Goal: Information Seeking & Learning: Learn about a topic

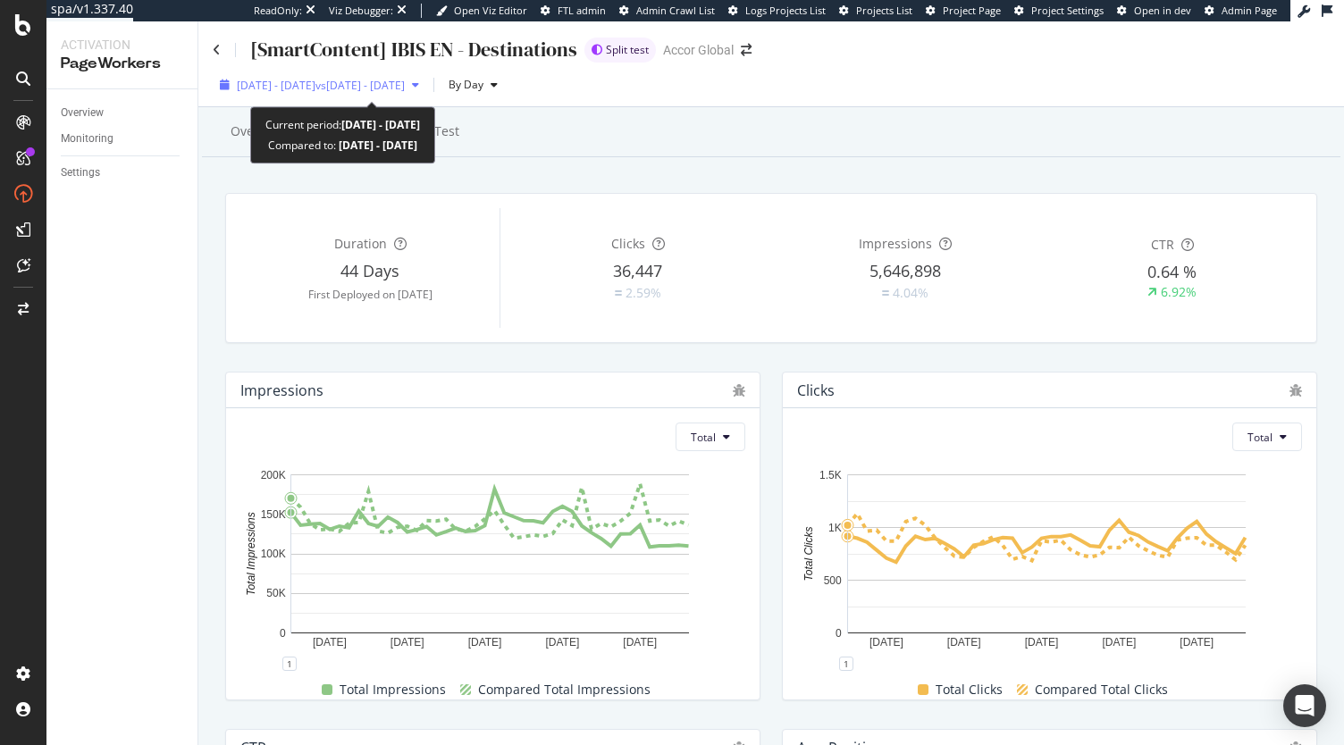
click at [289, 84] on span "2025 Aug. 11th - Sep. 21st" at bounding box center [276, 85] width 79 height 15
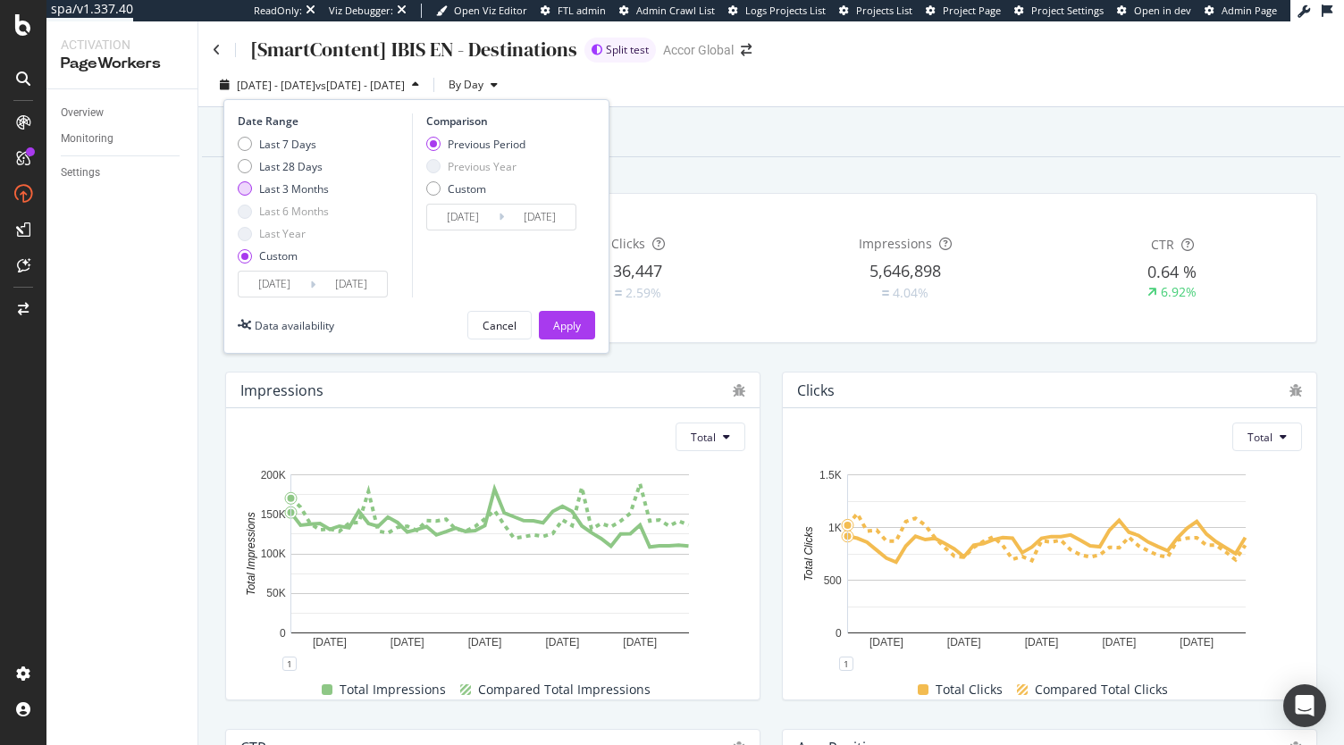
click at [277, 185] on div "Last 3 Months" at bounding box center [294, 188] width 70 height 15
type input "2025/06/22"
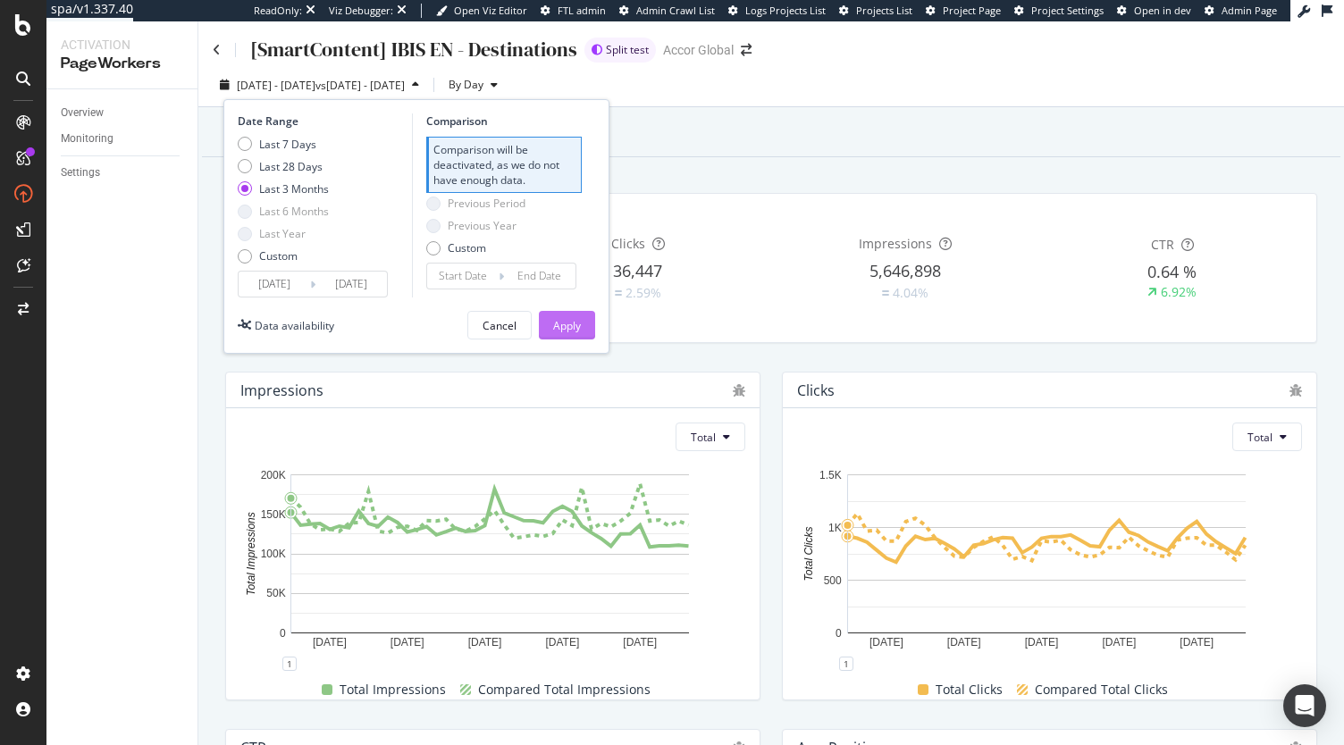
click at [555, 318] on div "Apply" at bounding box center [567, 325] width 28 height 15
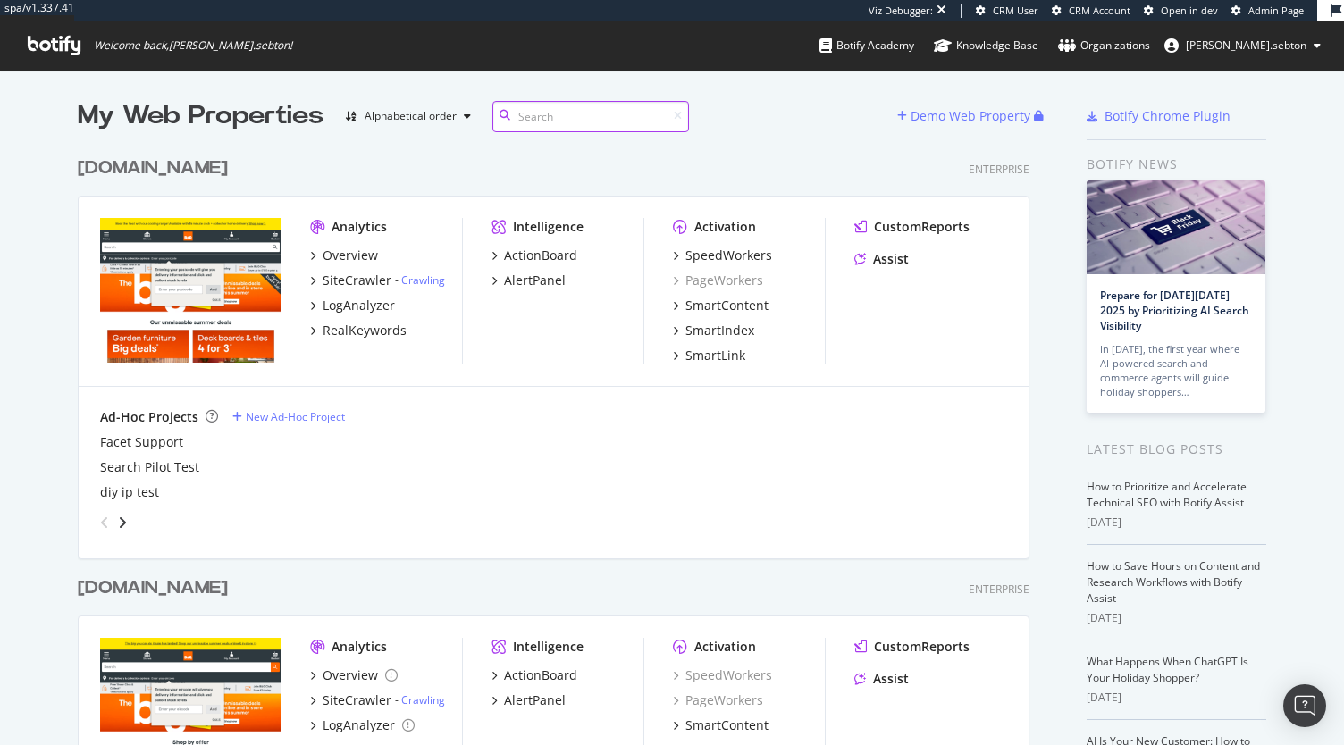
scroll to position [1031, 952]
click at [761, 249] on div "SpeedWorkers" at bounding box center [729, 256] width 87 height 18
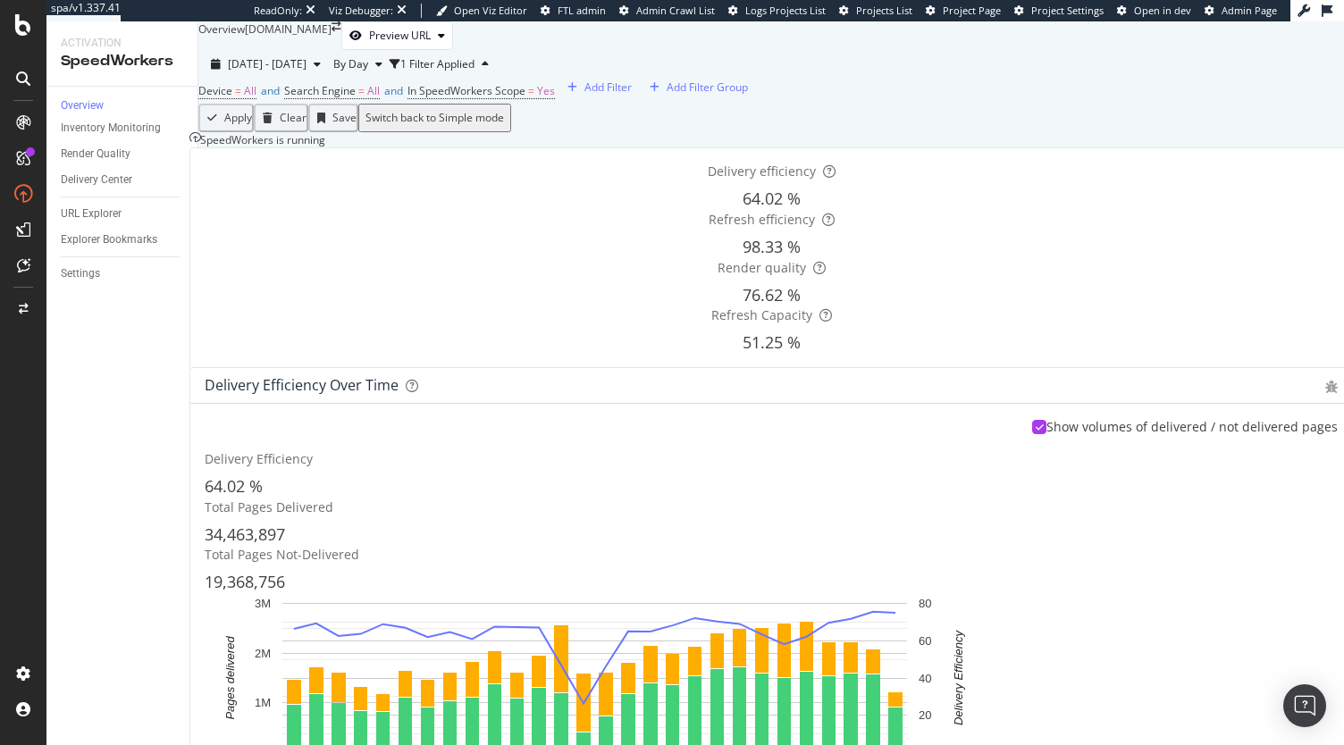
scroll to position [298, 0]
click at [79, 183] on div "Delivery Center" at bounding box center [97, 180] width 72 height 19
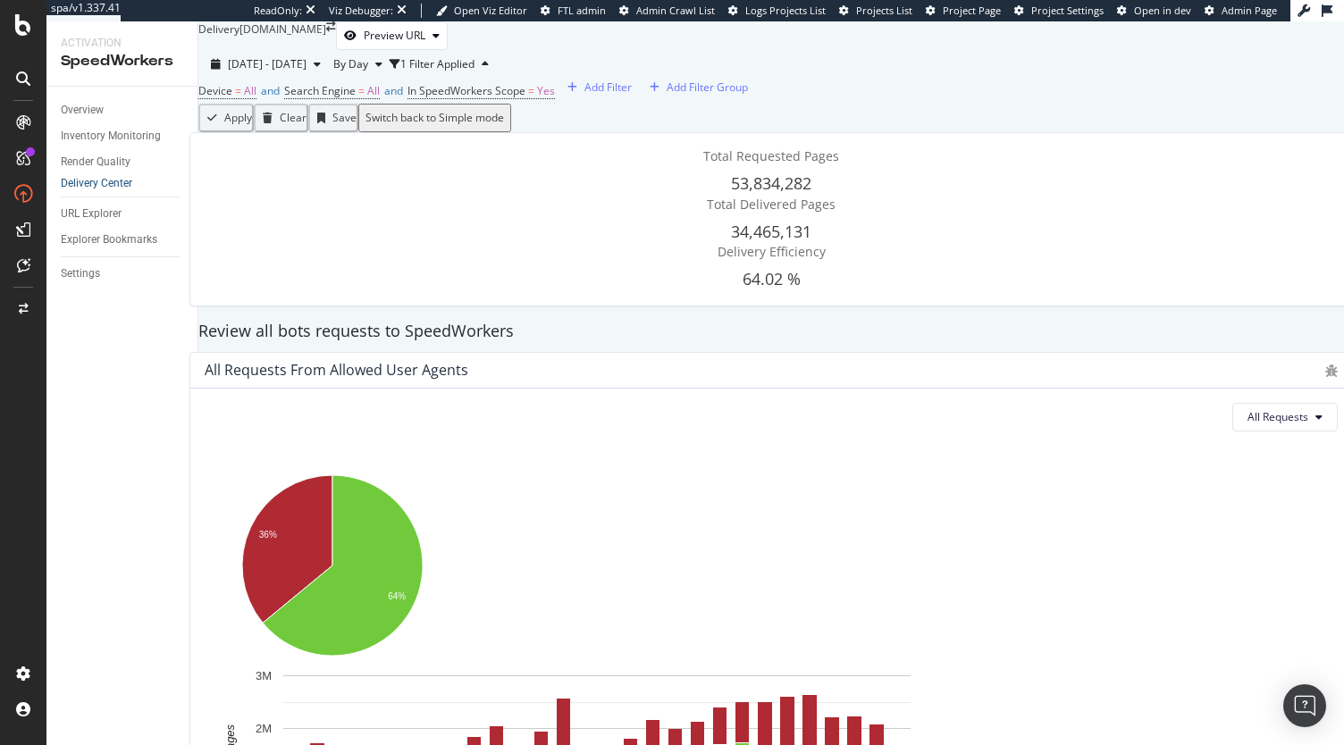
scroll to position [156, 0]
click at [79, 114] on div "Overview" at bounding box center [82, 110] width 43 height 19
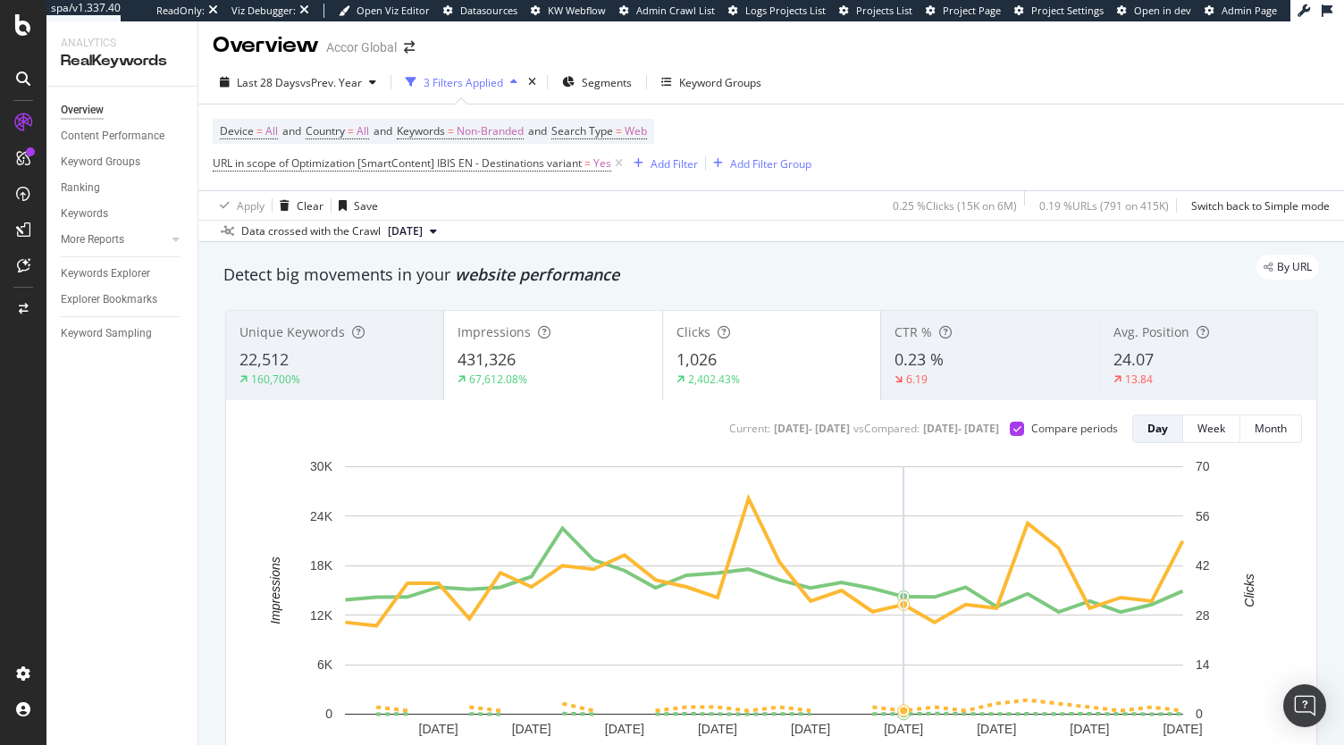
scroll to position [57, 0]
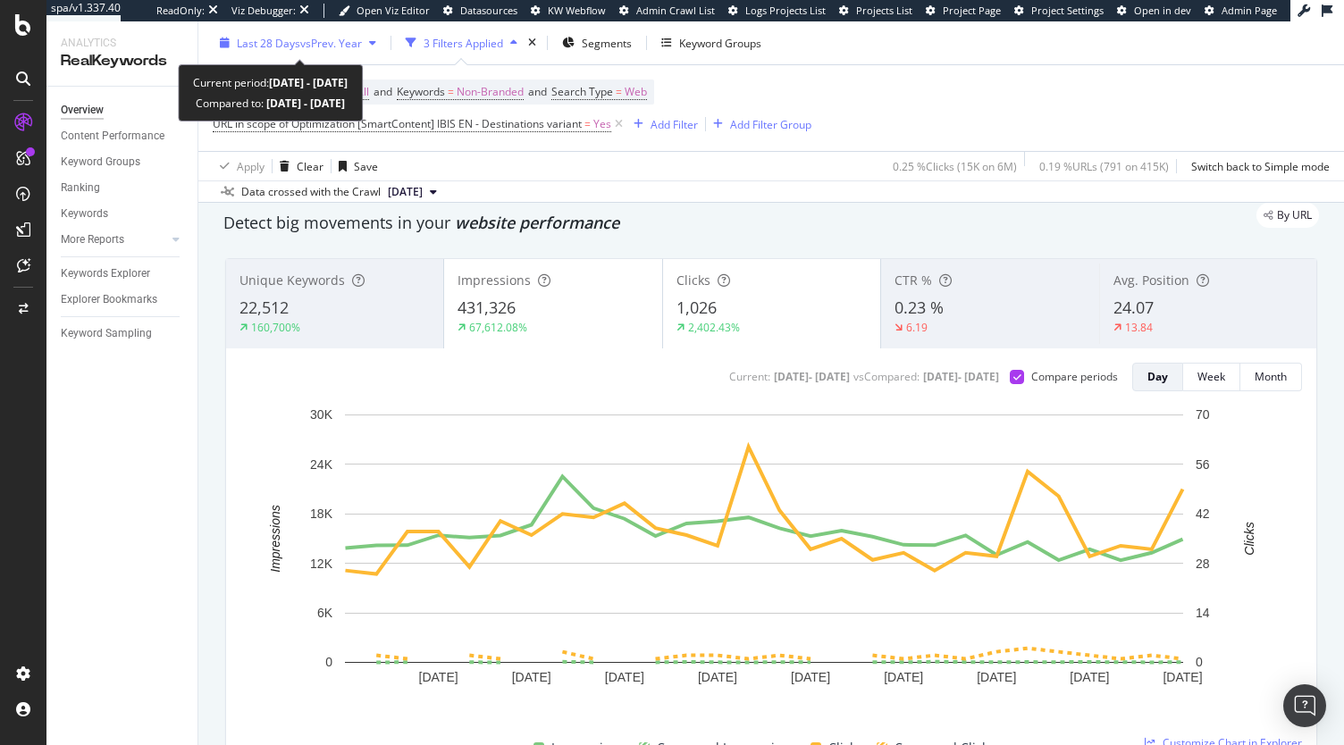
click at [358, 41] on span "vs Prev. Year" at bounding box center [331, 42] width 62 height 15
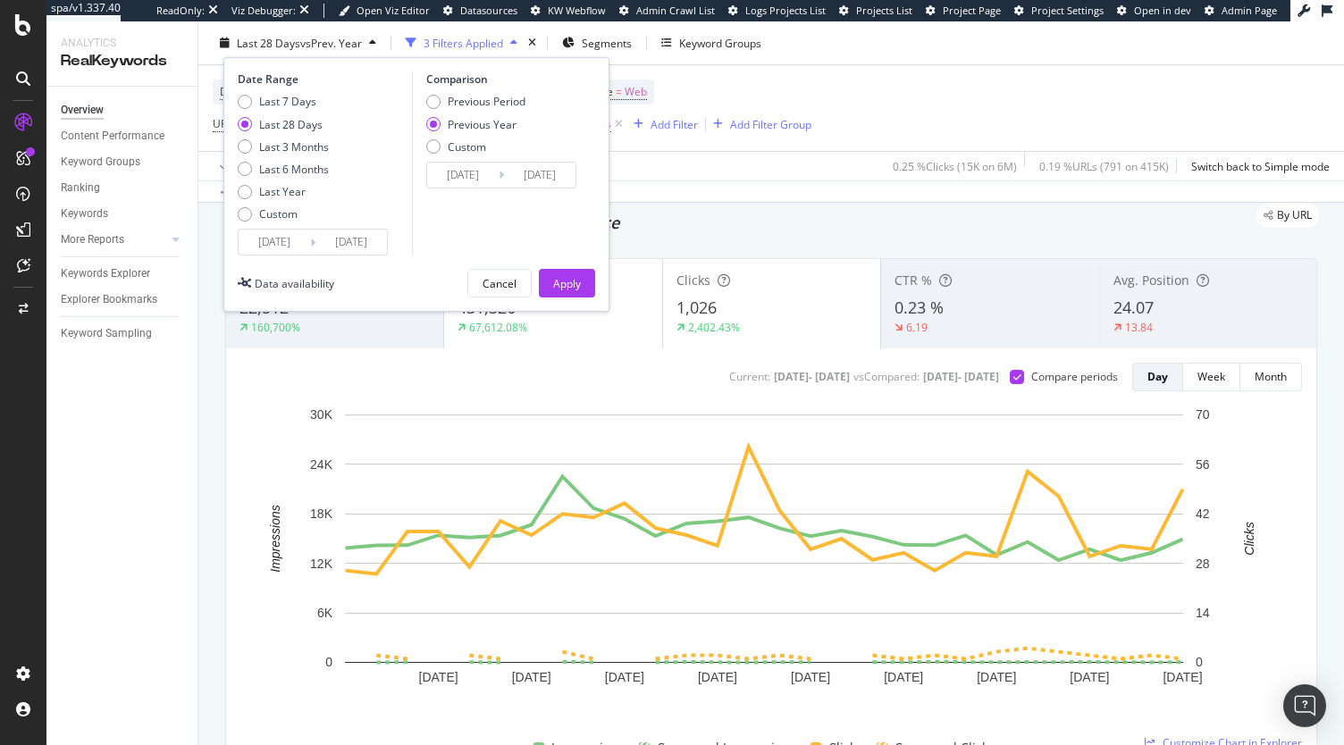
click at [273, 247] on input "[DATE]" at bounding box center [275, 242] width 72 height 25
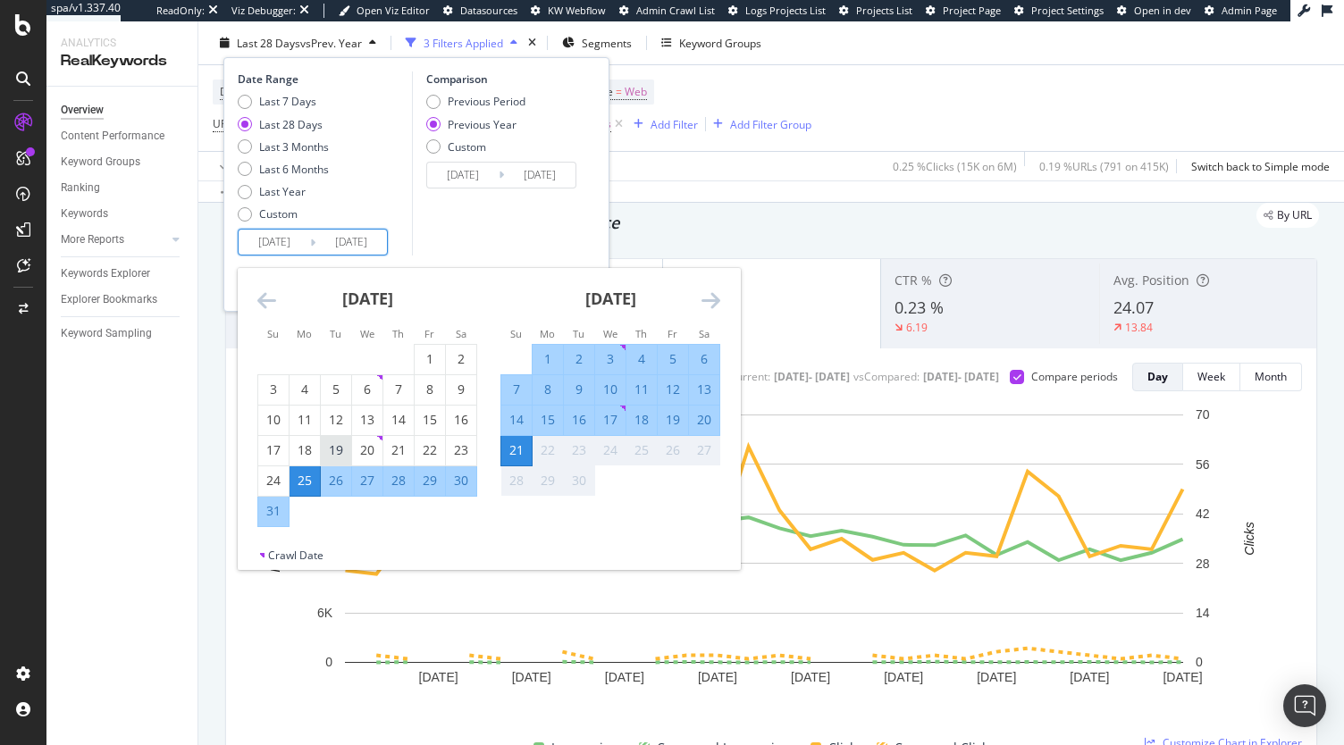
click at [339, 453] on div "19" at bounding box center [336, 451] width 30 height 18
type input "[DATE]"
click at [545, 204] on div "Comparison Previous Period Previous Year Custom [DATE] Navigate forward to inte…" at bounding box center [497, 164] width 170 height 184
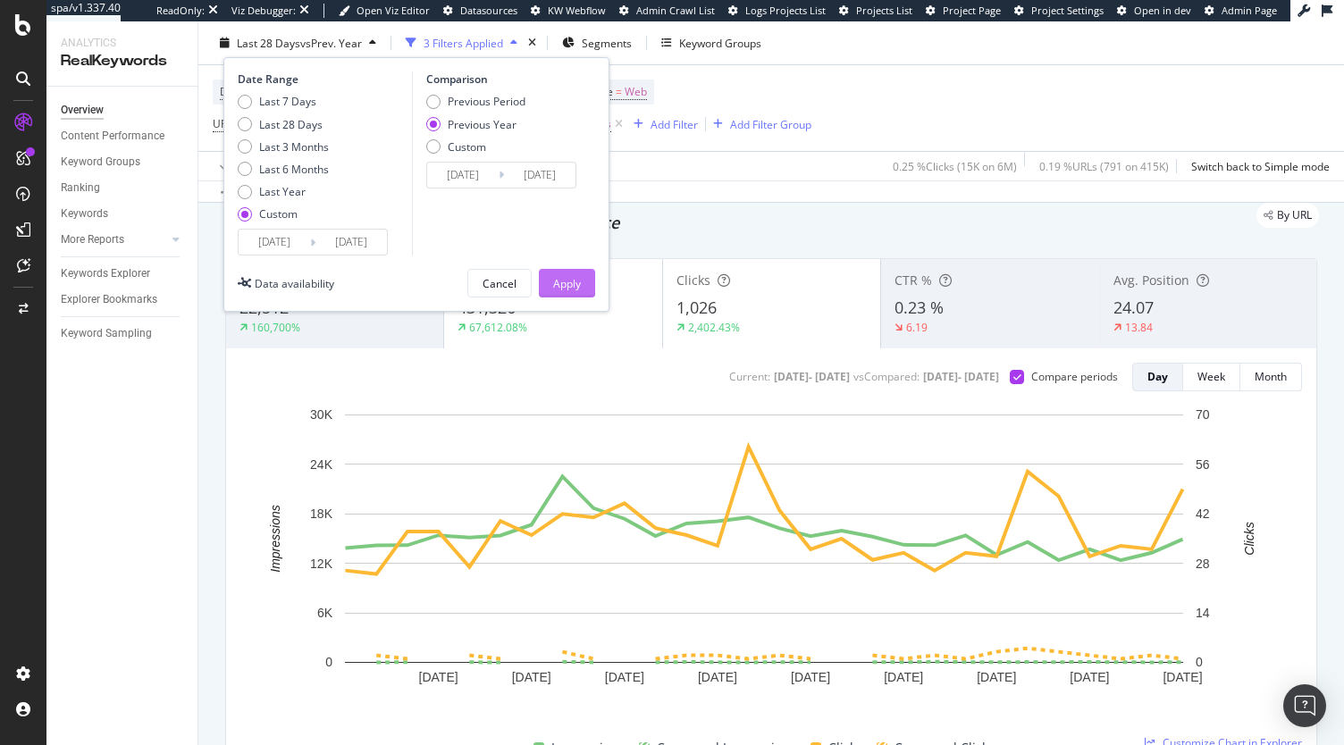
click at [577, 288] on div "Apply" at bounding box center [567, 282] width 28 height 15
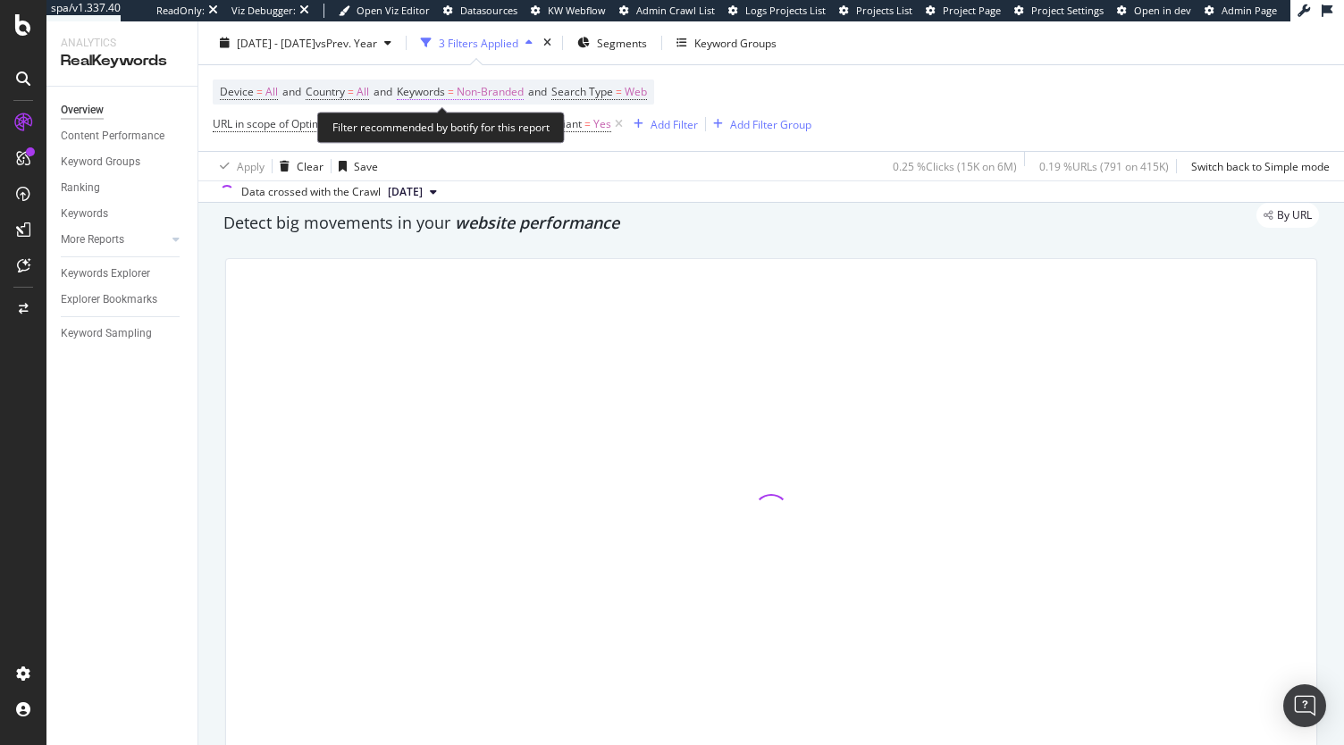
click at [487, 92] on span "Non-Branded" at bounding box center [490, 92] width 67 height 25
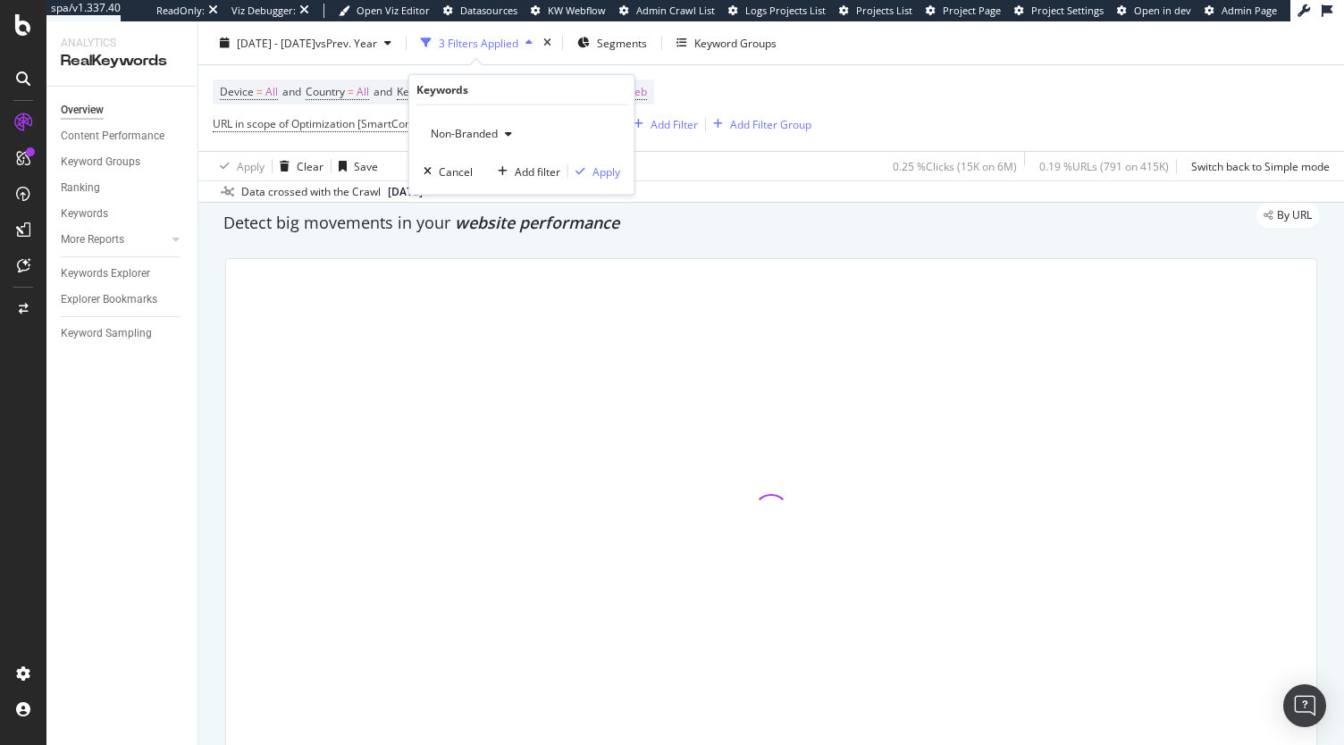
click at [473, 131] on span "Non-Branded" at bounding box center [461, 133] width 74 height 15
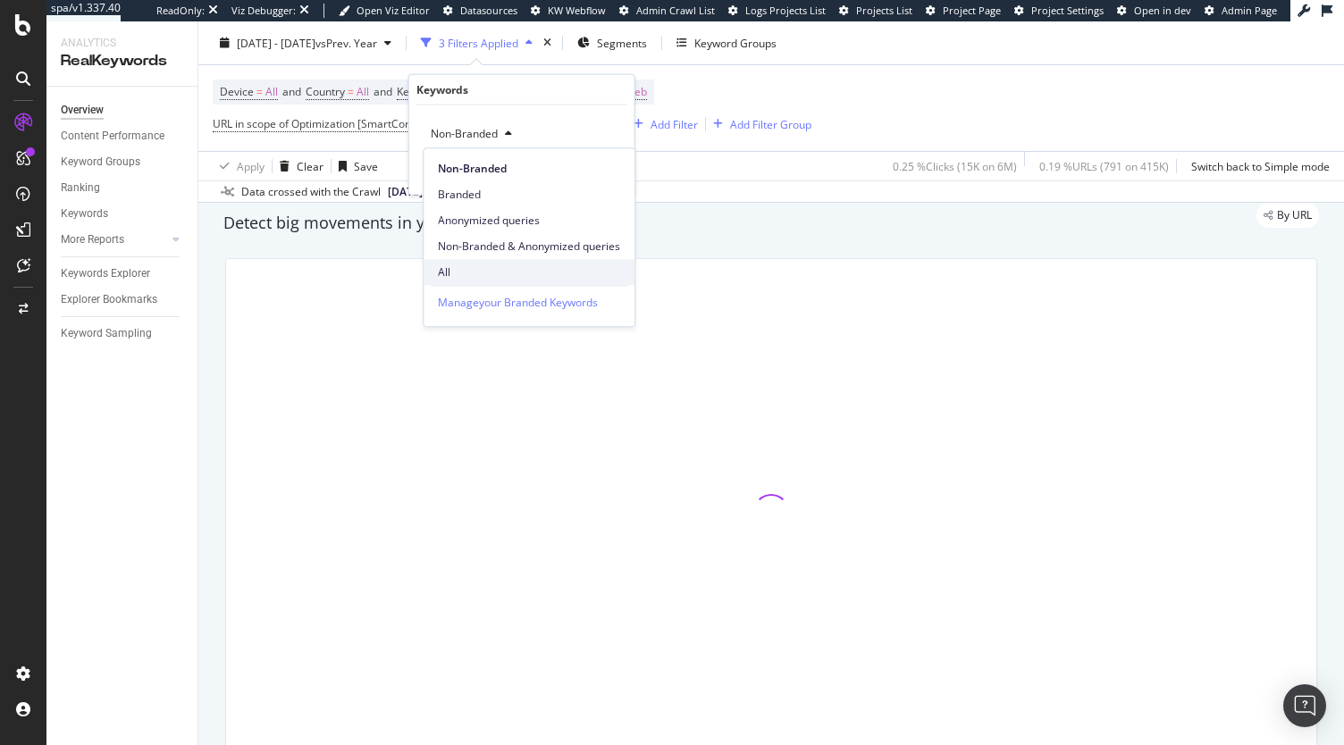
click at [460, 274] on span "All" at bounding box center [529, 273] width 182 height 16
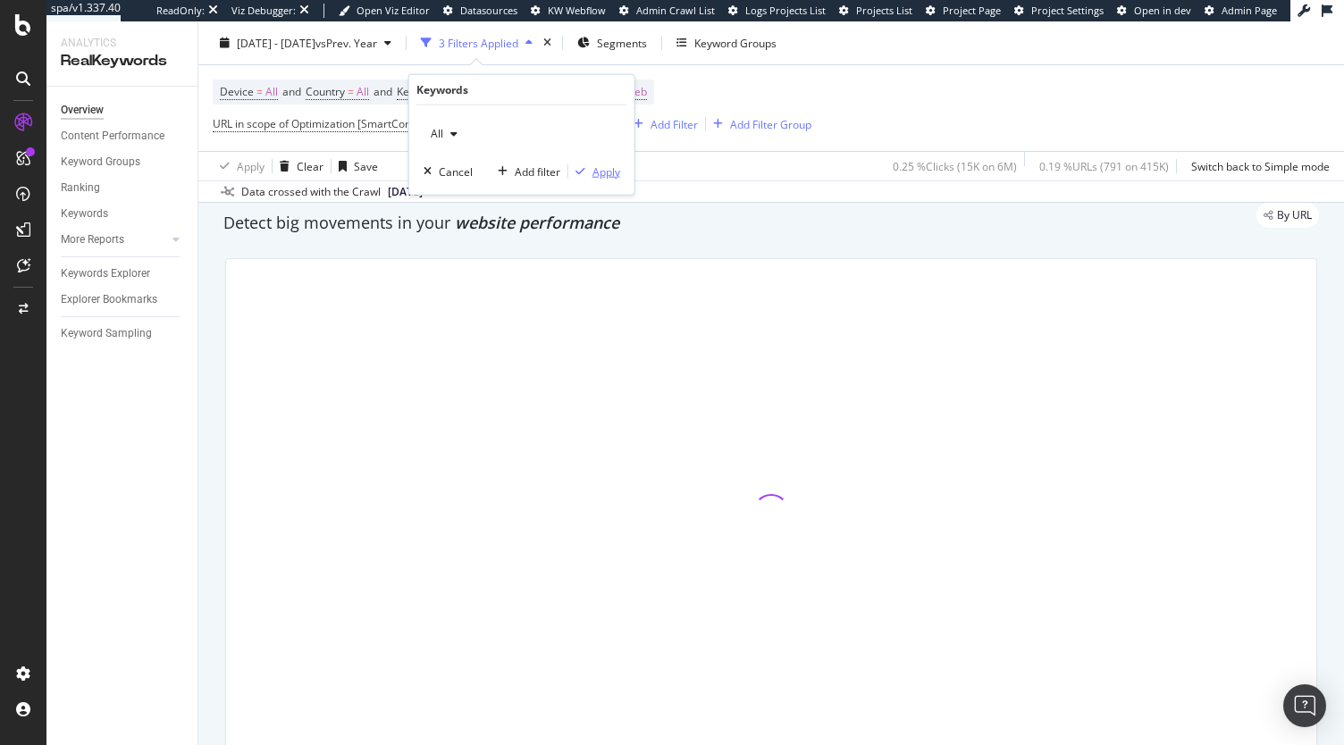
click at [590, 167] on div "button" at bounding box center [580, 171] width 24 height 11
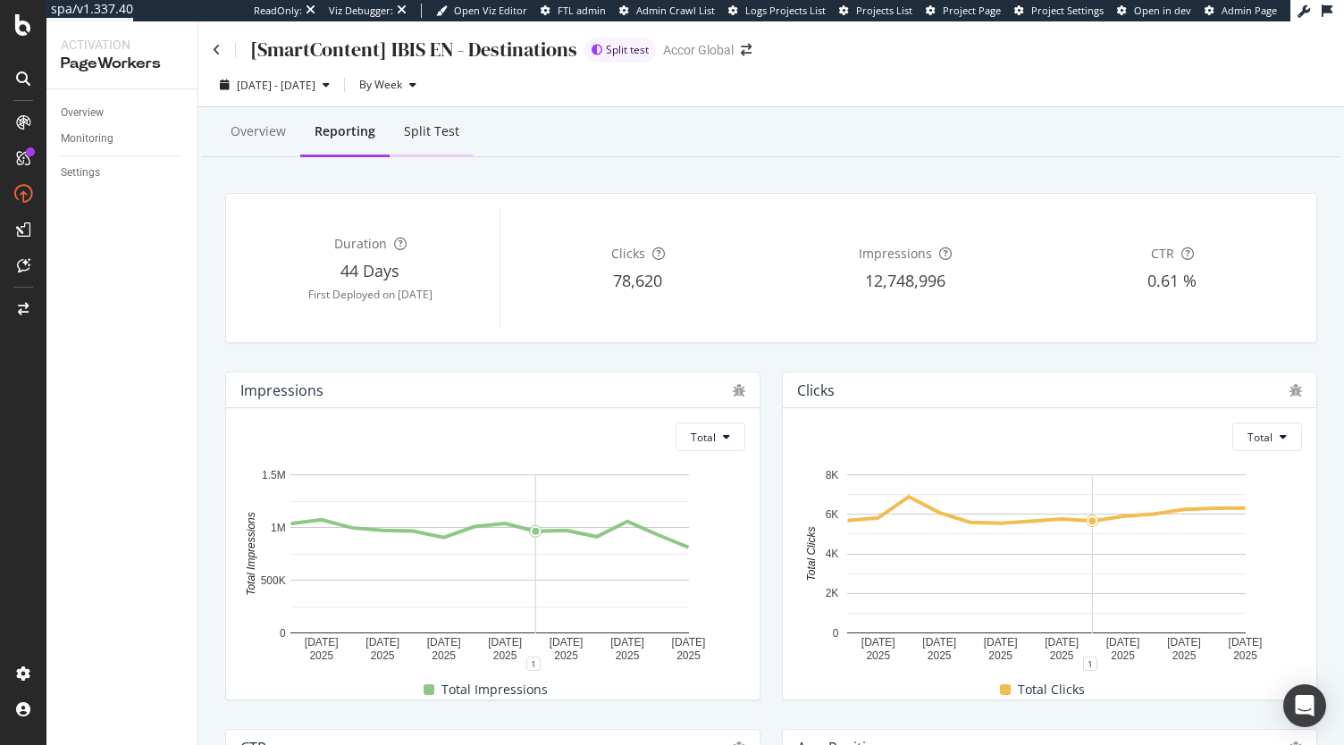
click at [425, 138] on div "Split Test" at bounding box center [431, 131] width 55 height 18
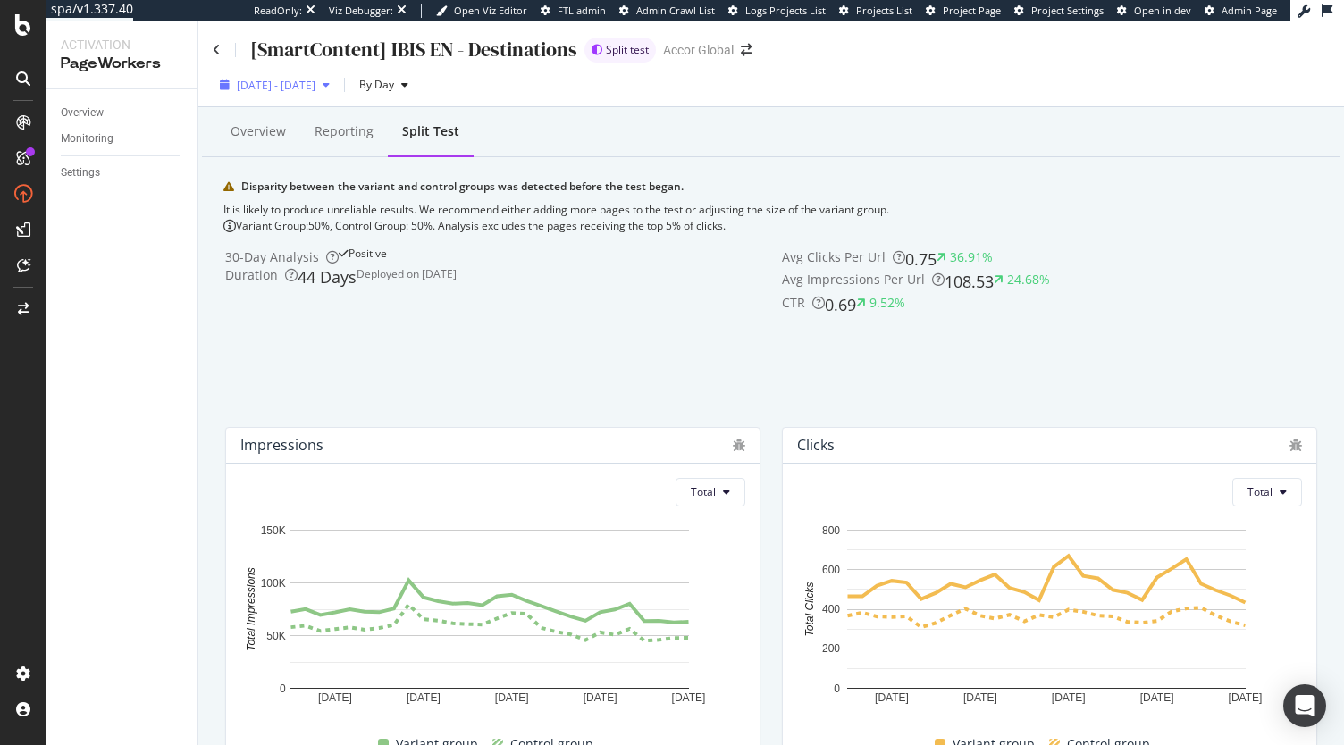
click at [315, 83] on span "2025 Aug. 24th - Sep. 20th" at bounding box center [276, 85] width 79 height 15
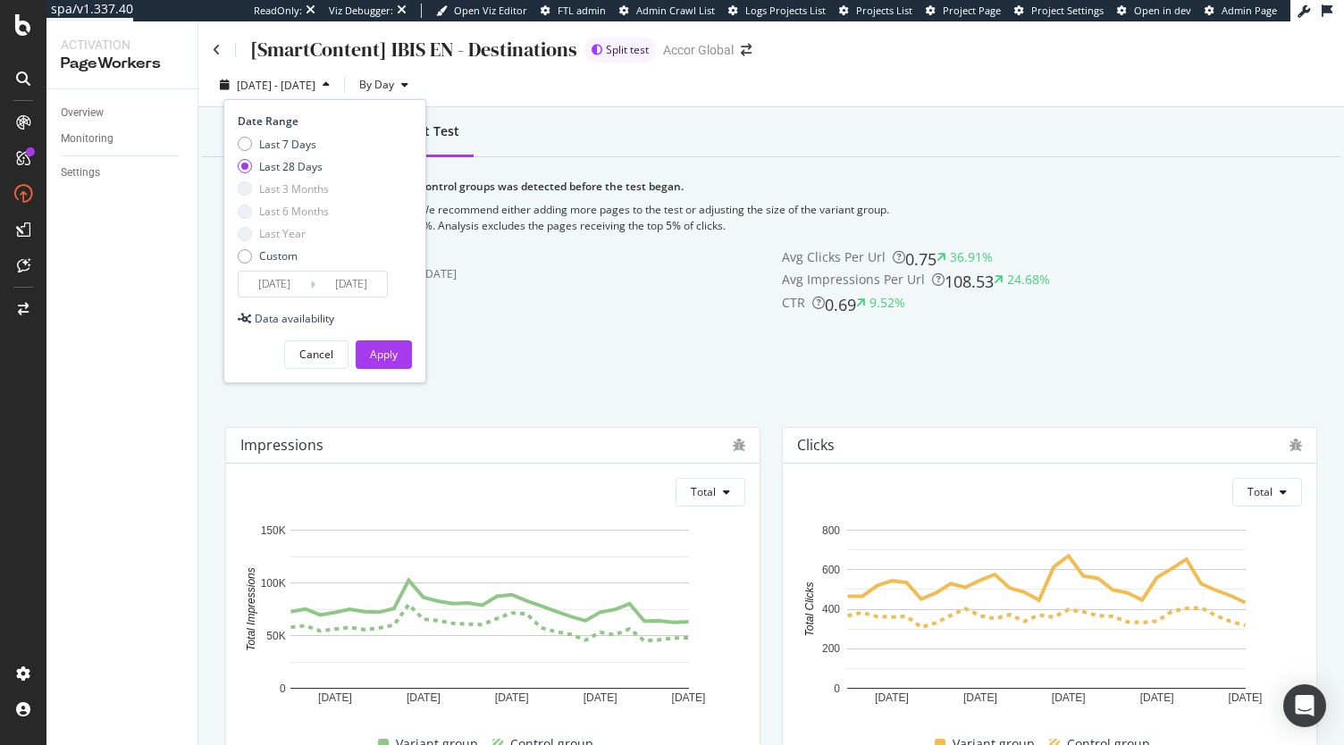
click at [282, 292] on input "2025/08/24" at bounding box center [275, 284] width 72 height 25
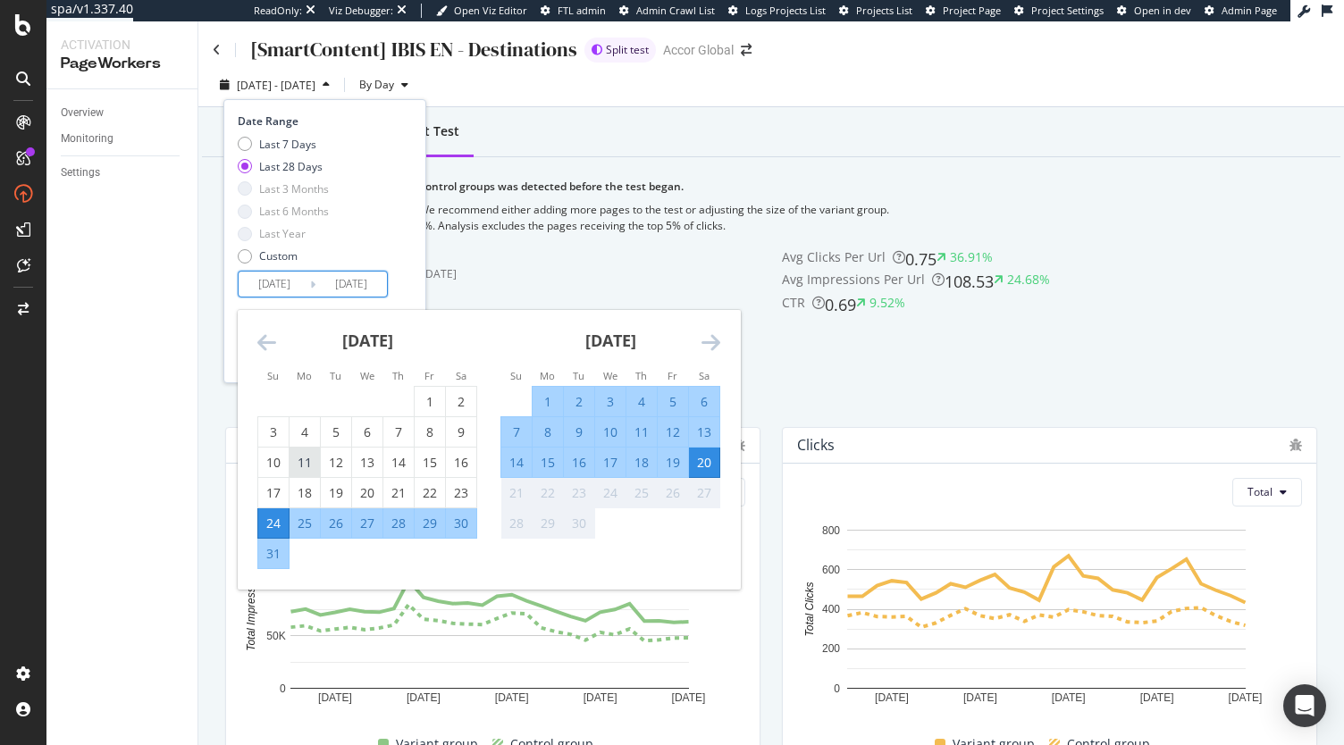
click at [306, 471] on div "11" at bounding box center [305, 463] width 30 height 18
type input "2025/08/11"
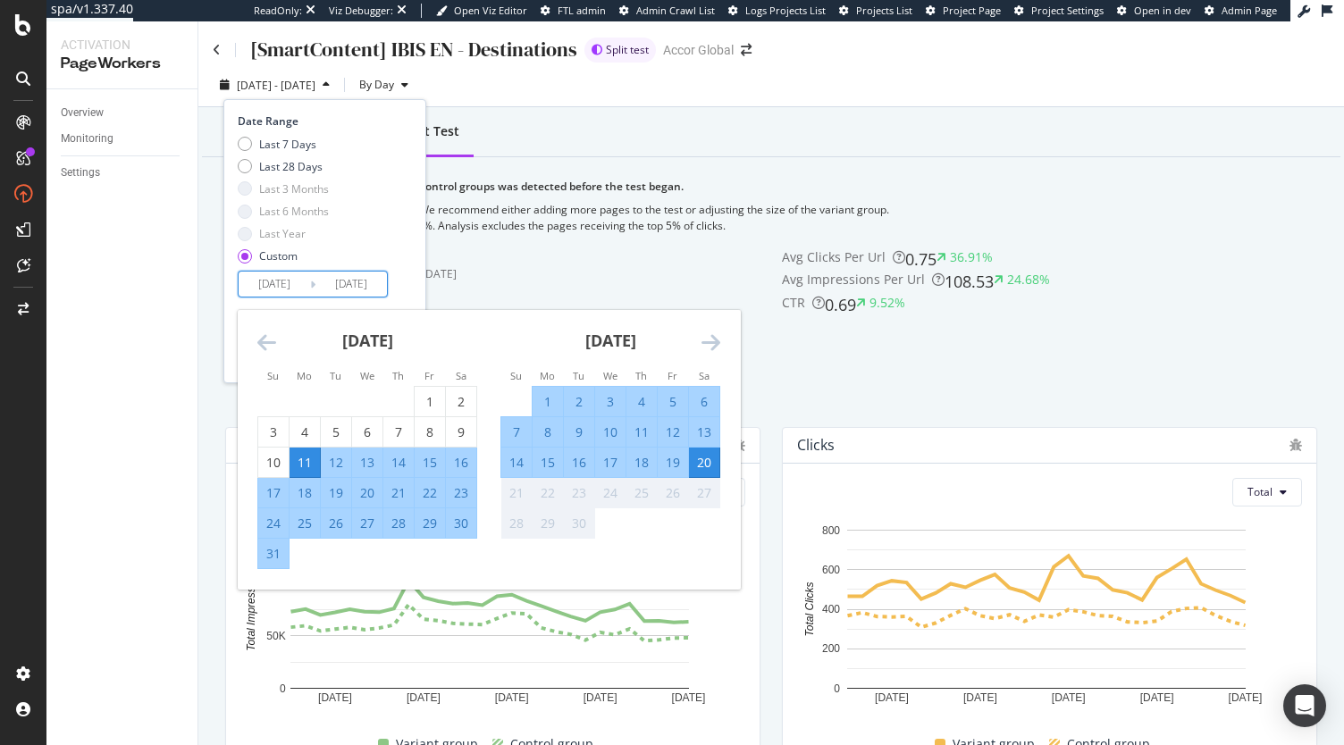
click at [405, 286] on div "Date Range Last 7 Days Last 28 Days Last 3 Months Last 6 Months Last Year Custo…" at bounding box center [323, 206] width 170 height 184
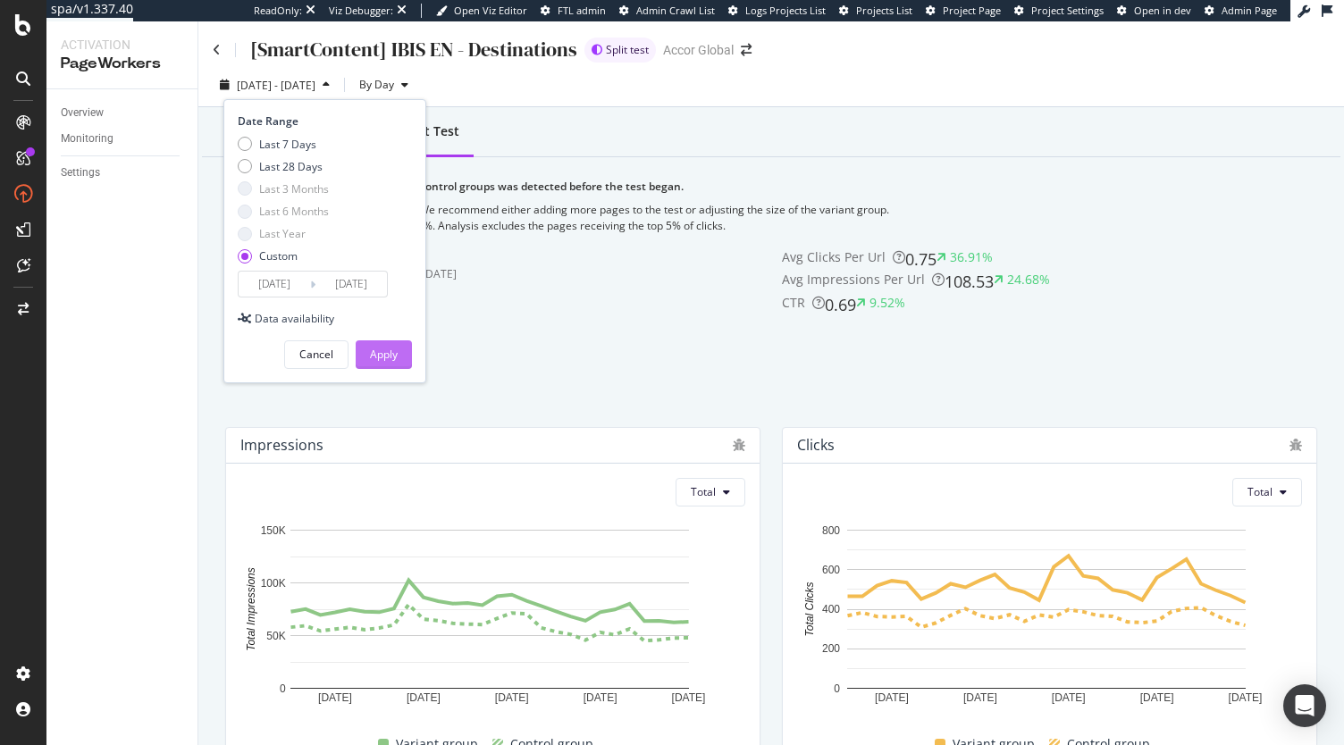
click at [390, 354] on div "Apply" at bounding box center [384, 354] width 28 height 15
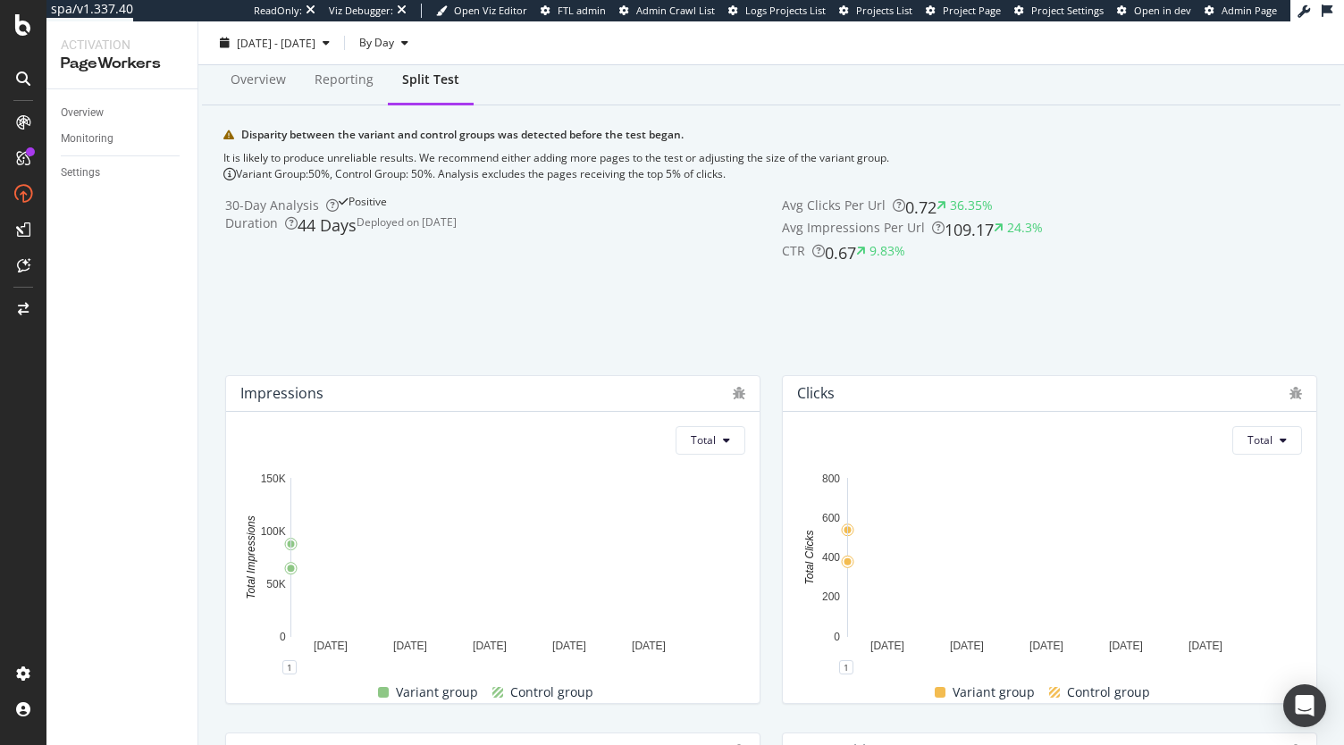
scroll to position [51, 0]
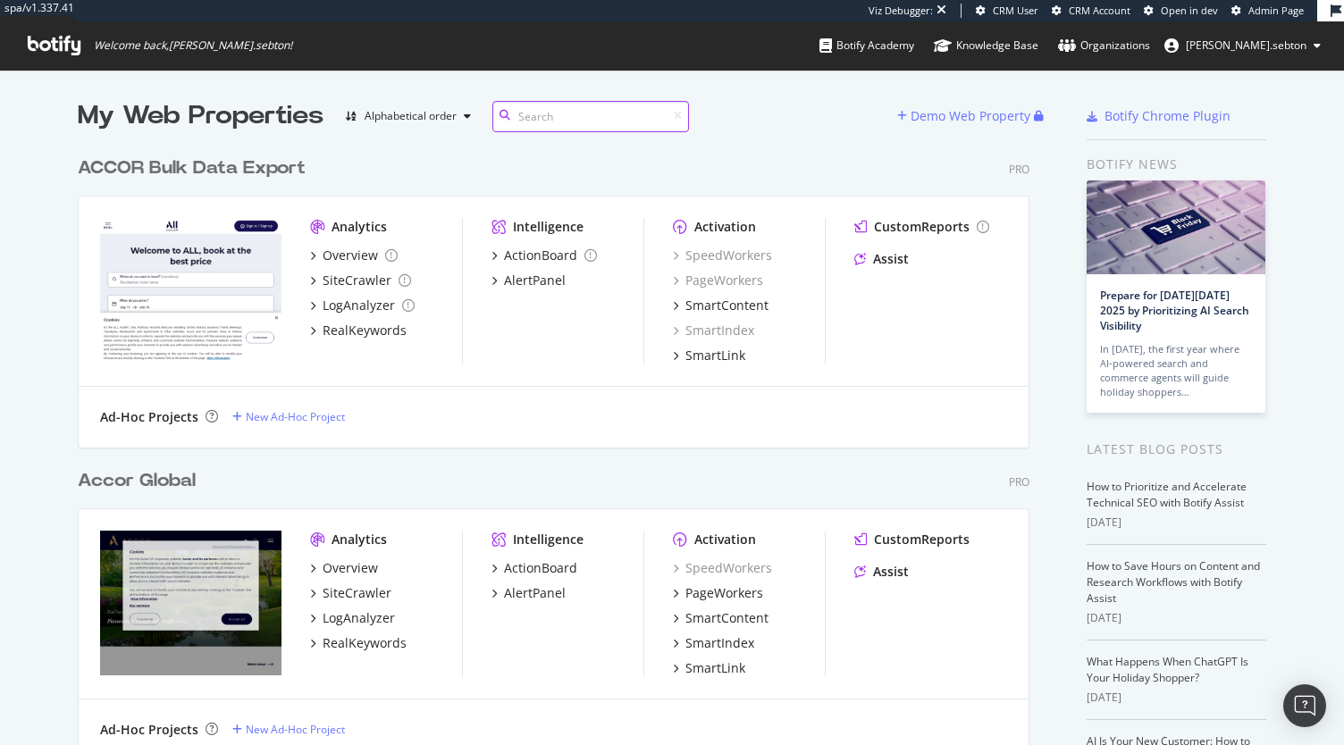
scroll to position [3897, 952]
click at [723, 591] on div "PageWorkers" at bounding box center [725, 594] width 78 height 18
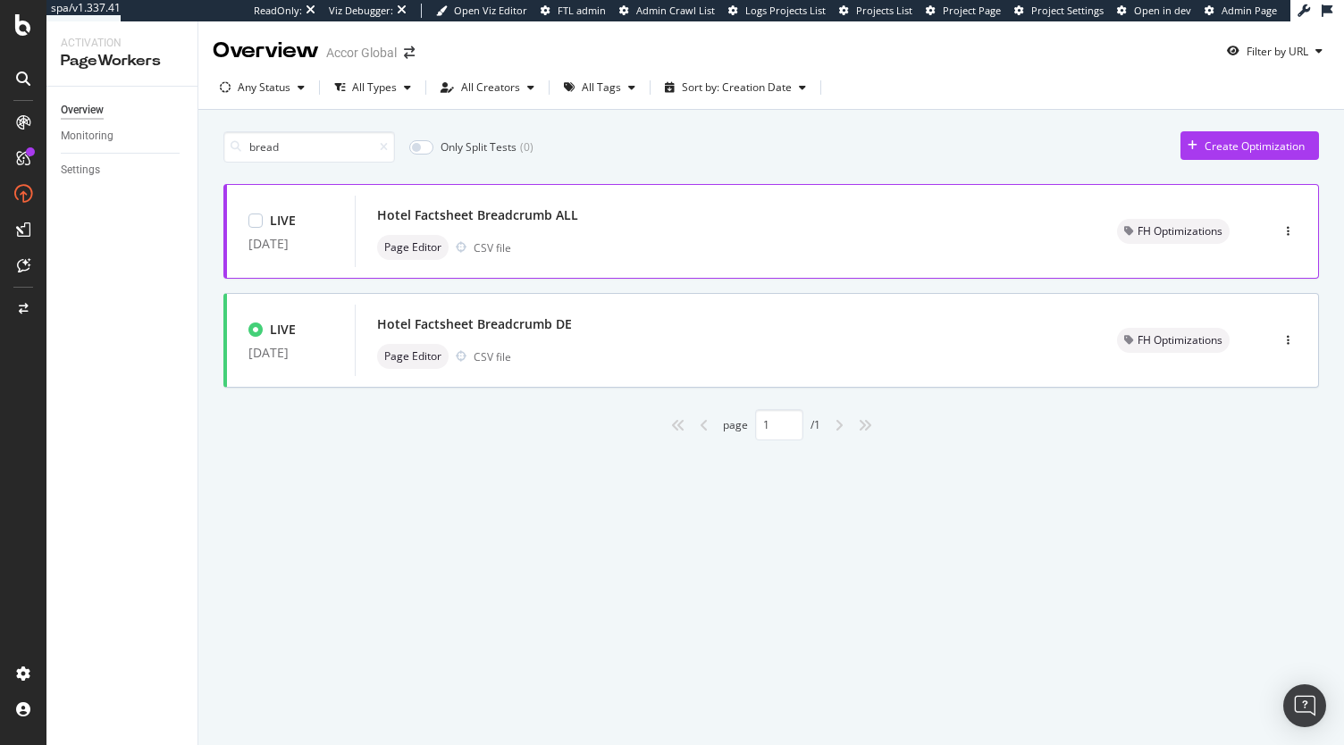
click at [530, 215] on div "Hotel Factsheet Breadcrumb ALL" at bounding box center [477, 215] width 201 height 18
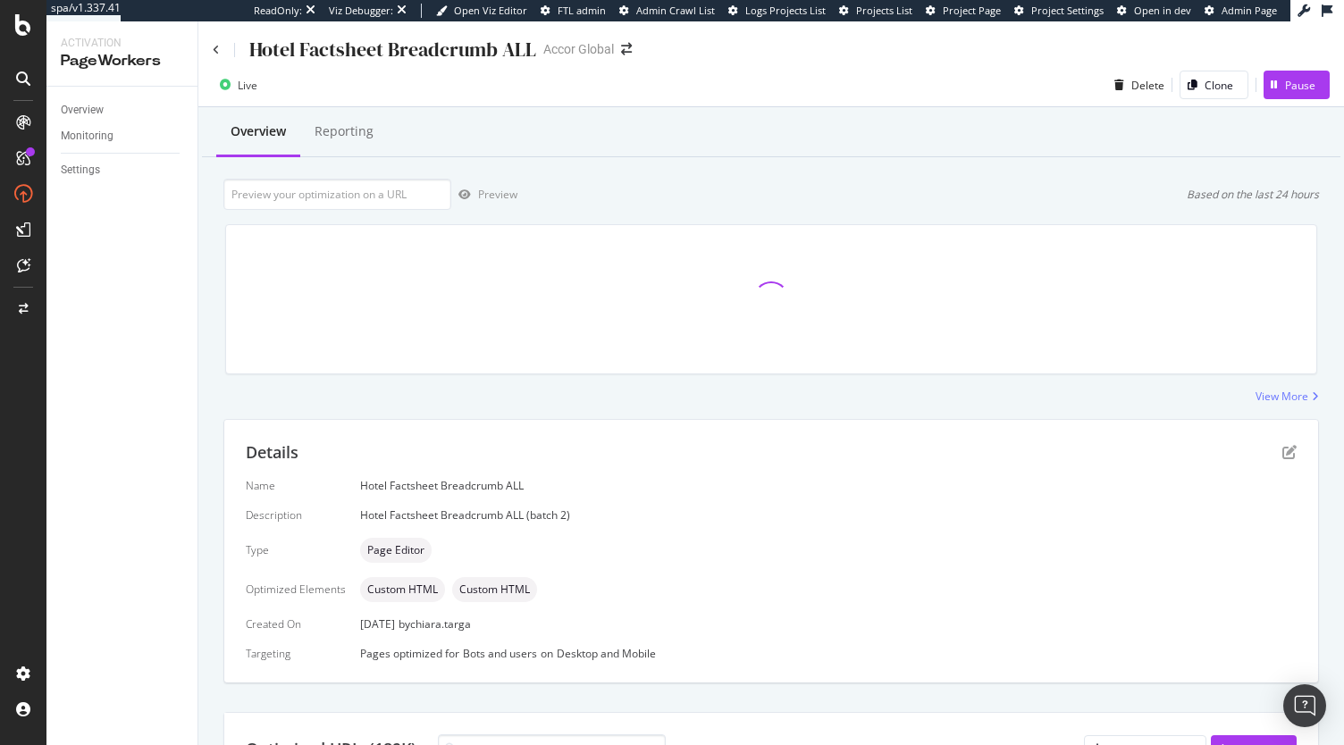
scroll to position [18, 0]
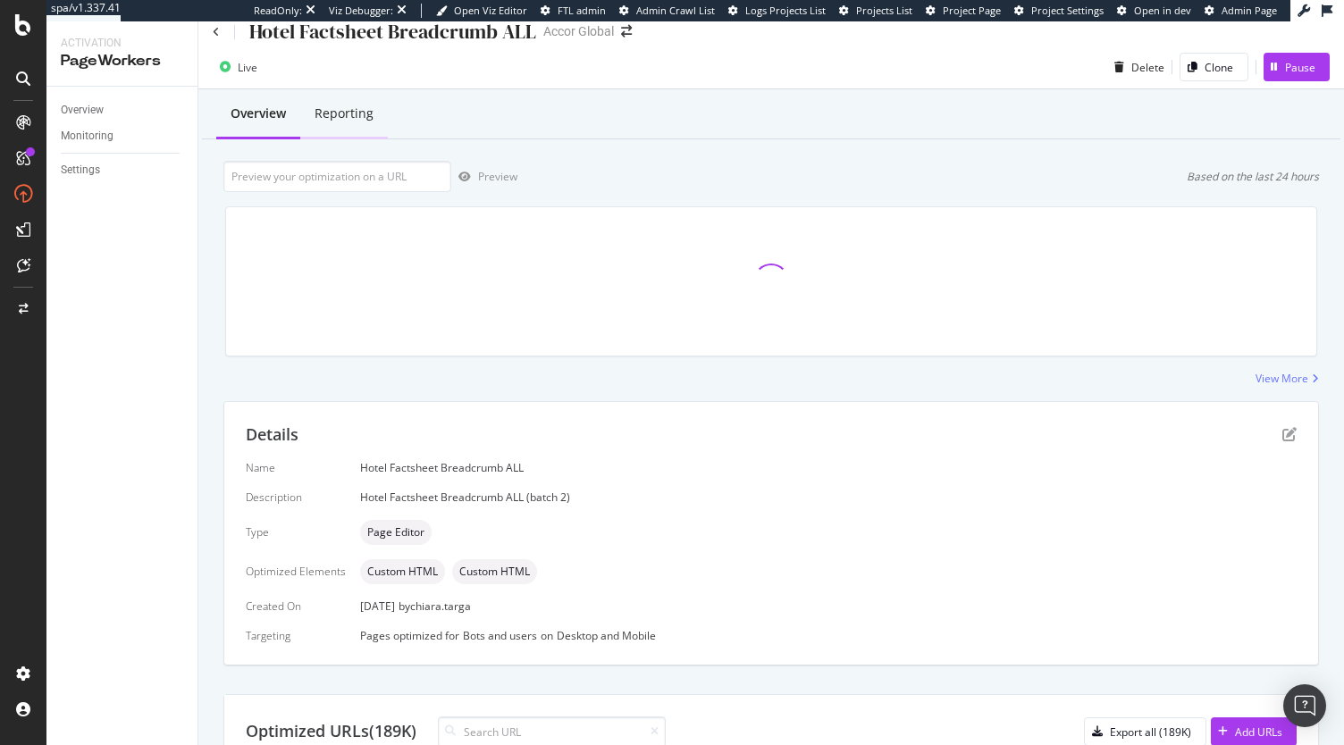
click at [356, 119] on div "Reporting" at bounding box center [344, 114] width 59 height 18
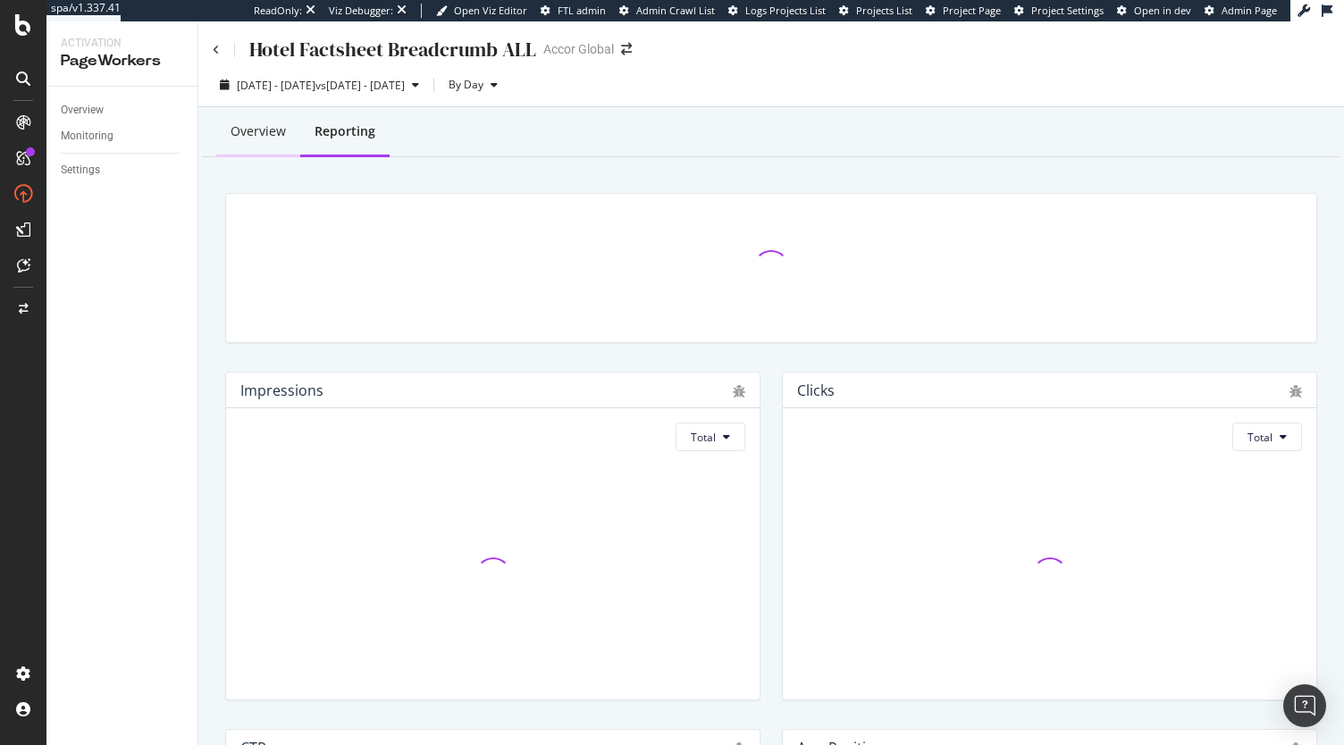
click at [259, 140] on div "Overview" at bounding box center [258, 131] width 55 height 18
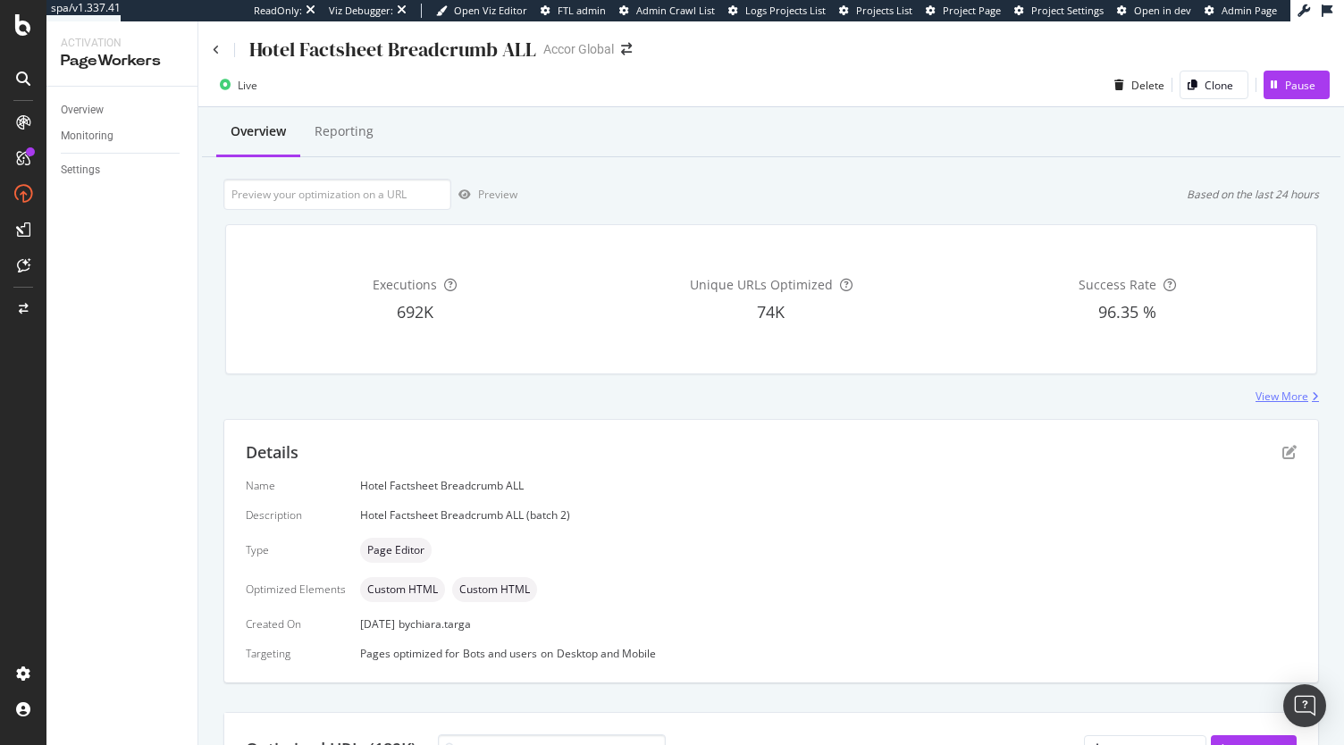
click at [1266, 398] on div "View More" at bounding box center [1282, 396] width 53 height 15
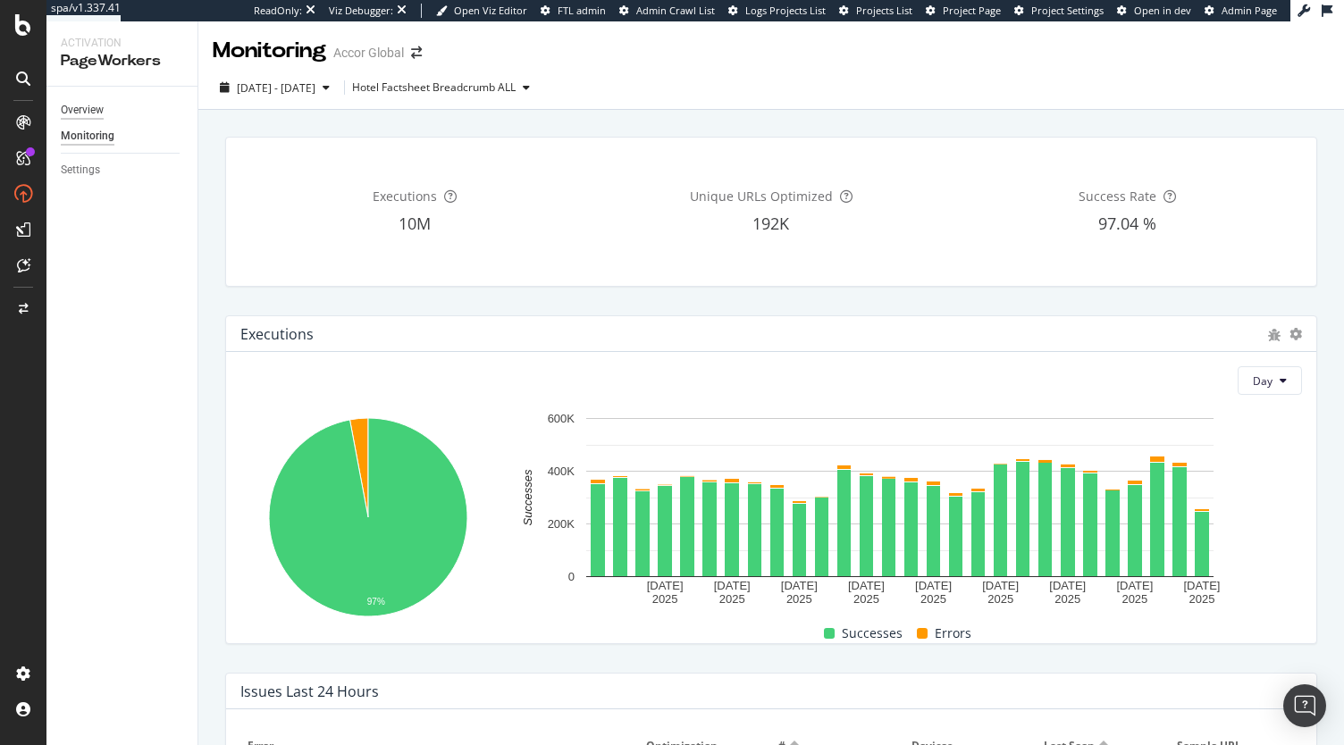
click at [102, 107] on div "Overview" at bounding box center [82, 110] width 43 height 19
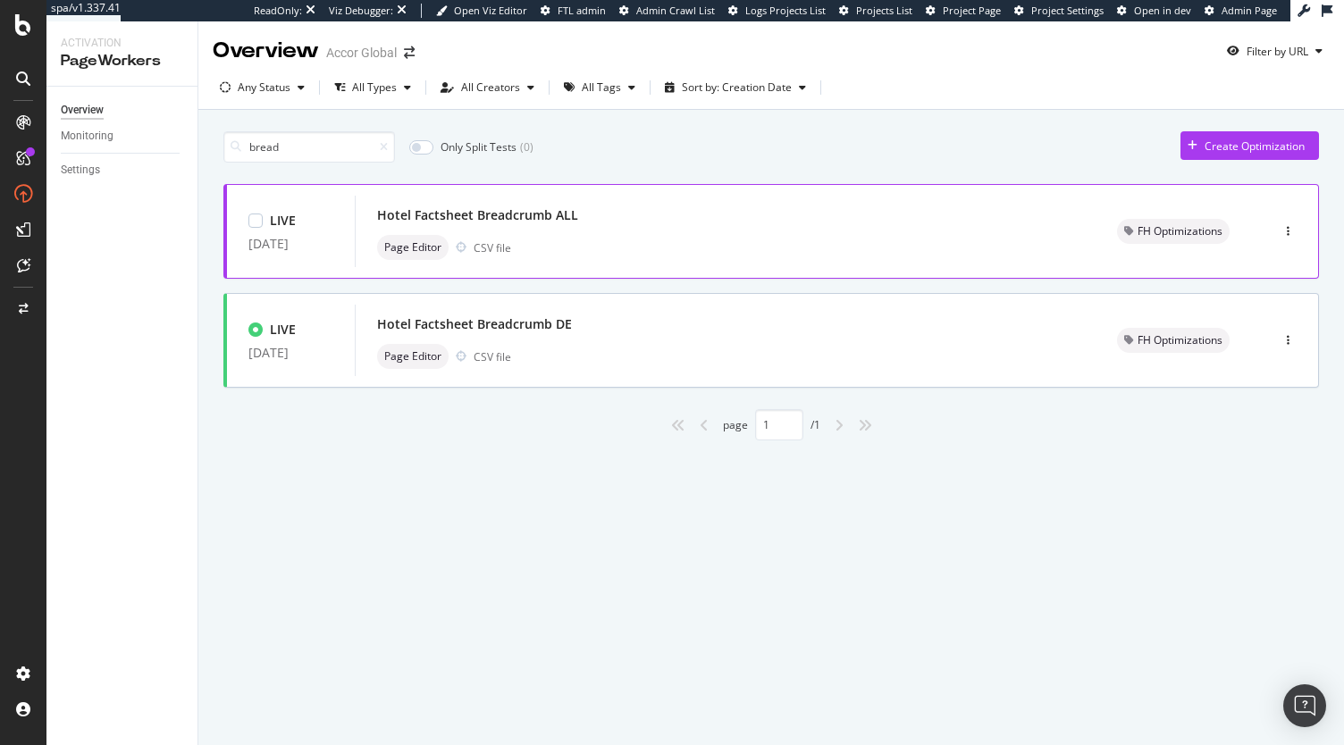
click at [527, 208] on div "Hotel Factsheet Breadcrumb ALL" at bounding box center [477, 215] width 201 height 18
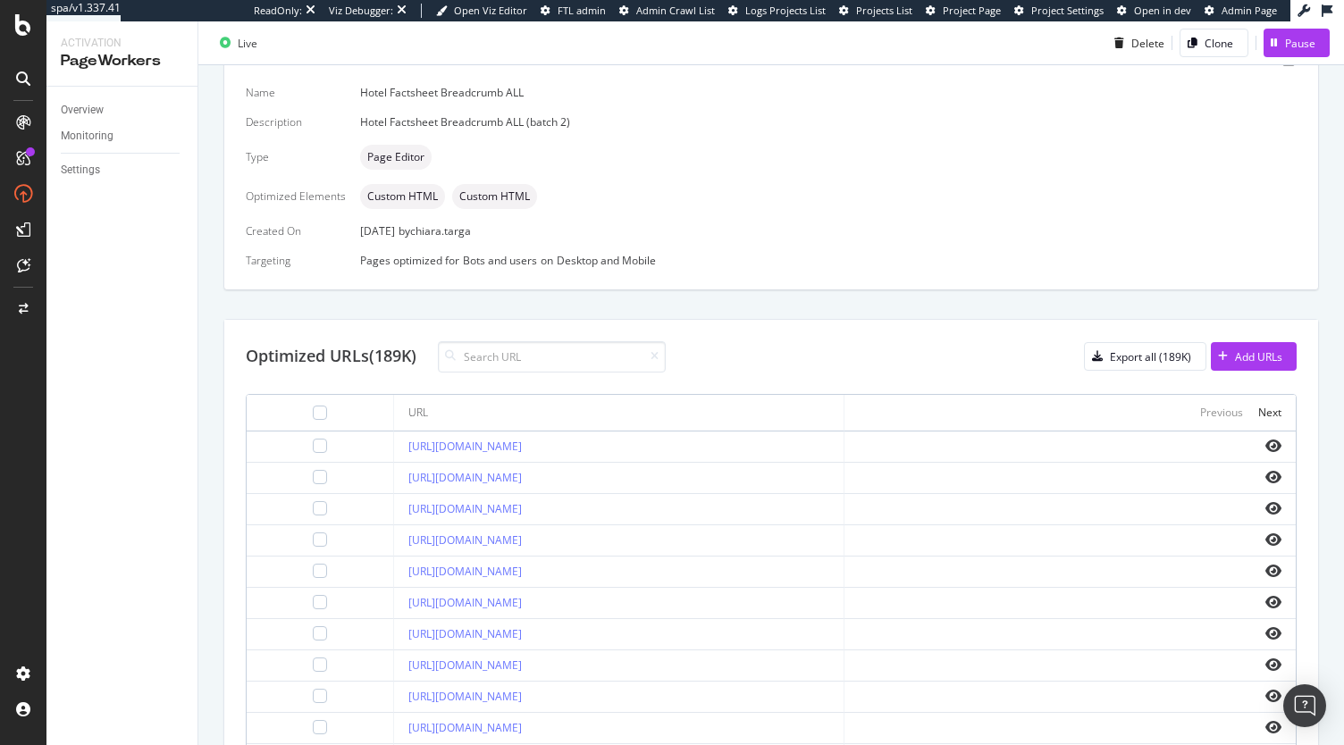
scroll to position [415, 0]
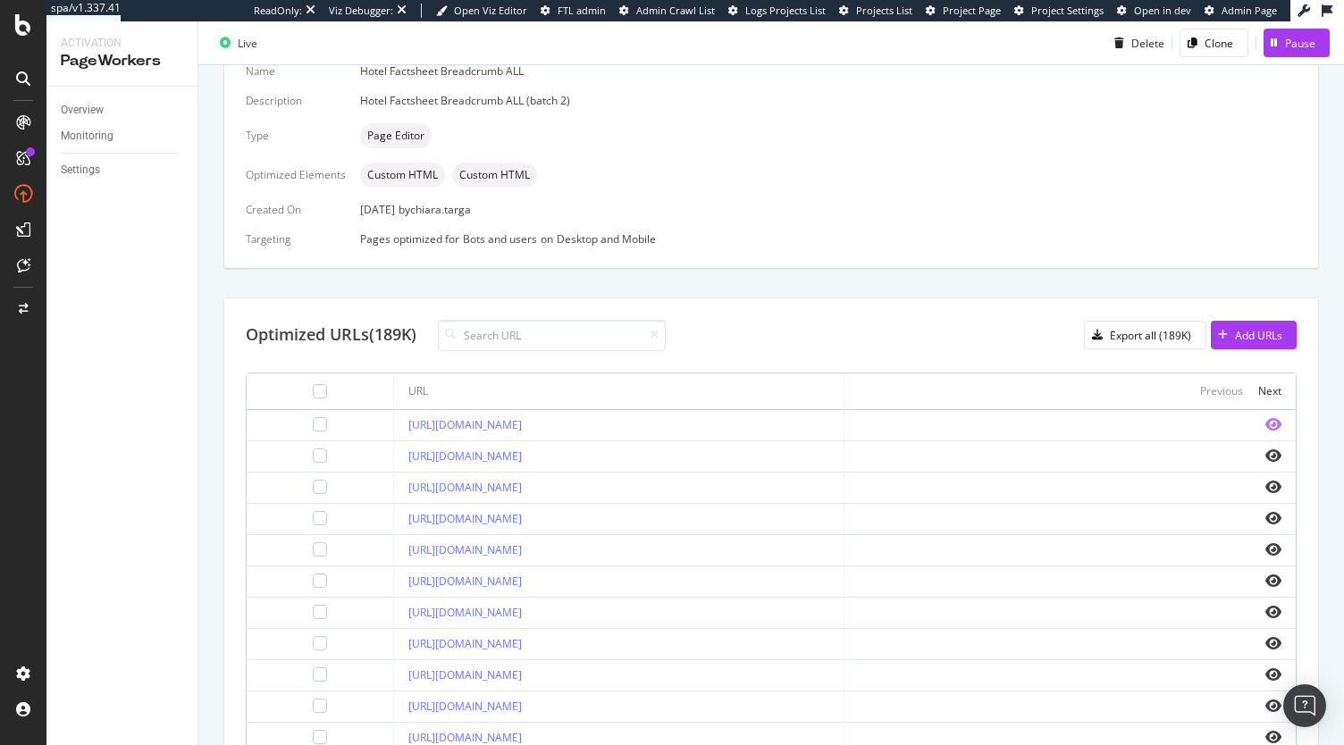
click at [1266, 425] on icon "eye" at bounding box center [1274, 424] width 16 height 14
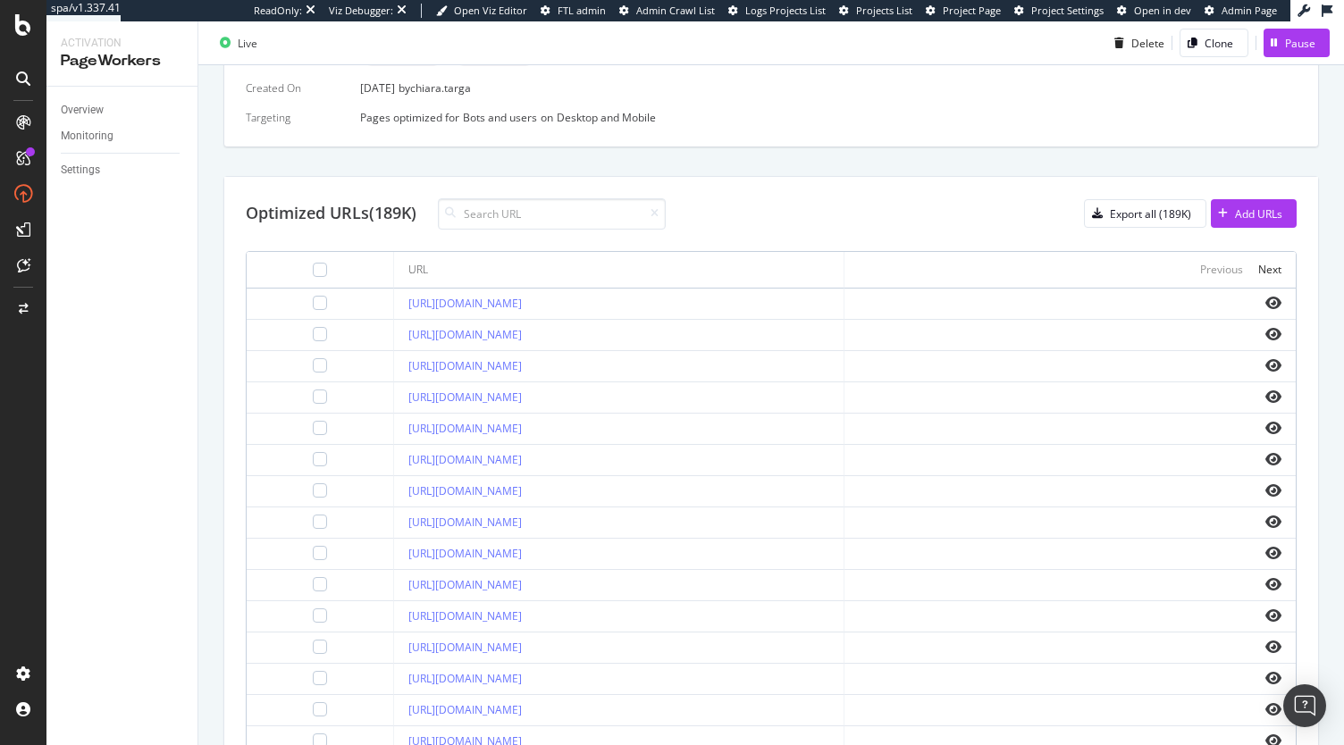
scroll to position [538, 0]
click at [1266, 550] on icon "eye" at bounding box center [1274, 551] width 16 height 14
click at [522, 551] on link "https://all.accor.com/hotel/0338/index.fr.shtml" at bounding box center [465, 551] width 114 height 15
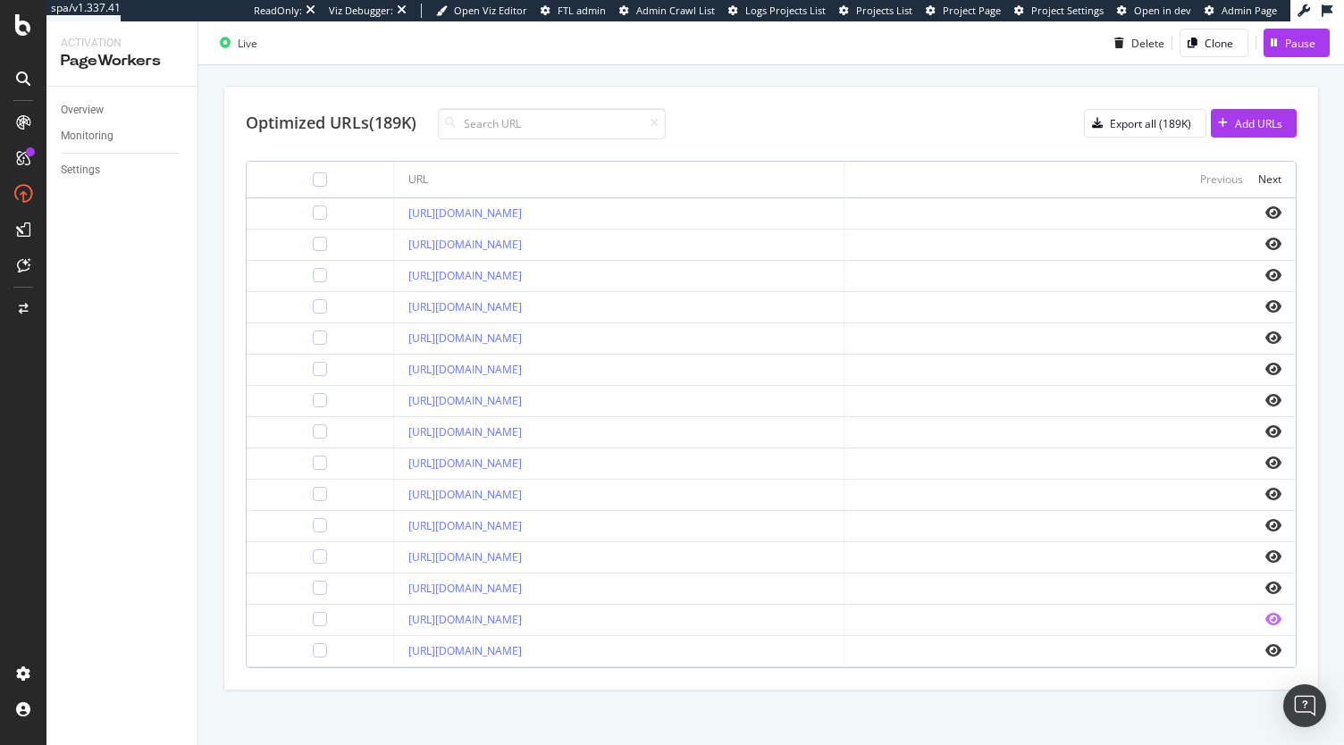
click at [1266, 616] on icon "eye" at bounding box center [1274, 619] width 16 height 14
click at [1263, 181] on div "Next" at bounding box center [1269, 179] width 23 height 15
click at [1258, 180] on div "Next" at bounding box center [1269, 179] width 23 height 15
click at [1266, 581] on icon "eye" at bounding box center [1274, 588] width 16 height 14
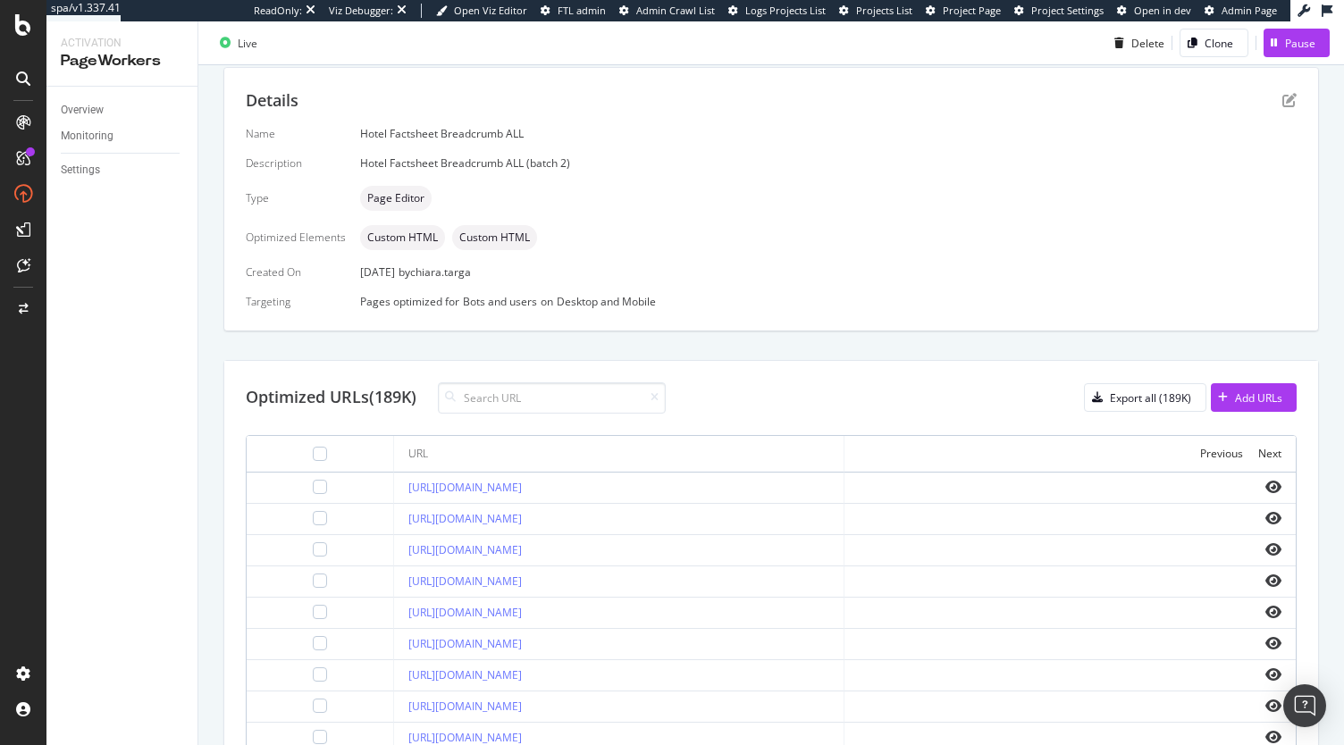
scroll to position [353, 0]
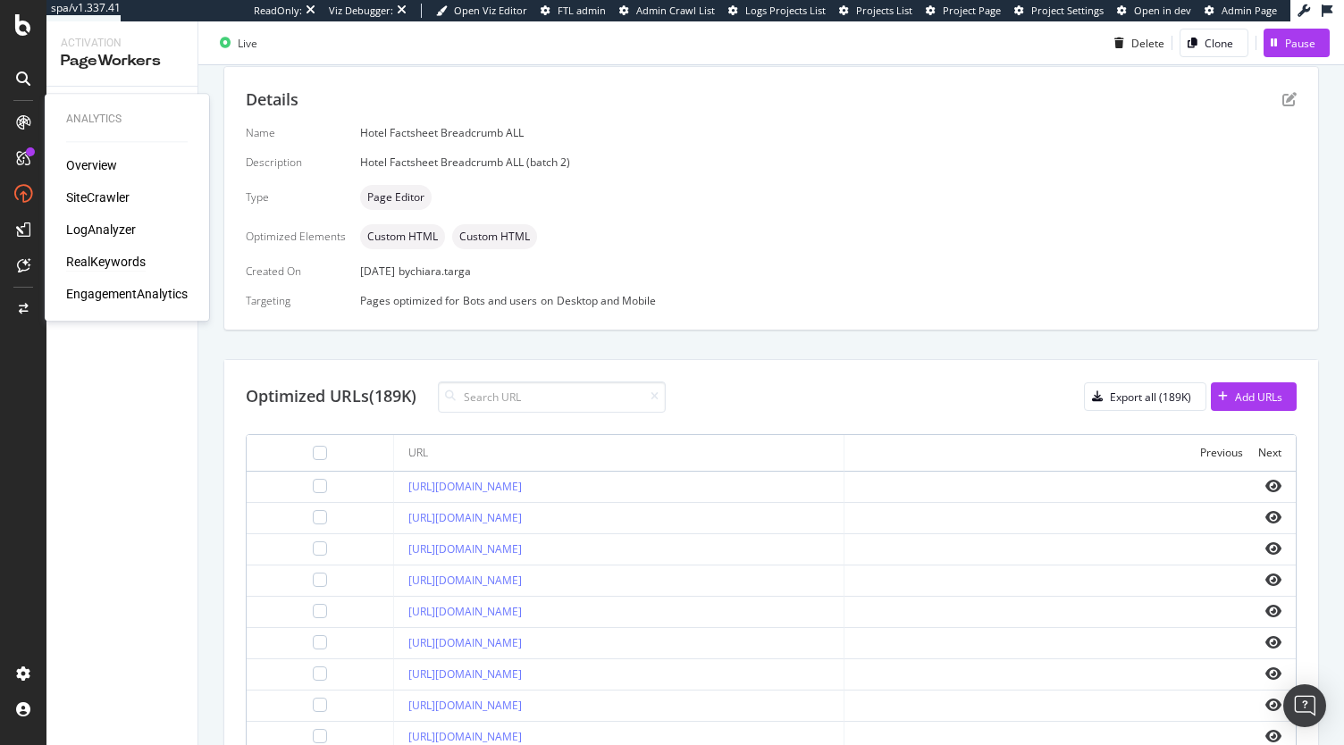
click at [103, 257] on div "RealKeywords" at bounding box center [106, 262] width 80 height 18
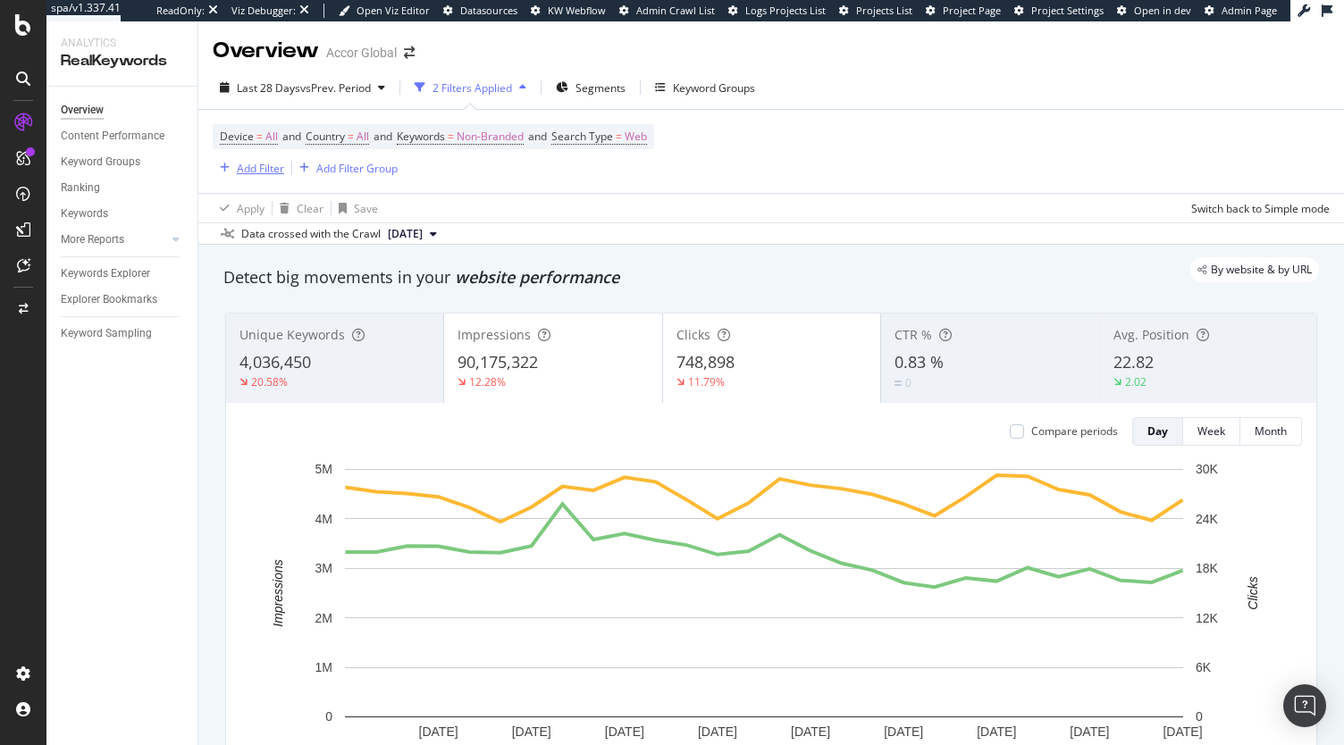
click at [261, 174] on div "Add Filter" at bounding box center [260, 168] width 47 height 15
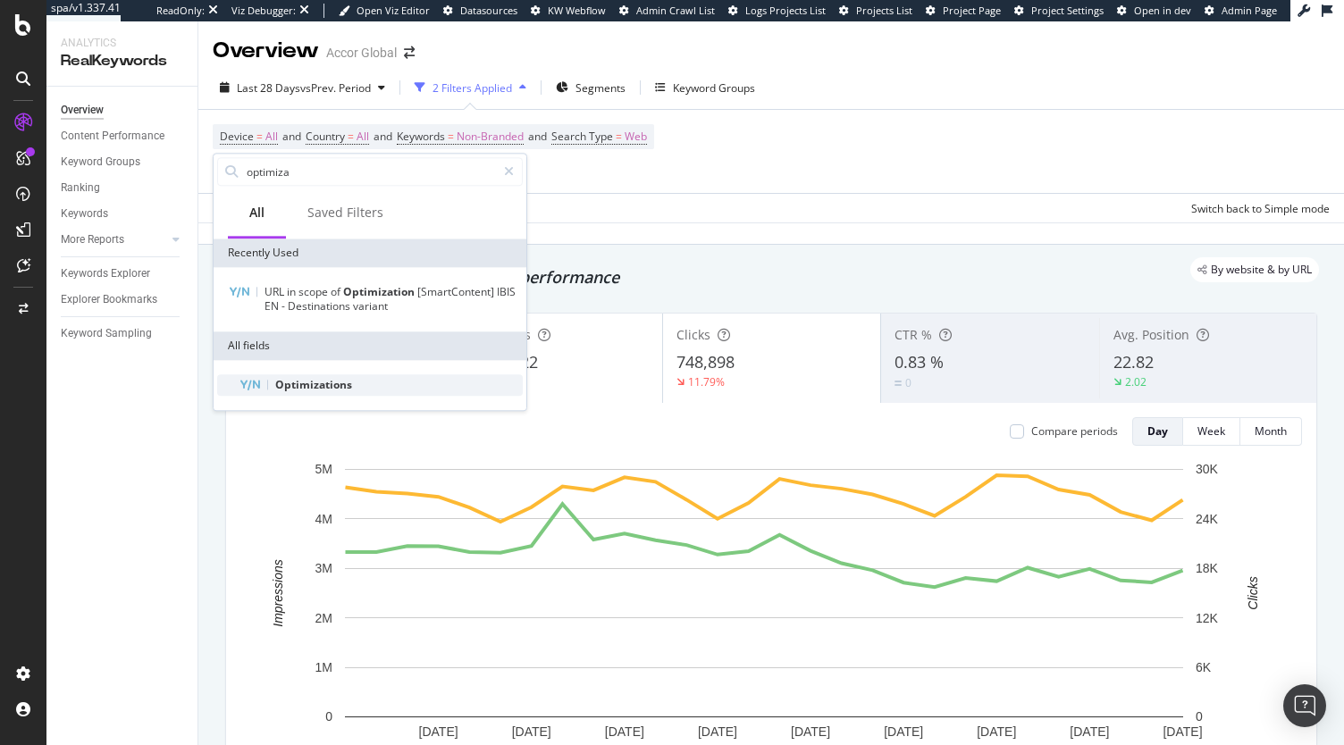
type input "optimiza"
click at [297, 381] on span "Optimizations" at bounding box center [313, 384] width 77 height 15
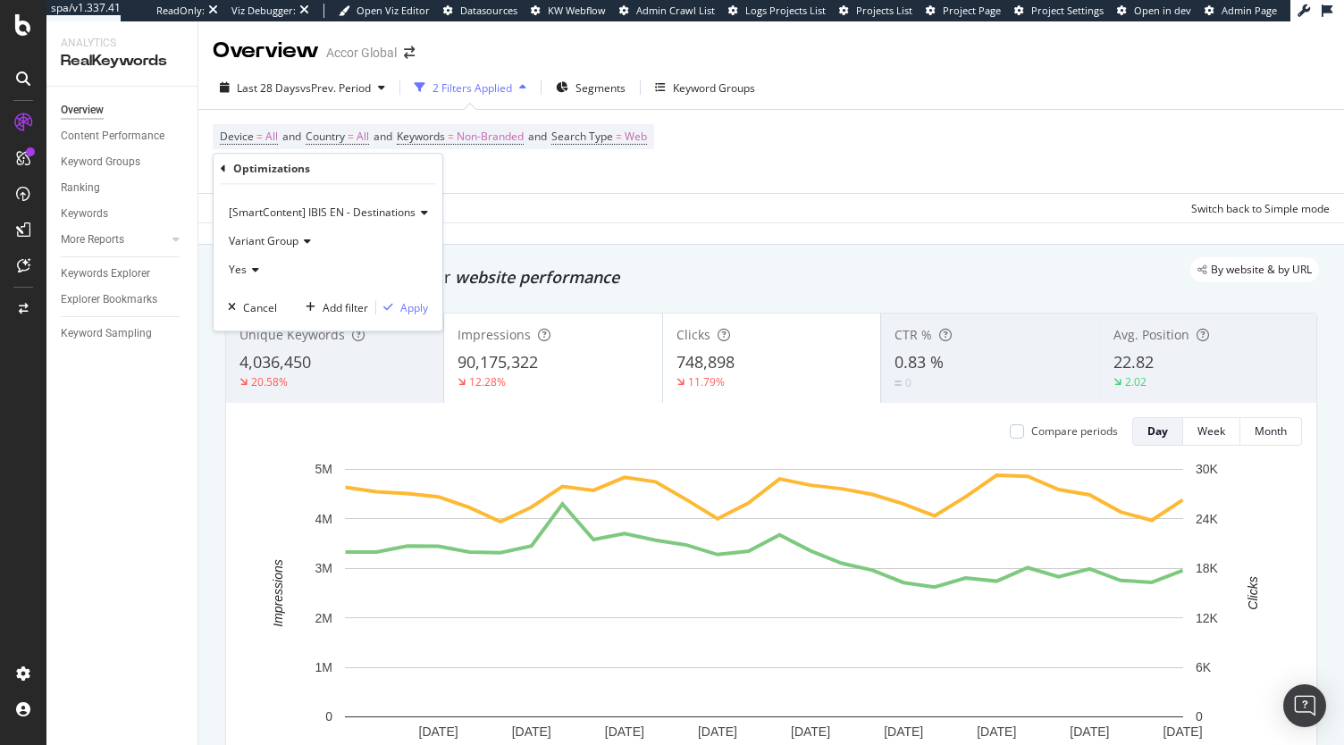
click at [307, 209] on span "[SmartContent] IBIS EN - Destinations" at bounding box center [322, 212] width 187 height 15
type input "bre"
click at [367, 251] on span "Hotel Factsheet Breadcrumb ALL" at bounding box center [324, 249] width 174 height 15
click at [407, 282] on div "Apply" at bounding box center [411, 279] width 28 height 15
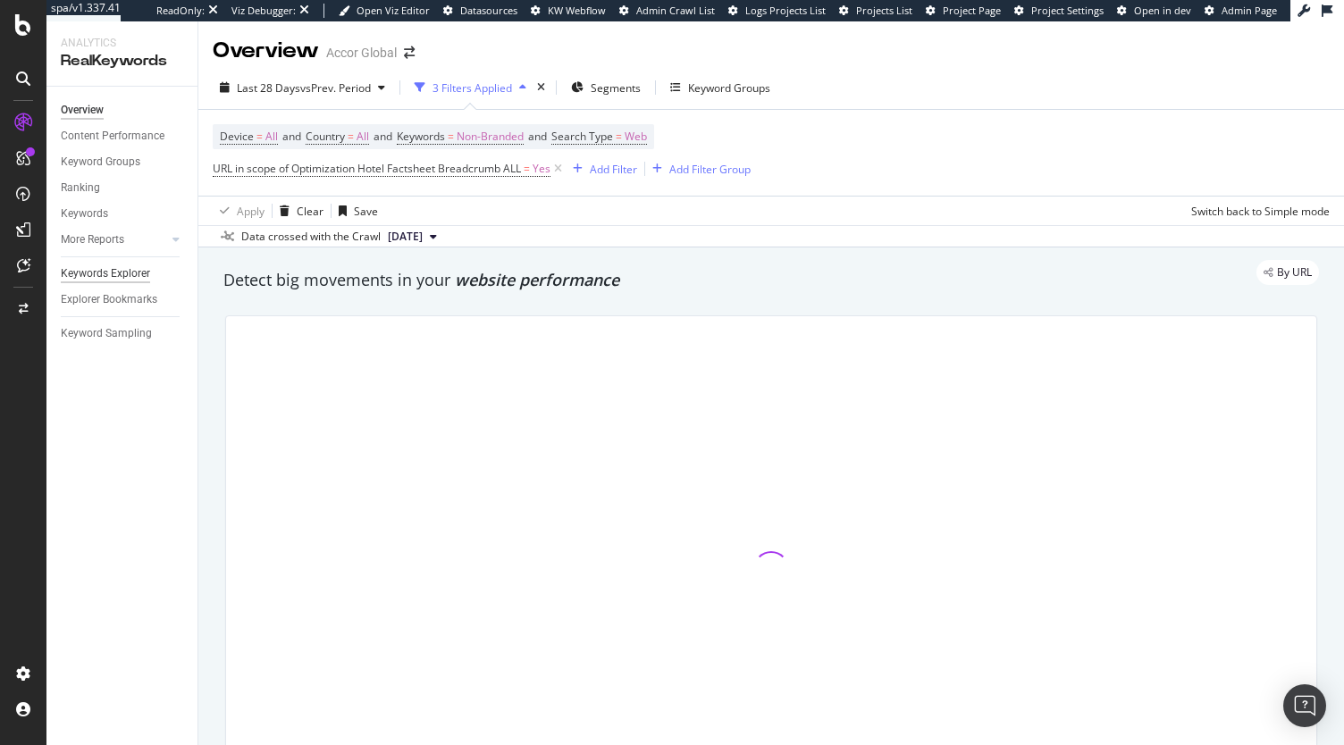
click at [117, 277] on div "Keywords Explorer" at bounding box center [105, 274] width 89 height 19
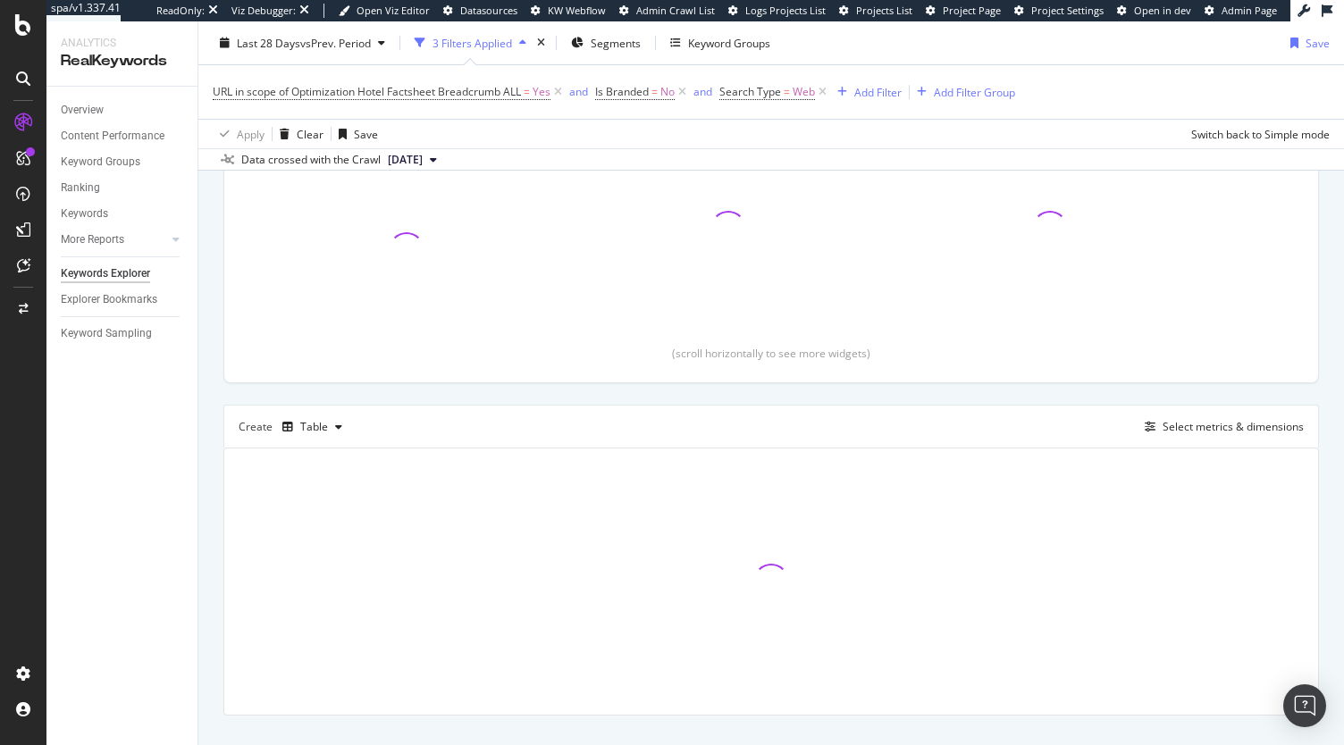
scroll to position [270, 0]
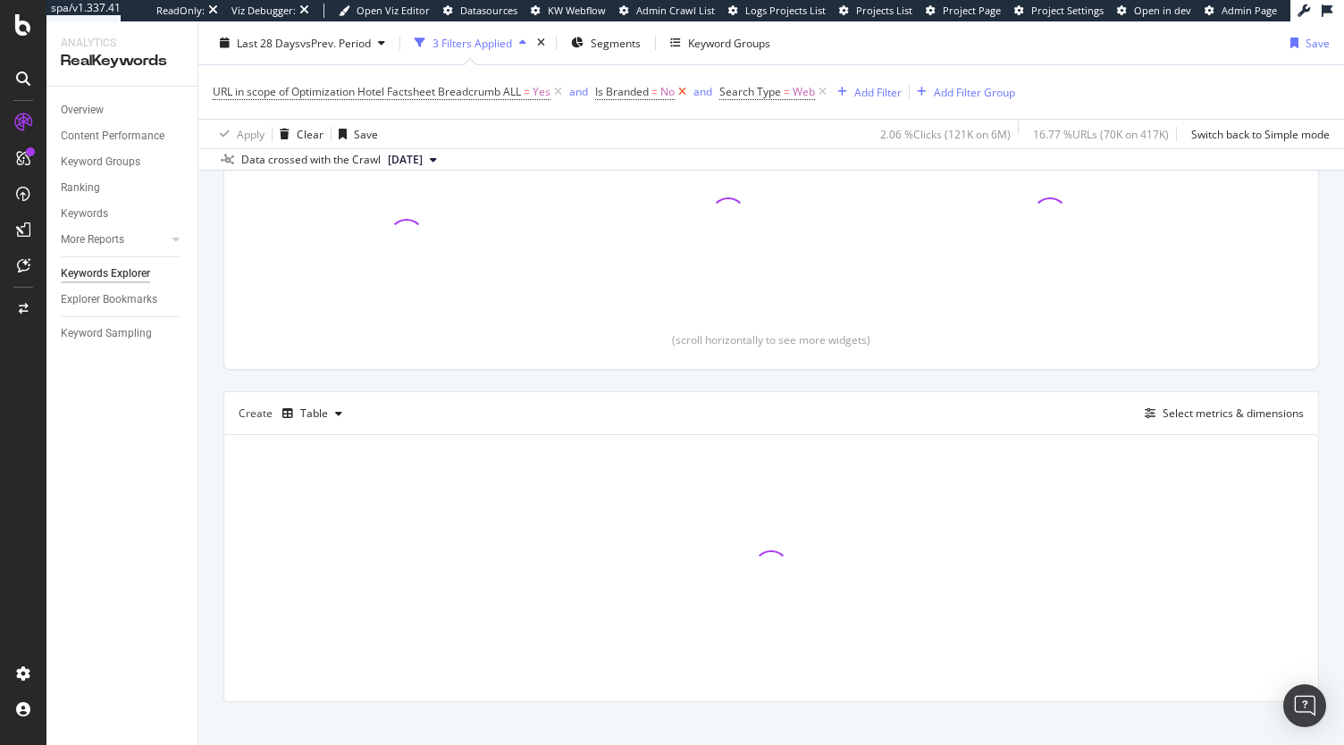
click at [685, 92] on icon at bounding box center [682, 92] width 15 height 18
click at [1201, 407] on div "Select metrics & dimensions" at bounding box center [1233, 413] width 141 height 15
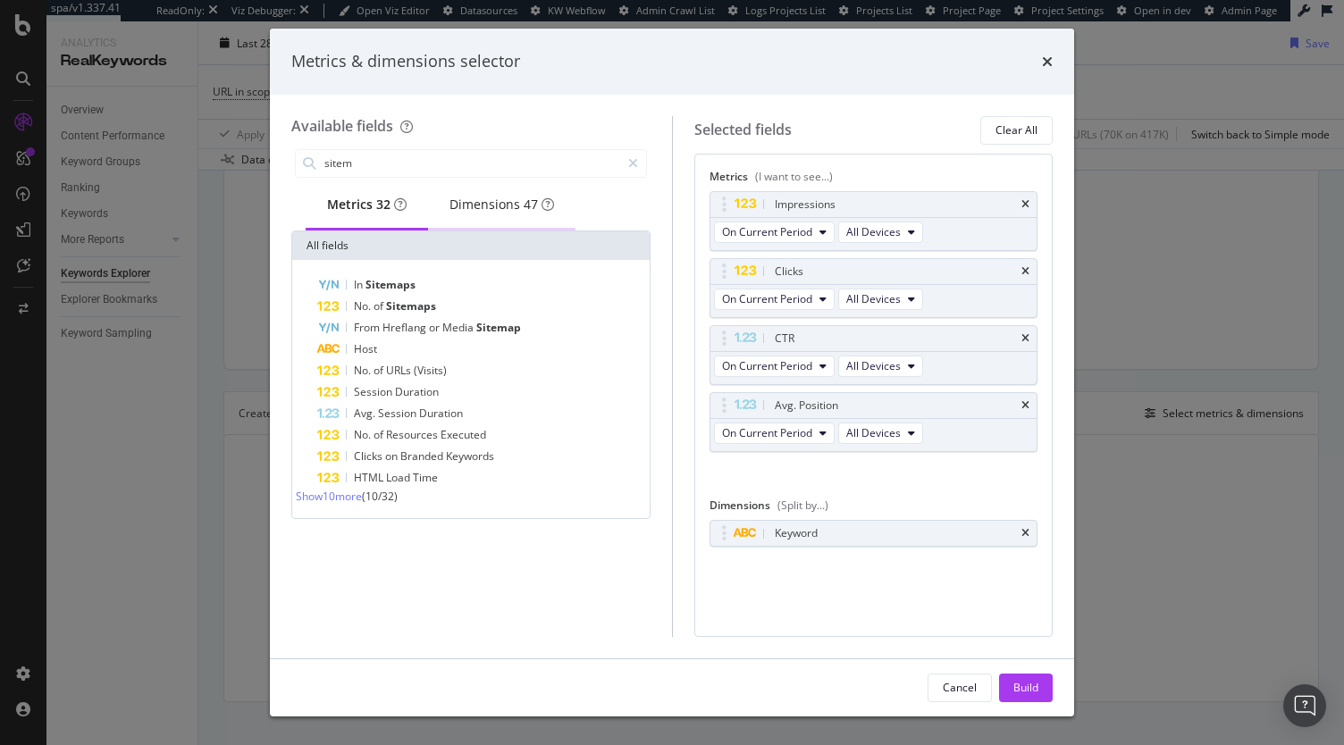
type input "sitem"
click at [518, 226] on div "Dimensions 47" at bounding box center [501, 205] width 147 height 49
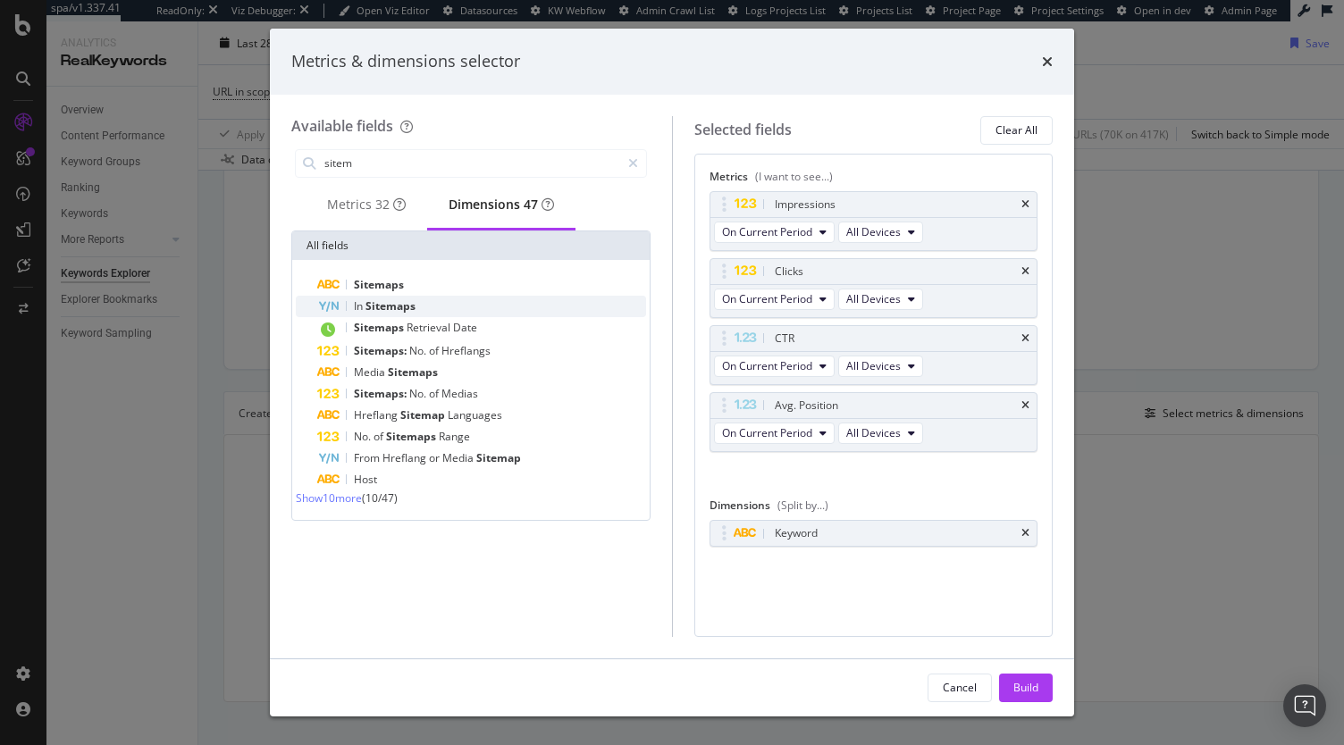
click at [386, 314] on span "Sitemaps" at bounding box center [391, 306] width 50 height 15
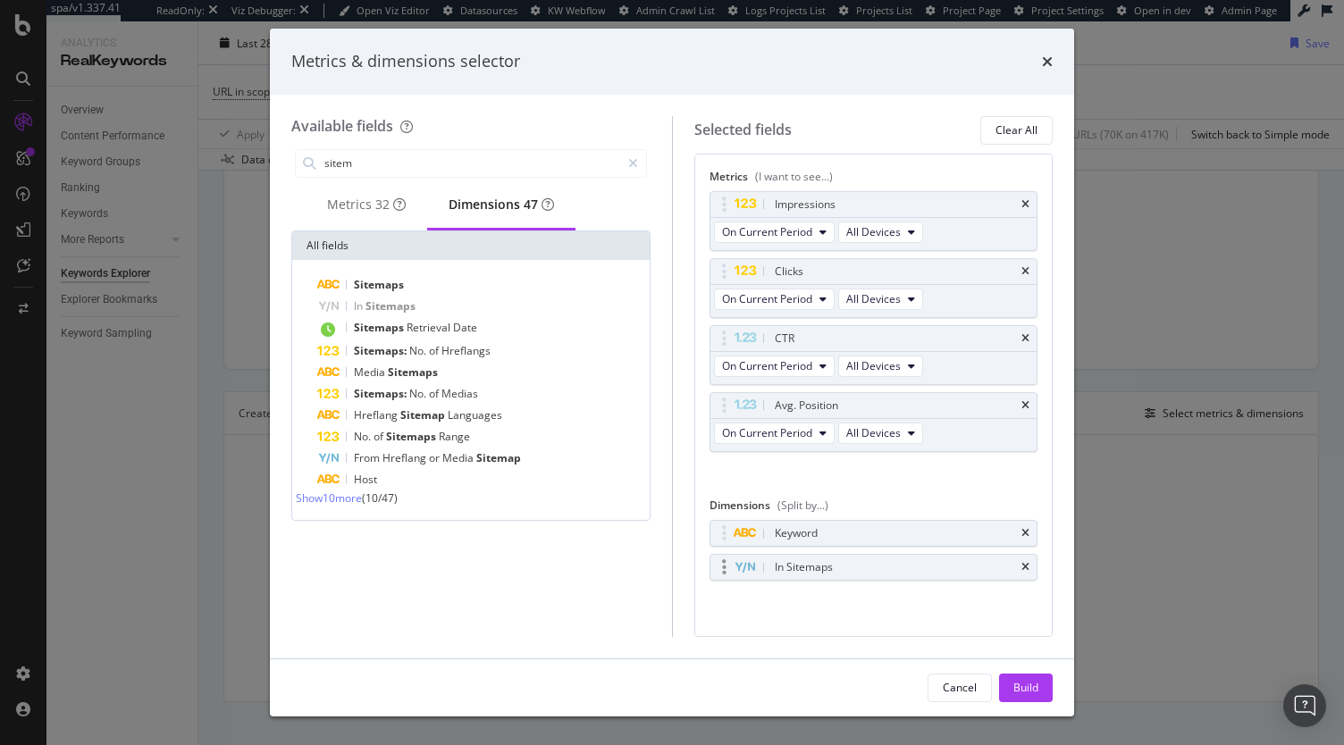
click at [722, 562] on icon "modal" at bounding box center [724, 568] width 4 height 18
click at [1030, 528] on icon "times" at bounding box center [1026, 533] width 8 height 11
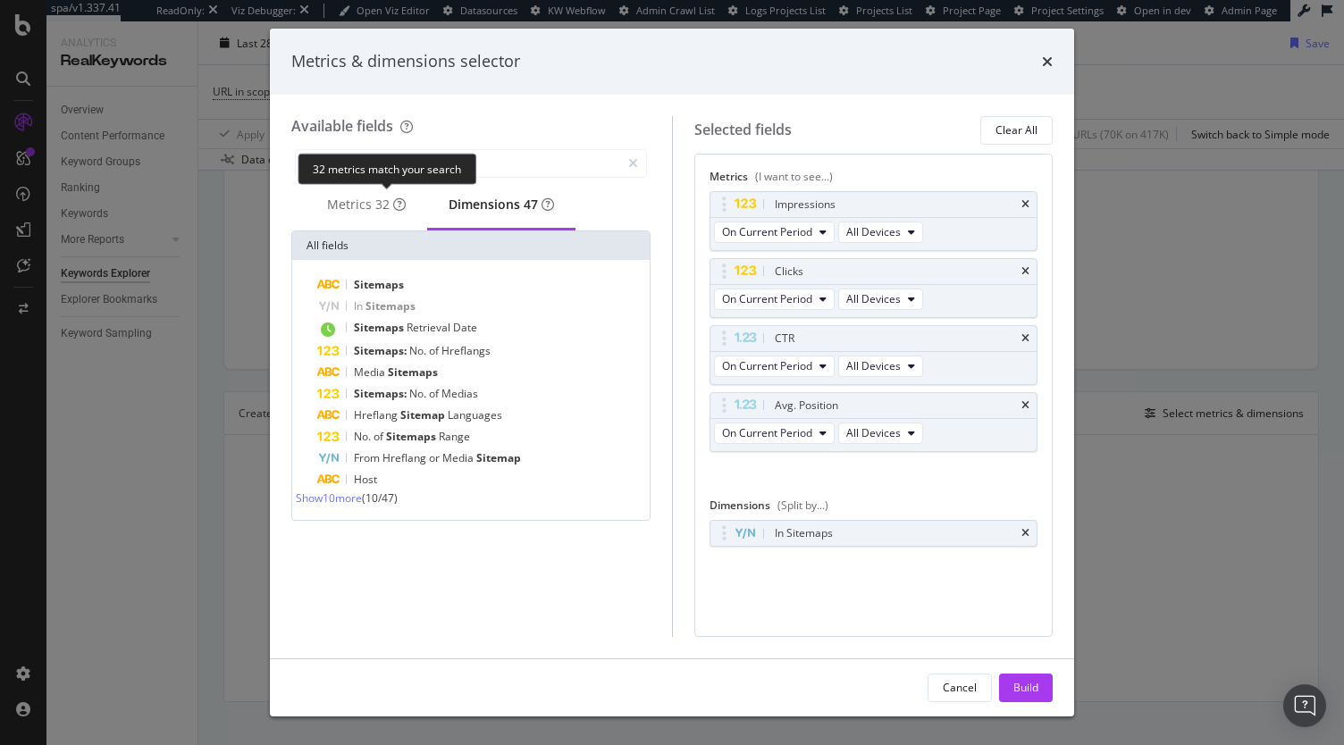
click at [387, 154] on div "32 metrics match your search" at bounding box center [387, 169] width 179 height 31
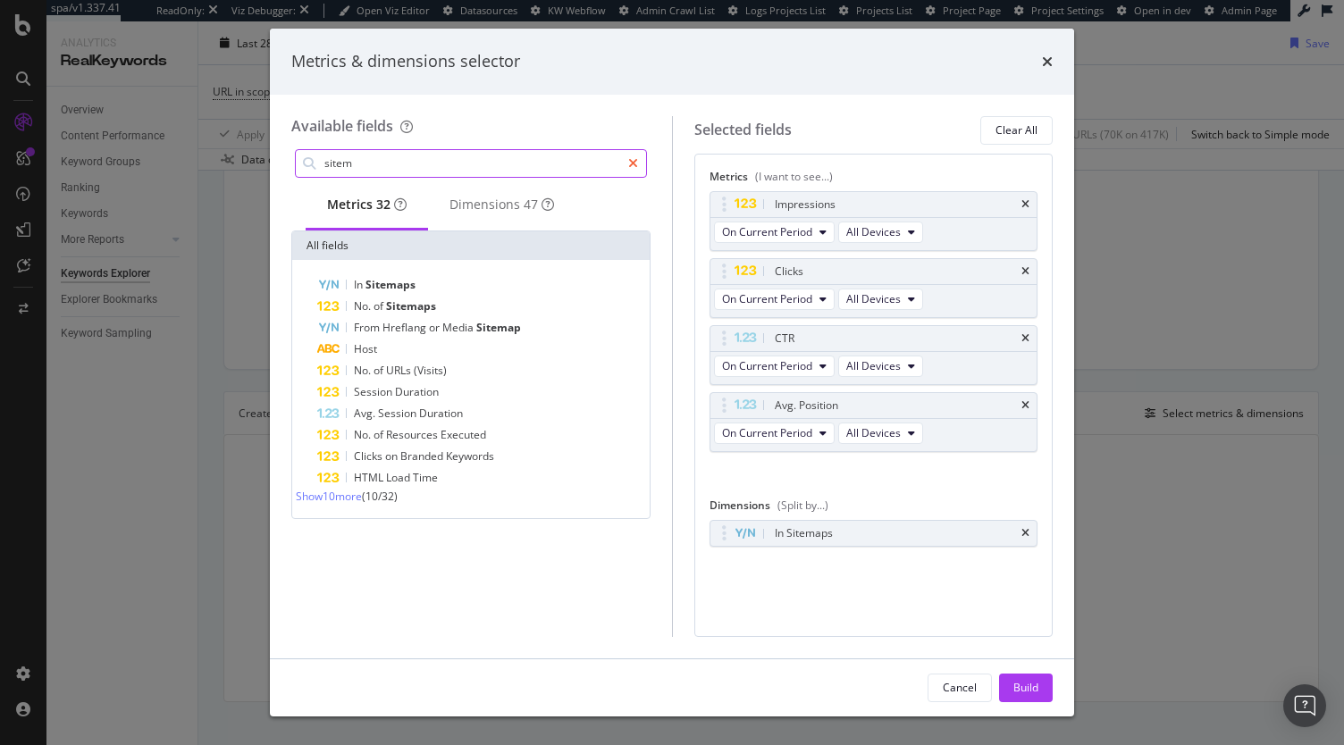
click at [636, 159] on icon "modal" at bounding box center [633, 163] width 10 height 13
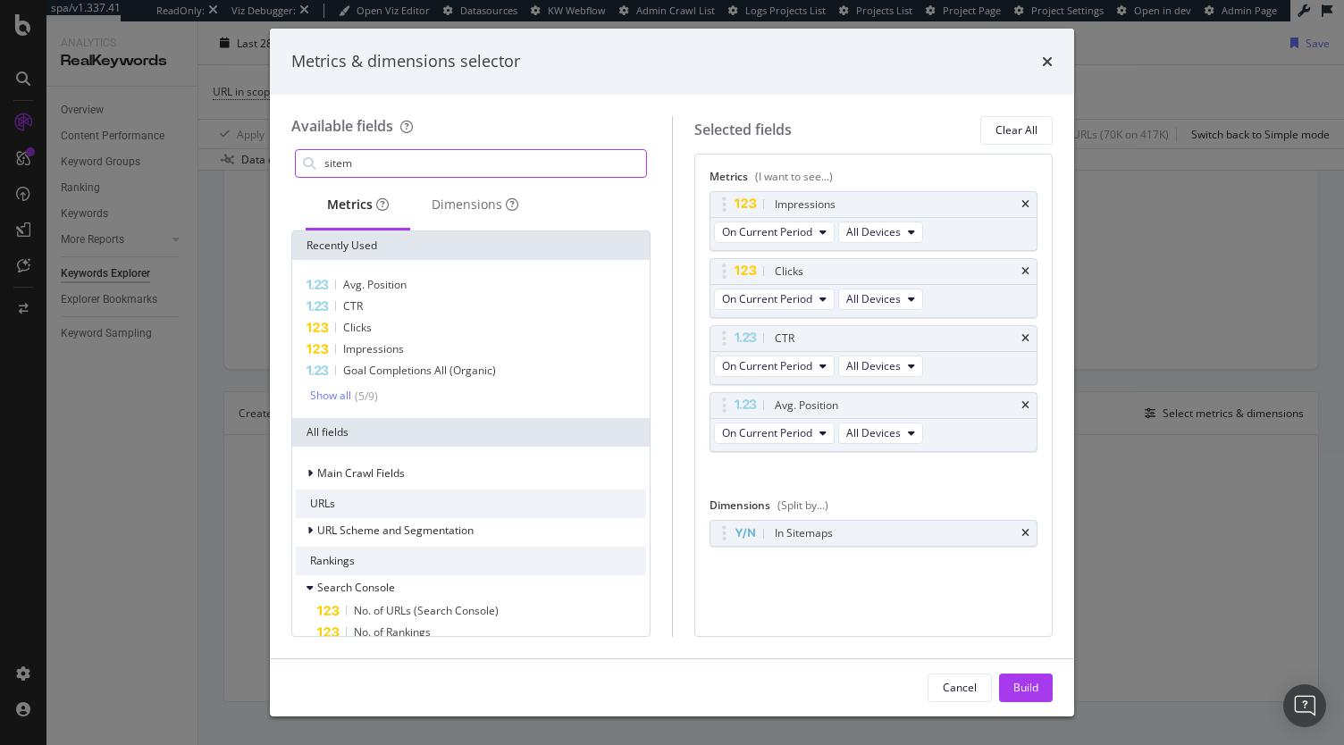
click at [513, 164] on input "sitem" at bounding box center [485, 163] width 324 height 27
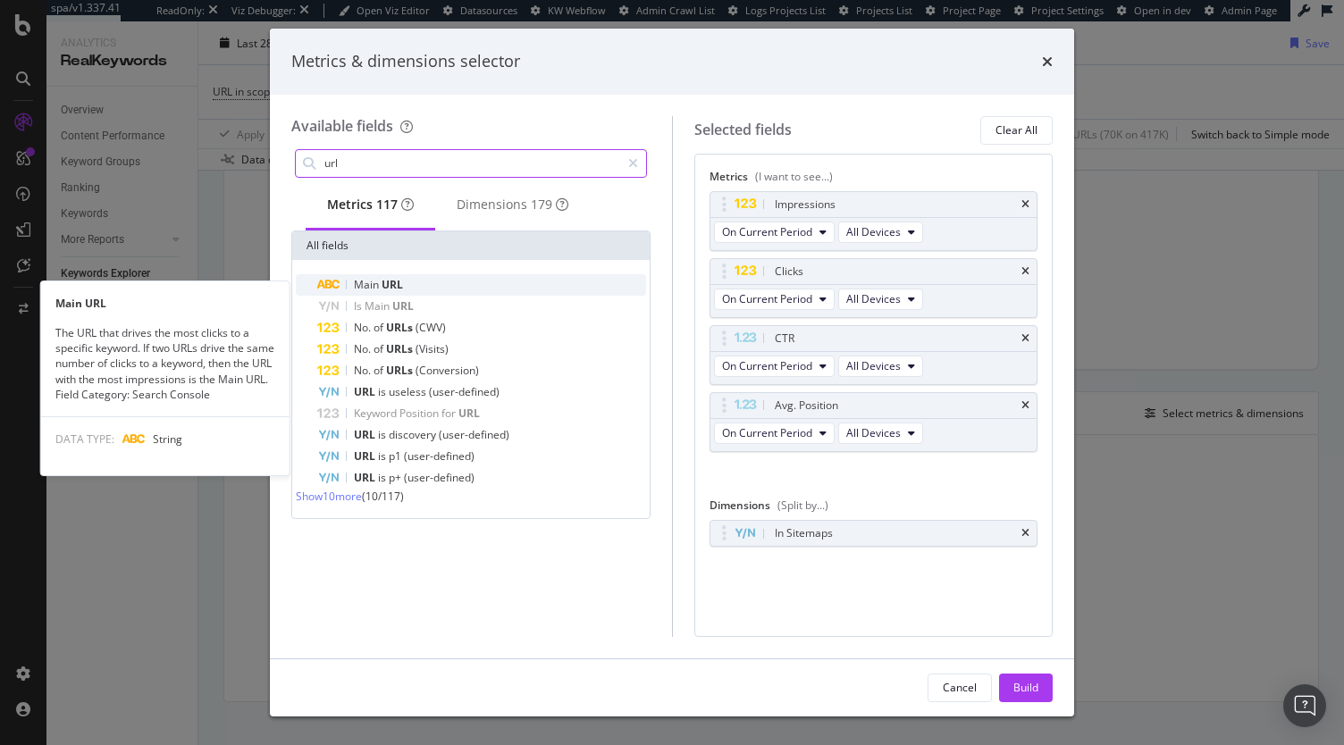
type input "url"
click at [410, 293] on div "Main URL" at bounding box center [481, 284] width 329 height 21
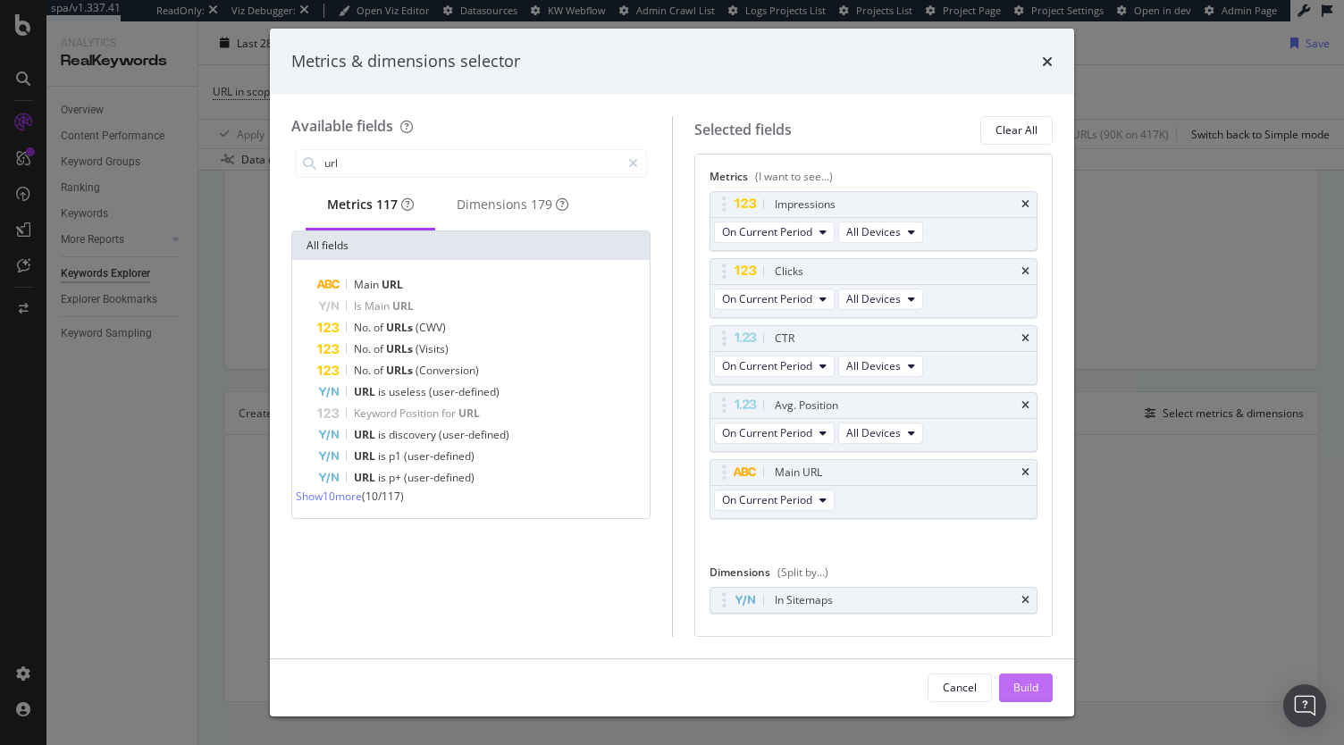
click at [1022, 686] on div "Build" at bounding box center [1026, 687] width 25 height 15
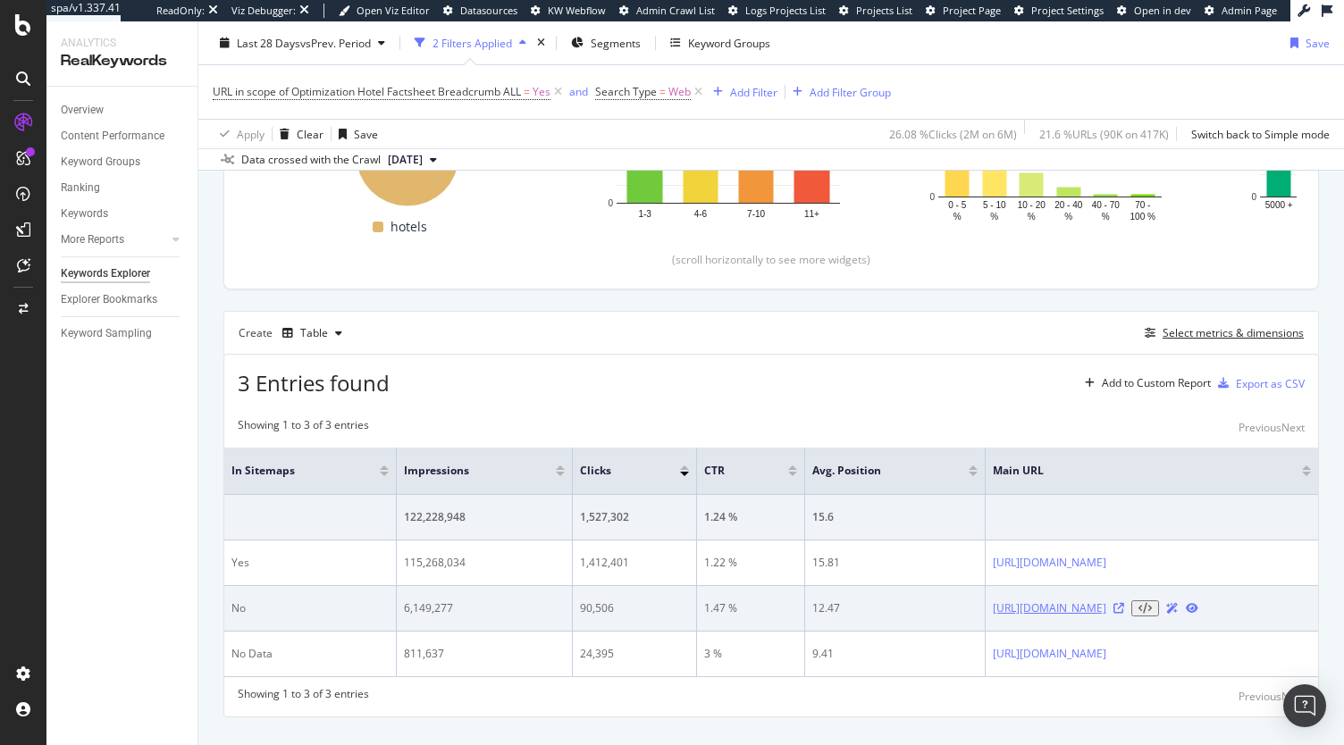
scroll to position [390, 0]
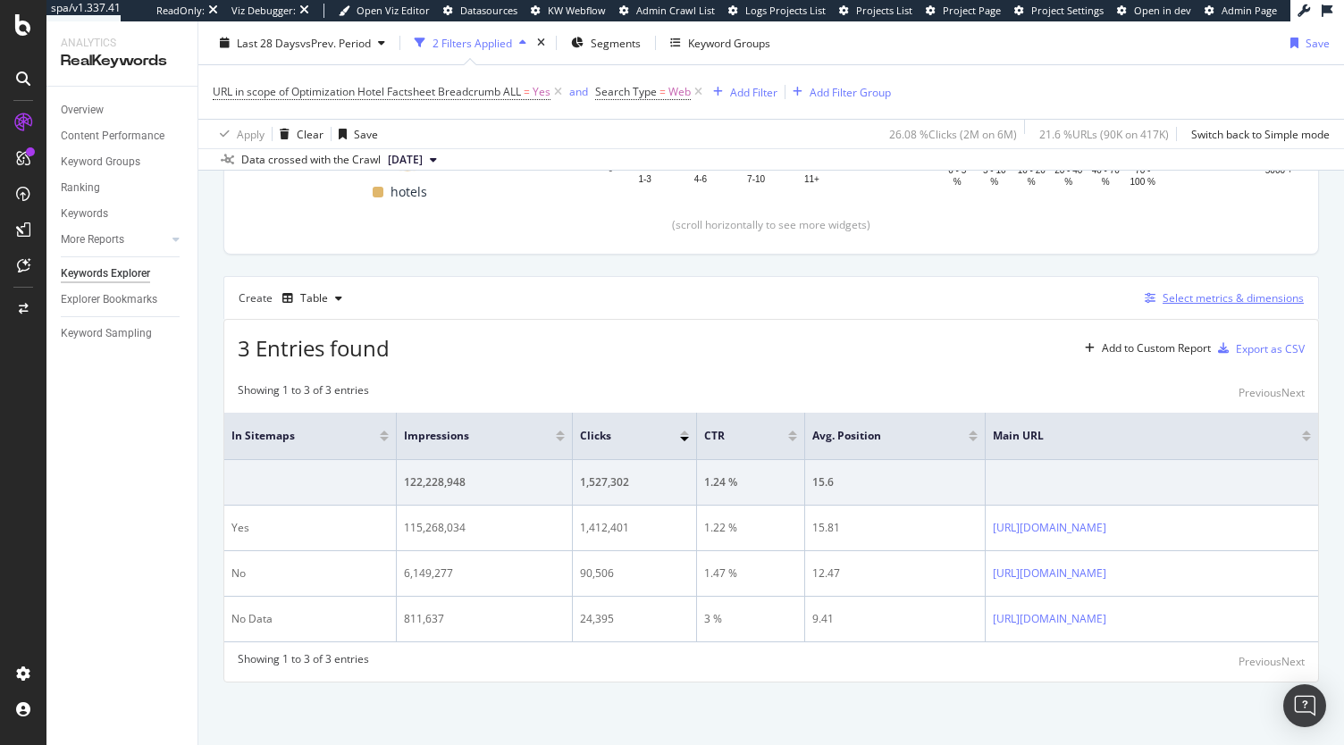
click at [1193, 297] on div "Select metrics & dimensions" at bounding box center [1233, 297] width 141 height 15
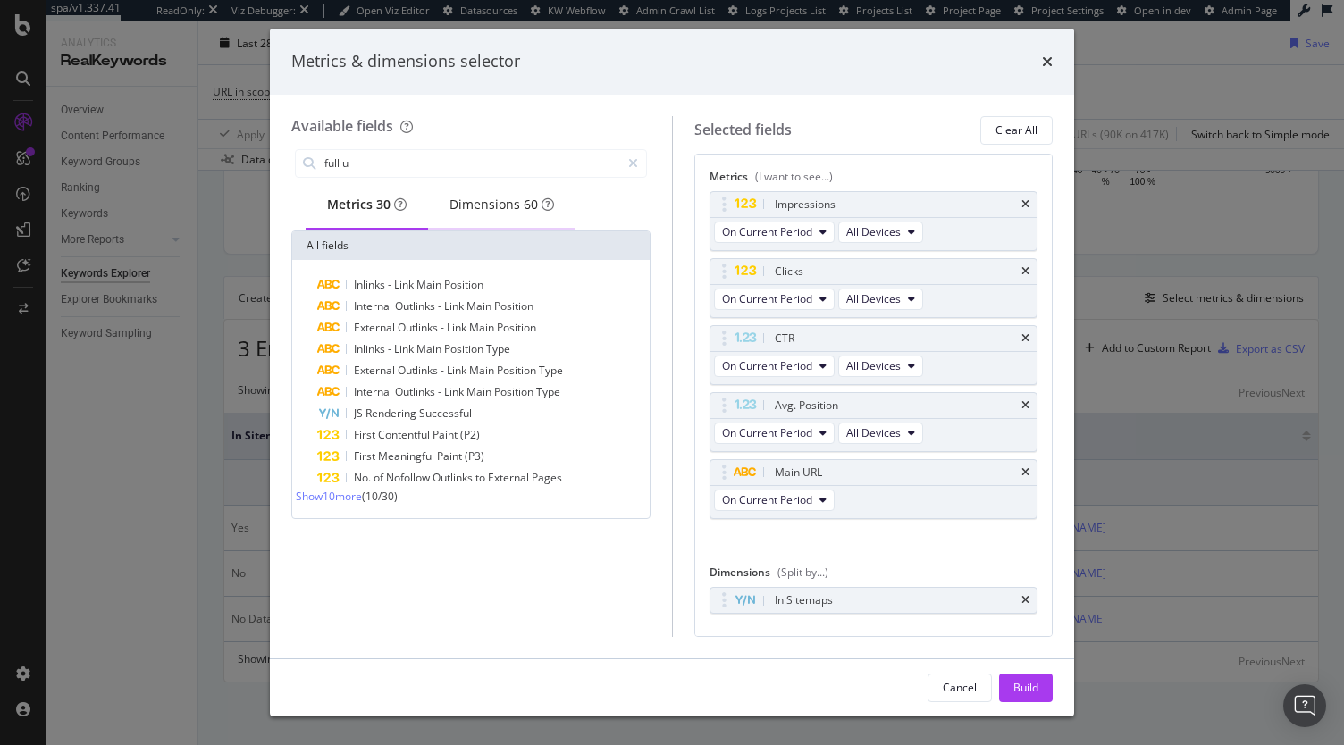
type input "full u"
click at [499, 224] on div "Dimensions 60" at bounding box center [501, 205] width 147 height 49
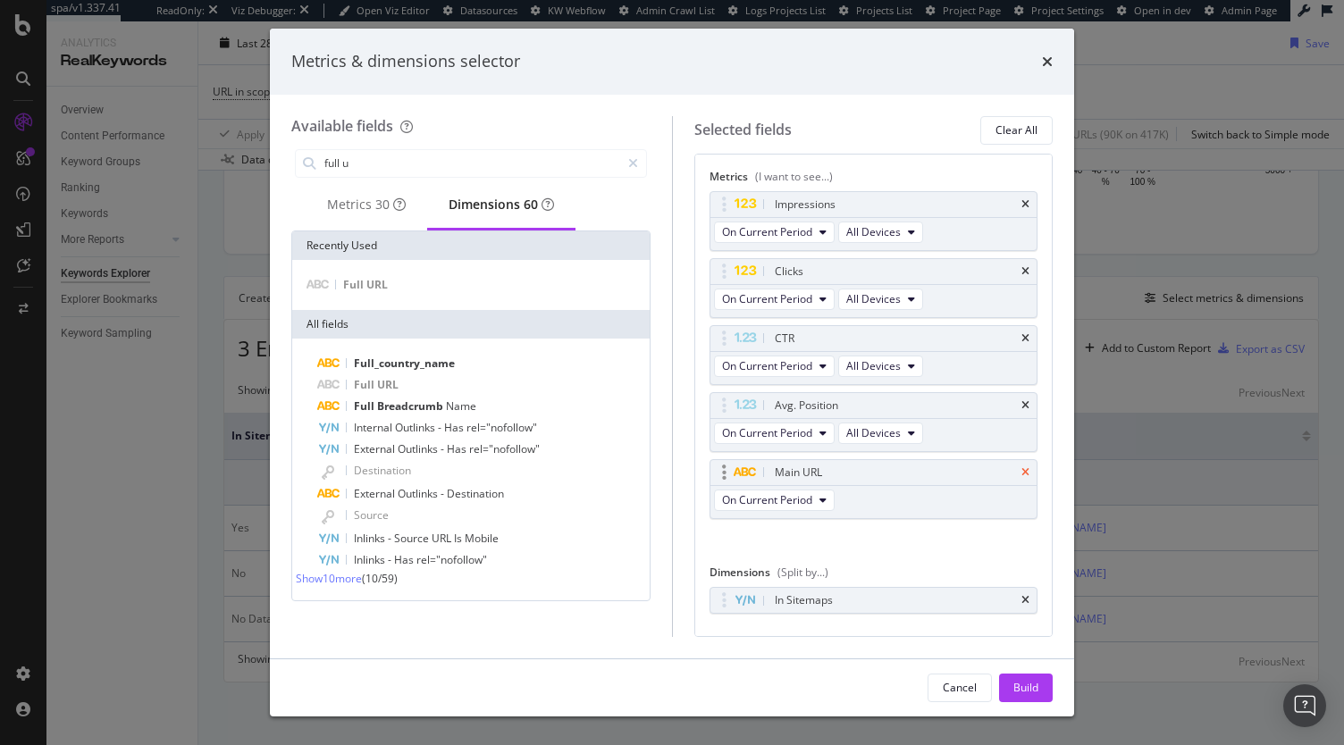
click at [1022, 467] on icon "times" at bounding box center [1026, 472] width 8 height 11
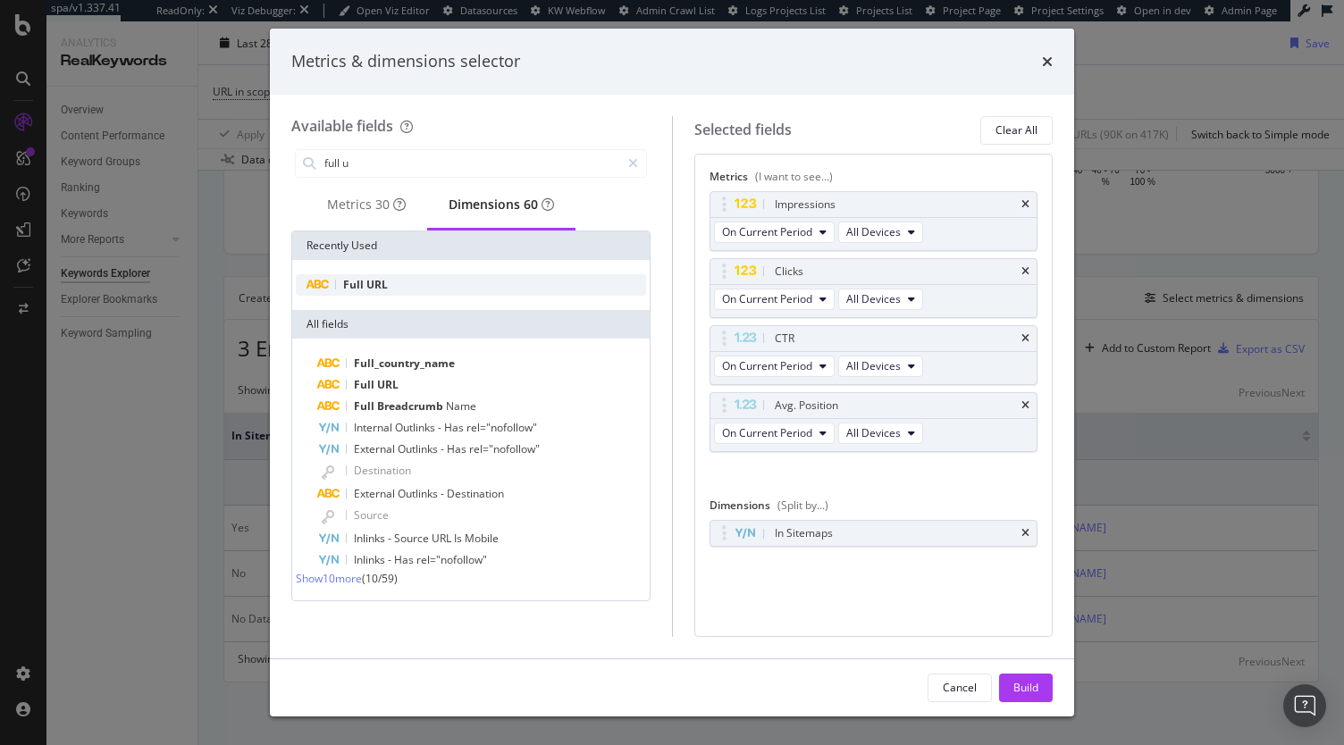
click at [502, 287] on div "Full URL" at bounding box center [471, 284] width 350 height 21
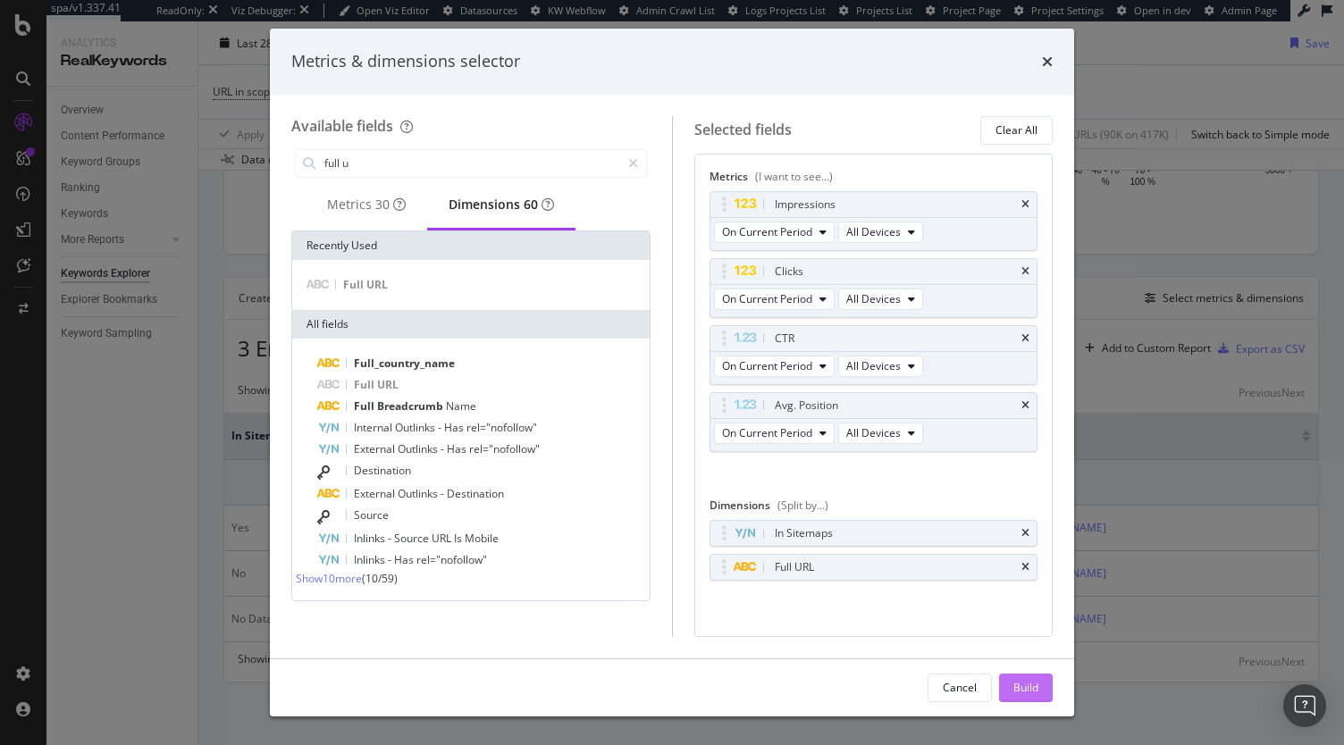
click at [1014, 684] on div "Build" at bounding box center [1026, 687] width 25 height 15
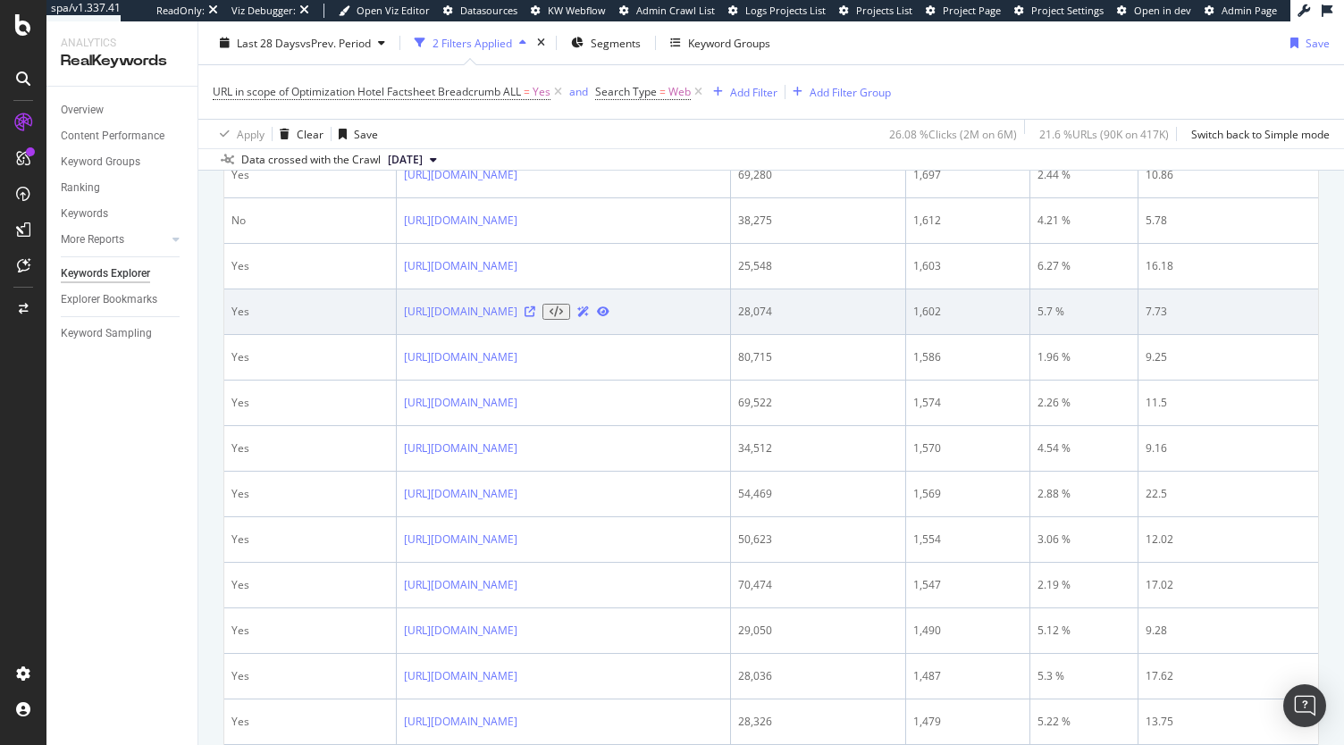
scroll to position [1468, 0]
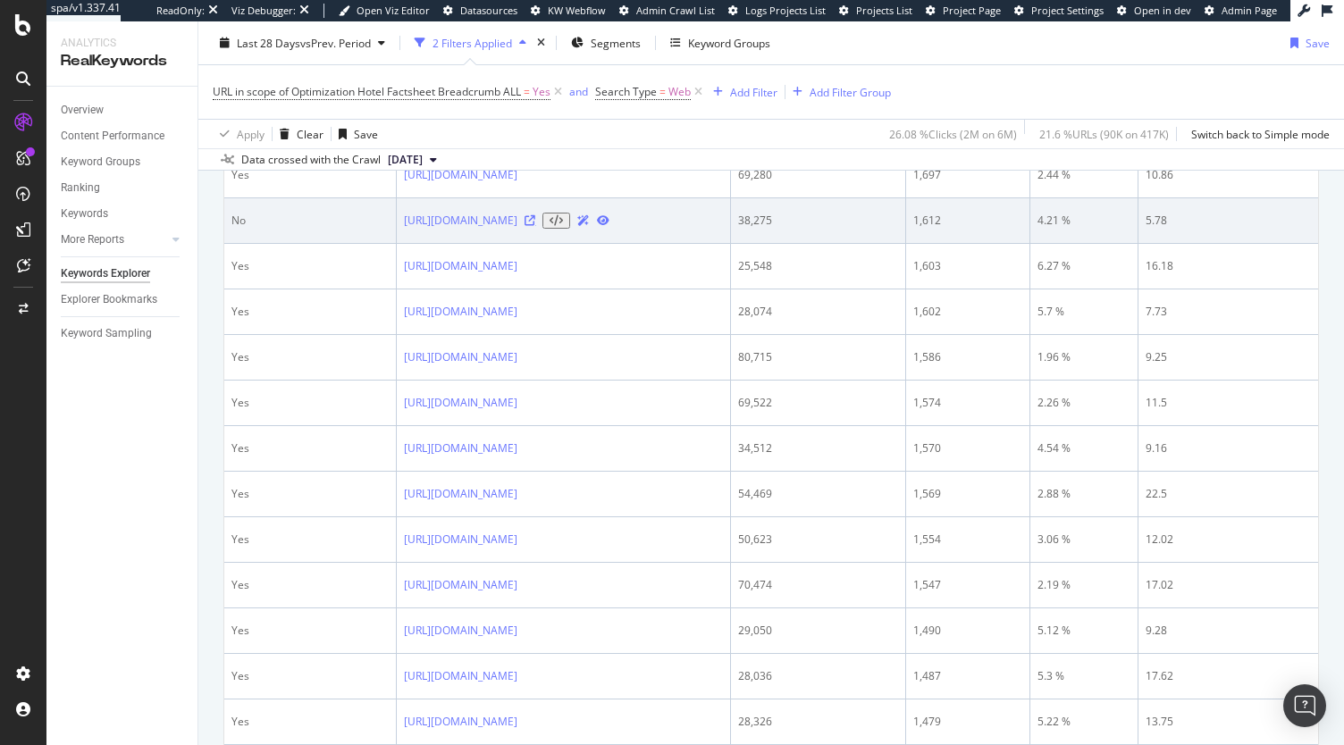
click at [535, 226] on icon at bounding box center [530, 220] width 11 height 11
drag, startPoint x: 357, startPoint y: 373, endPoint x: 611, endPoint y: 371, distance: 254.7
click at [611, 244] on td "[URL][DOMAIN_NAME]" at bounding box center [563, 221] width 333 height 46
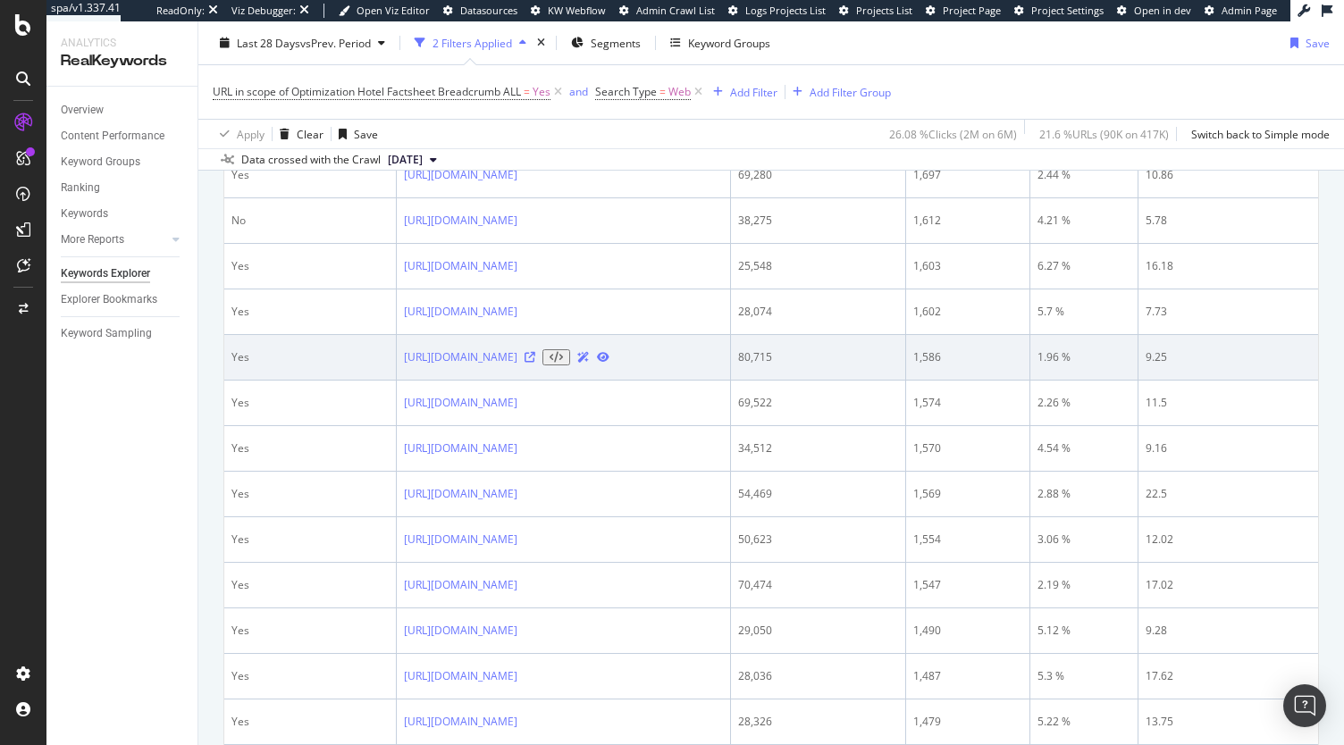
copy link "[URL][DOMAIN_NAME]"
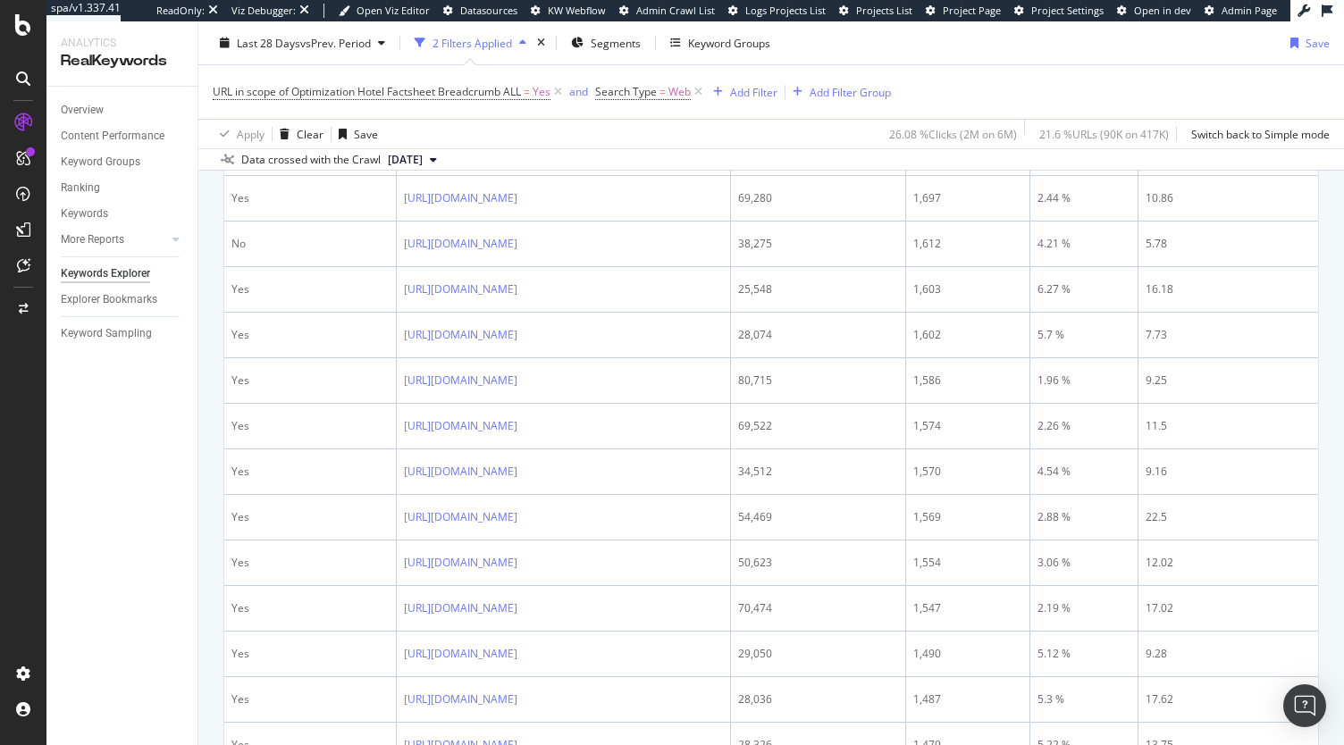
scroll to position [1449, 0]
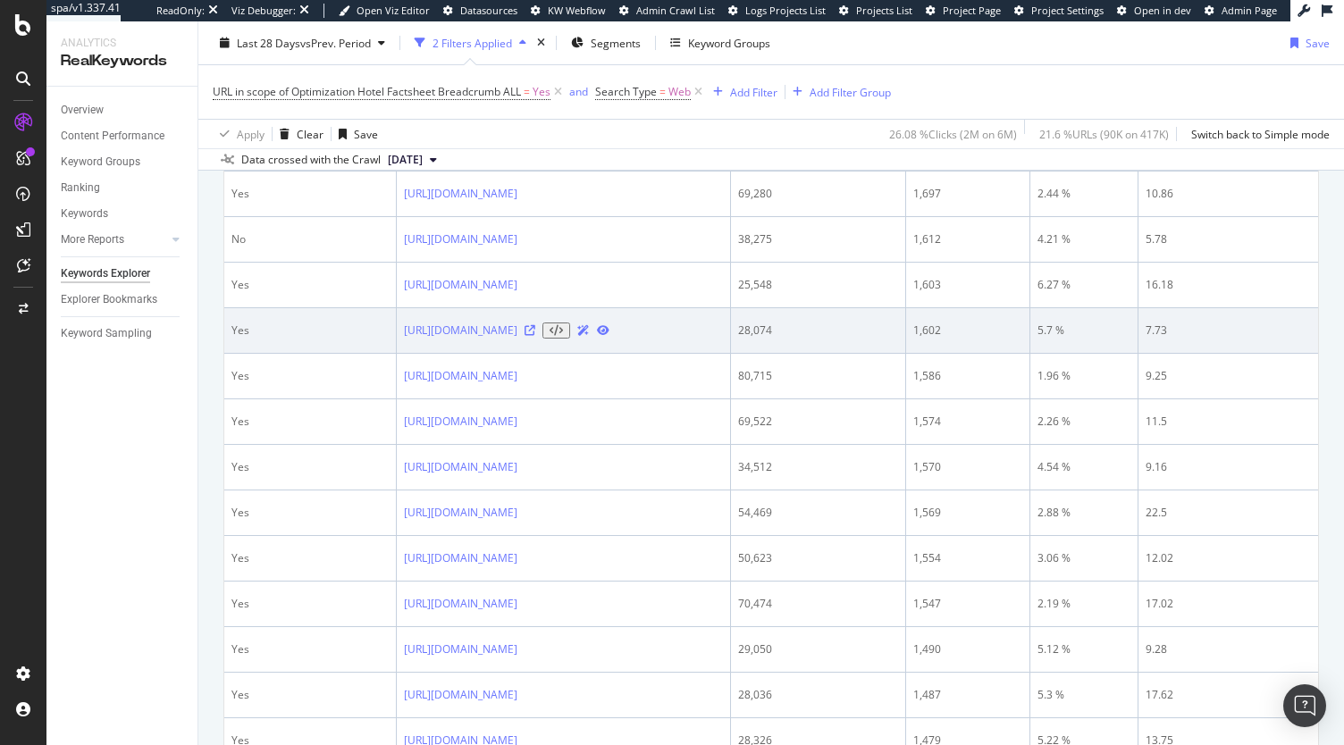
copy link "[URL][DOMAIN_NAME]"
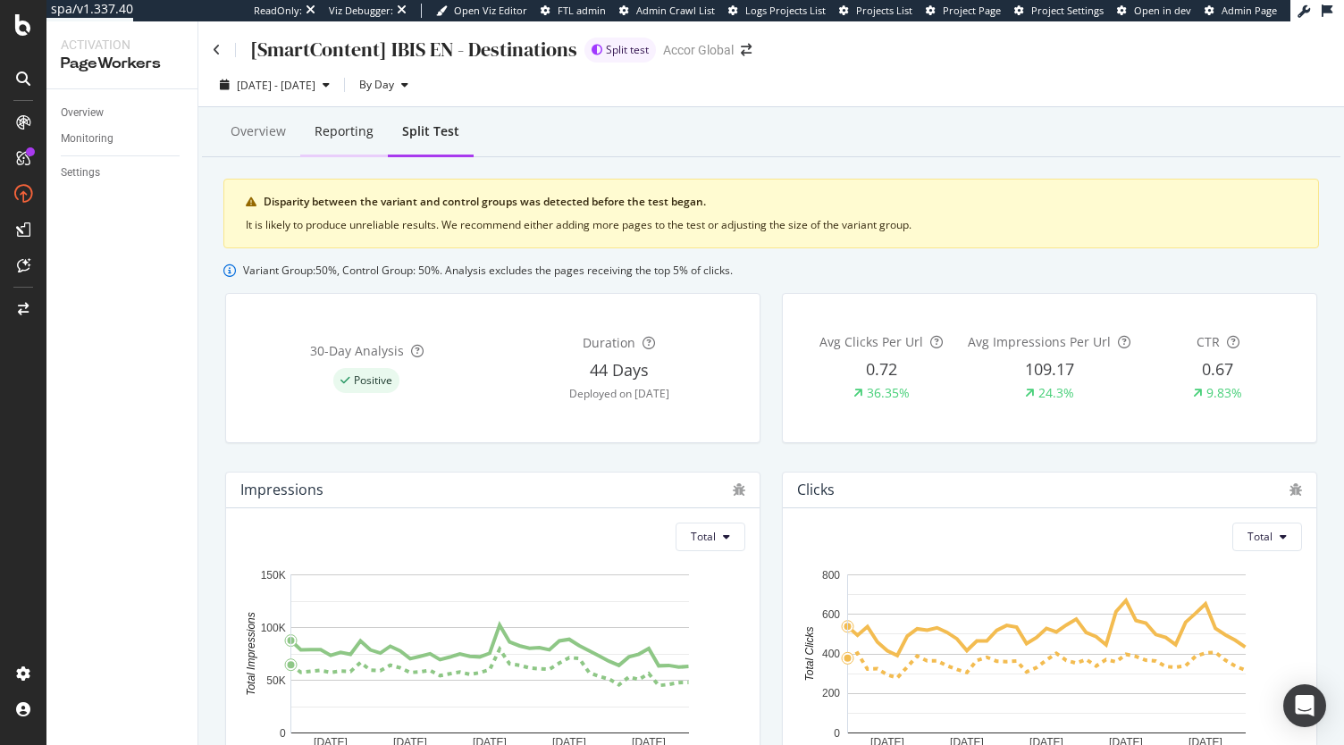
click at [341, 147] on div "Reporting" at bounding box center [344, 132] width 88 height 49
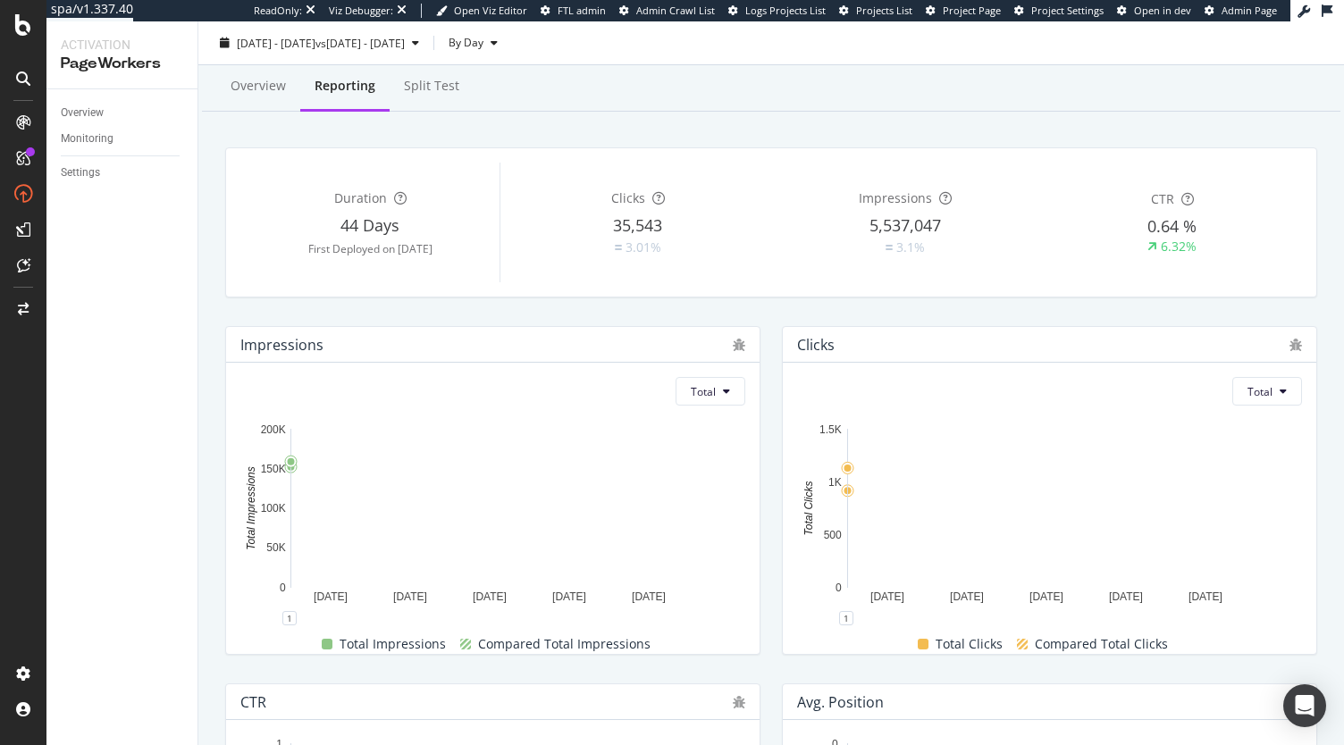
scroll to position [10, 0]
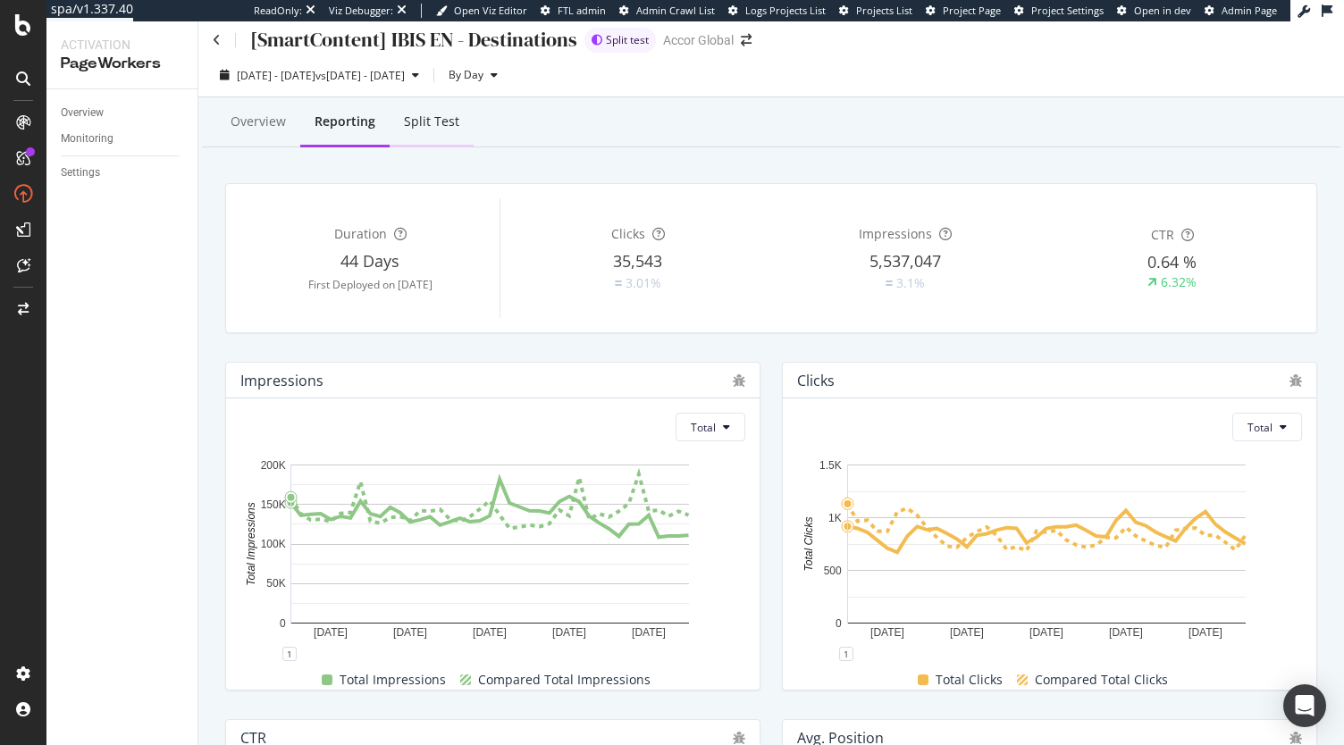
click at [433, 128] on div "Split Test" at bounding box center [431, 122] width 55 height 18
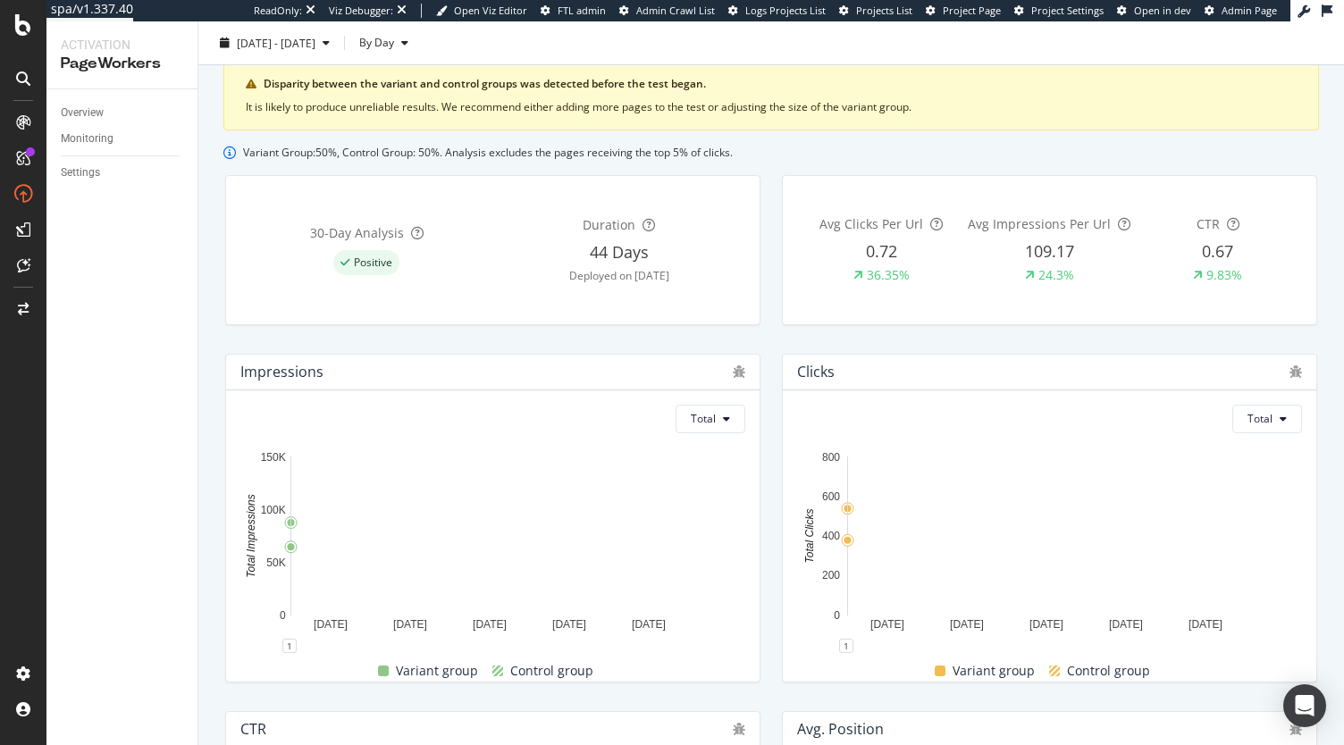
scroll to position [117, 0]
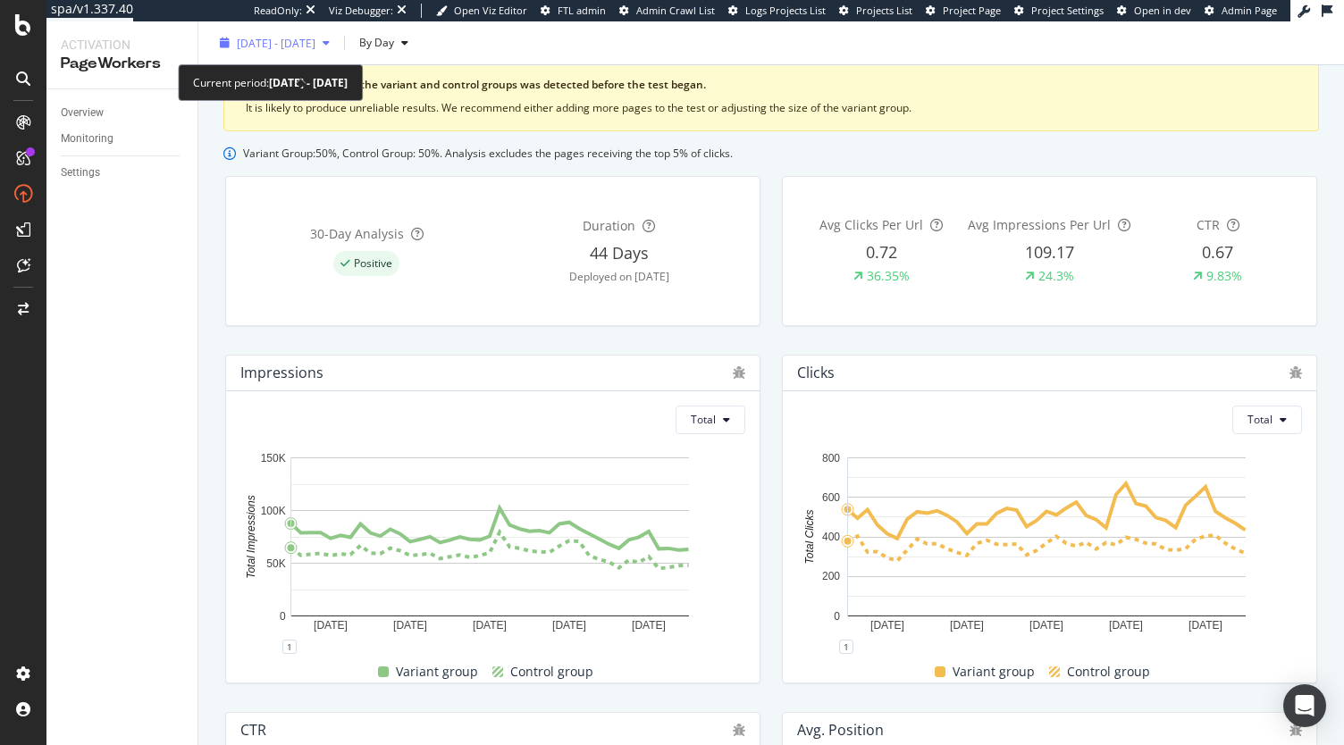
click at [315, 47] on span "2025 Aug. 11th - Sep. 20th" at bounding box center [276, 42] width 79 height 15
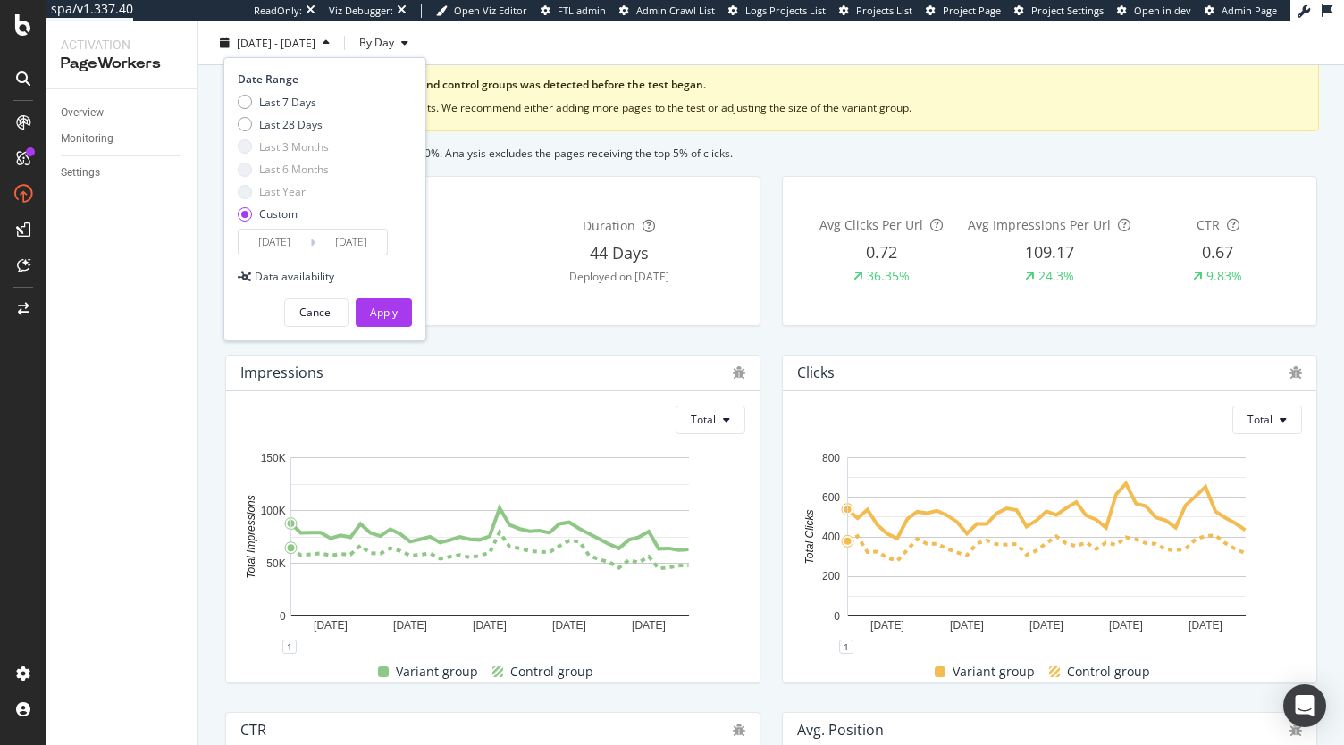
click at [275, 139] on div "Last 3 Months" at bounding box center [294, 146] width 70 height 15
click at [277, 124] on div "Last 28 Days" at bounding box center [290, 123] width 63 height 15
click at [268, 240] on input "2025/08/24" at bounding box center [275, 242] width 72 height 25
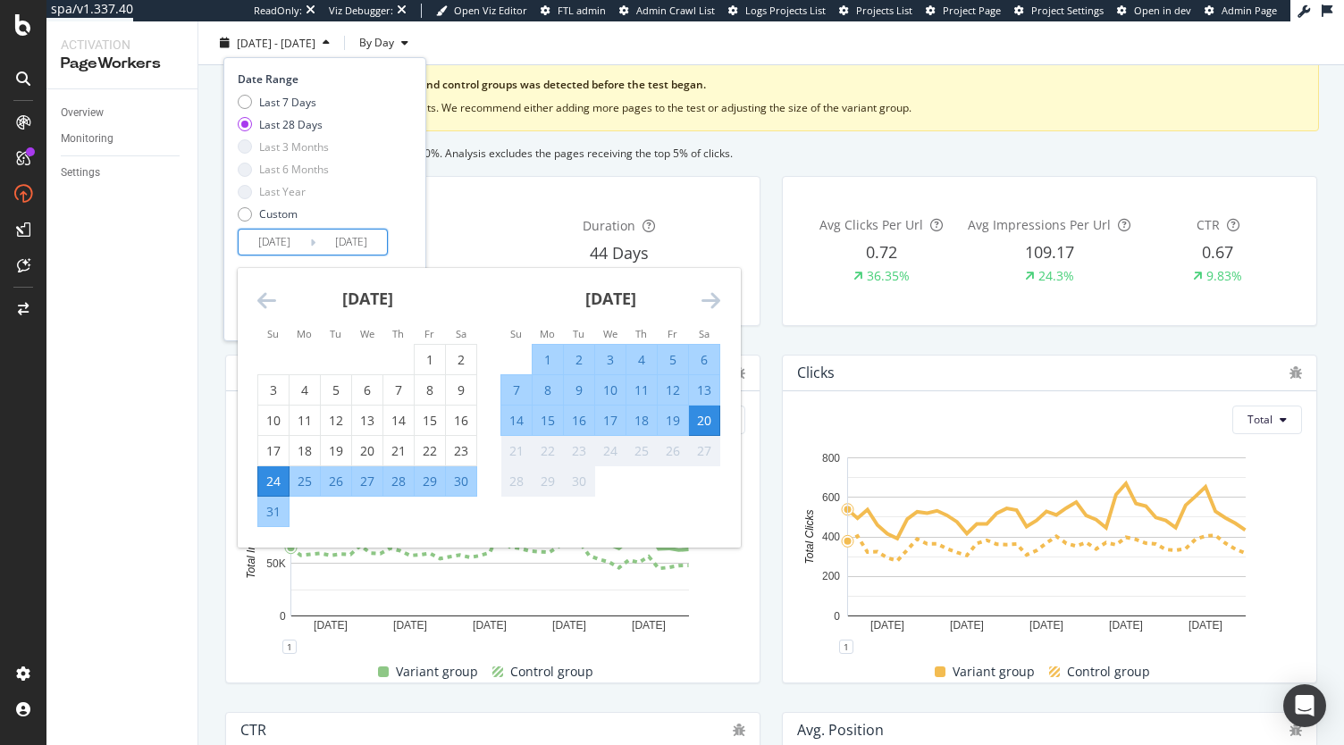
click at [267, 297] on icon "Move backward to switch to the previous month." at bounding box center [266, 300] width 19 height 21
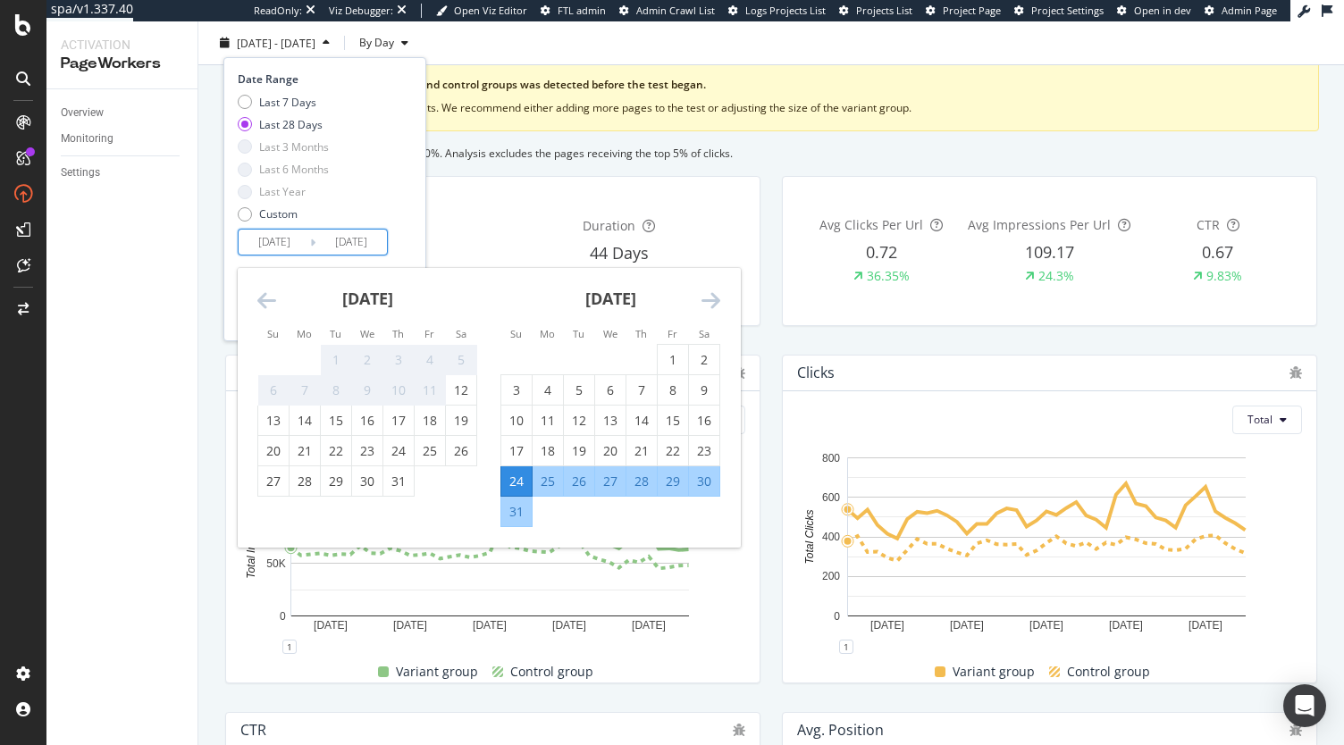
click at [267, 297] on icon "Move backward to switch to the previous month." at bounding box center [266, 300] width 19 height 21
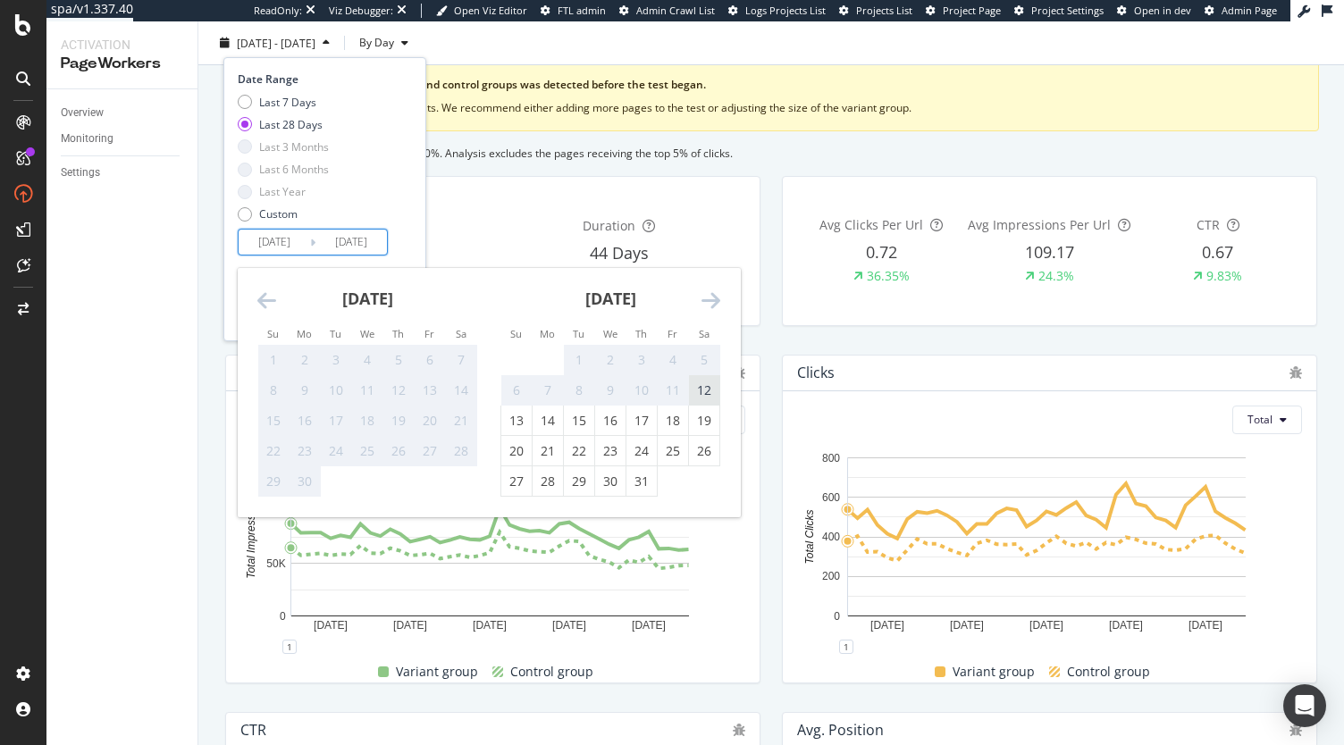
click at [711, 379] on div "12" at bounding box center [704, 389] width 30 height 29
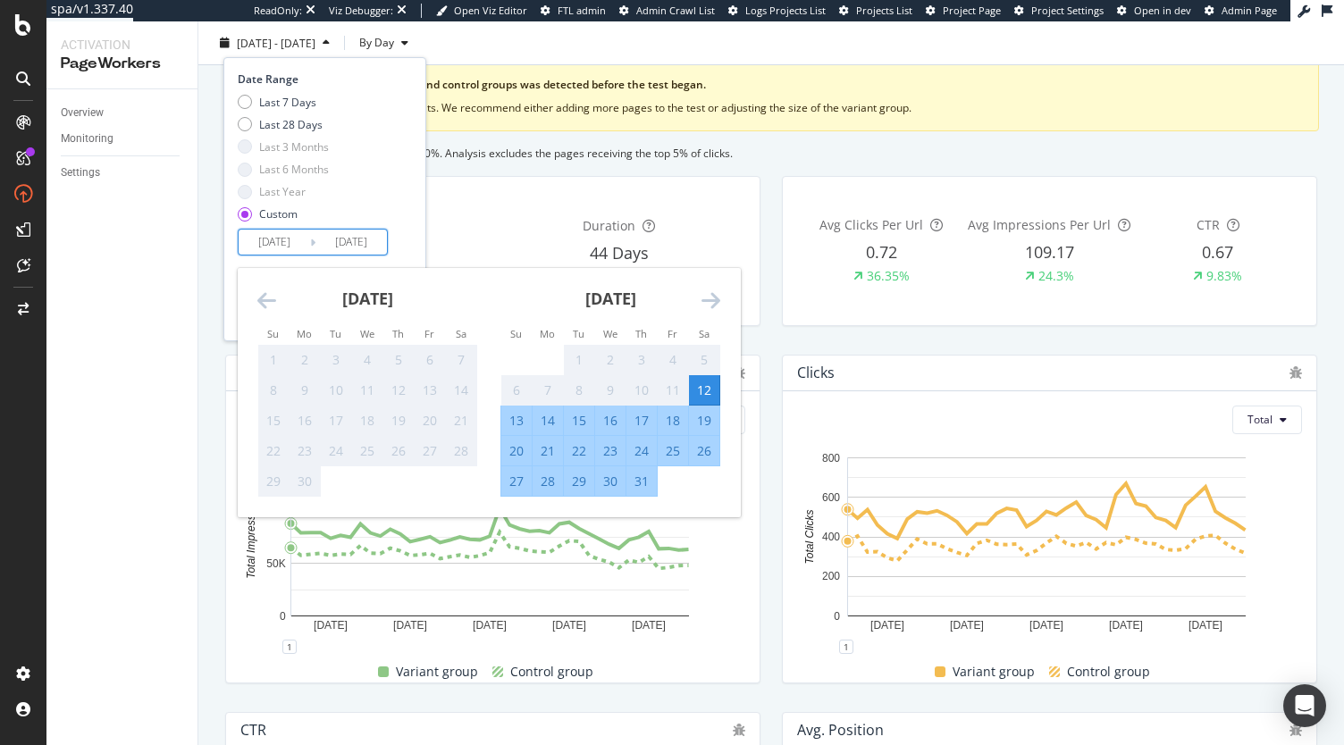
type input "2025/07/12"
click at [716, 303] on icon "Move forward to switch to the next month." at bounding box center [711, 300] width 19 height 21
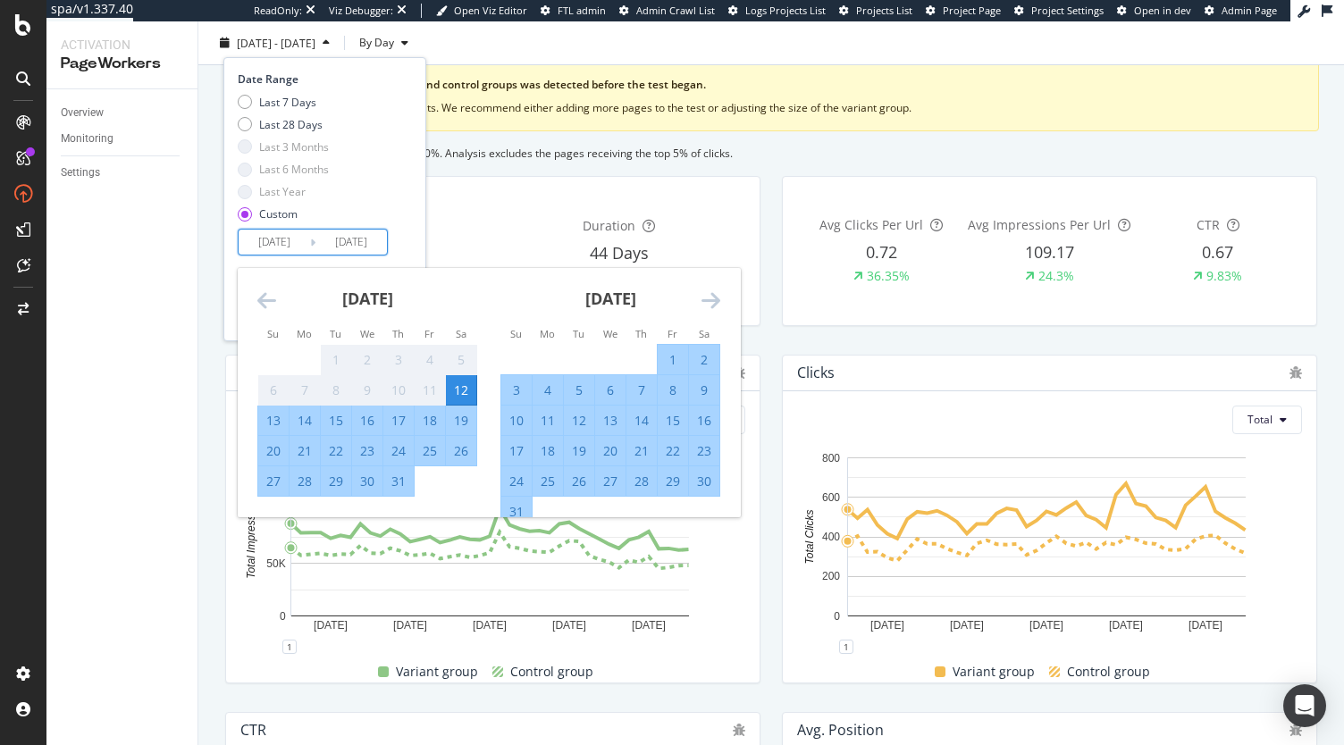
click at [716, 303] on icon "Move forward to switch to the next month." at bounding box center [711, 300] width 19 height 21
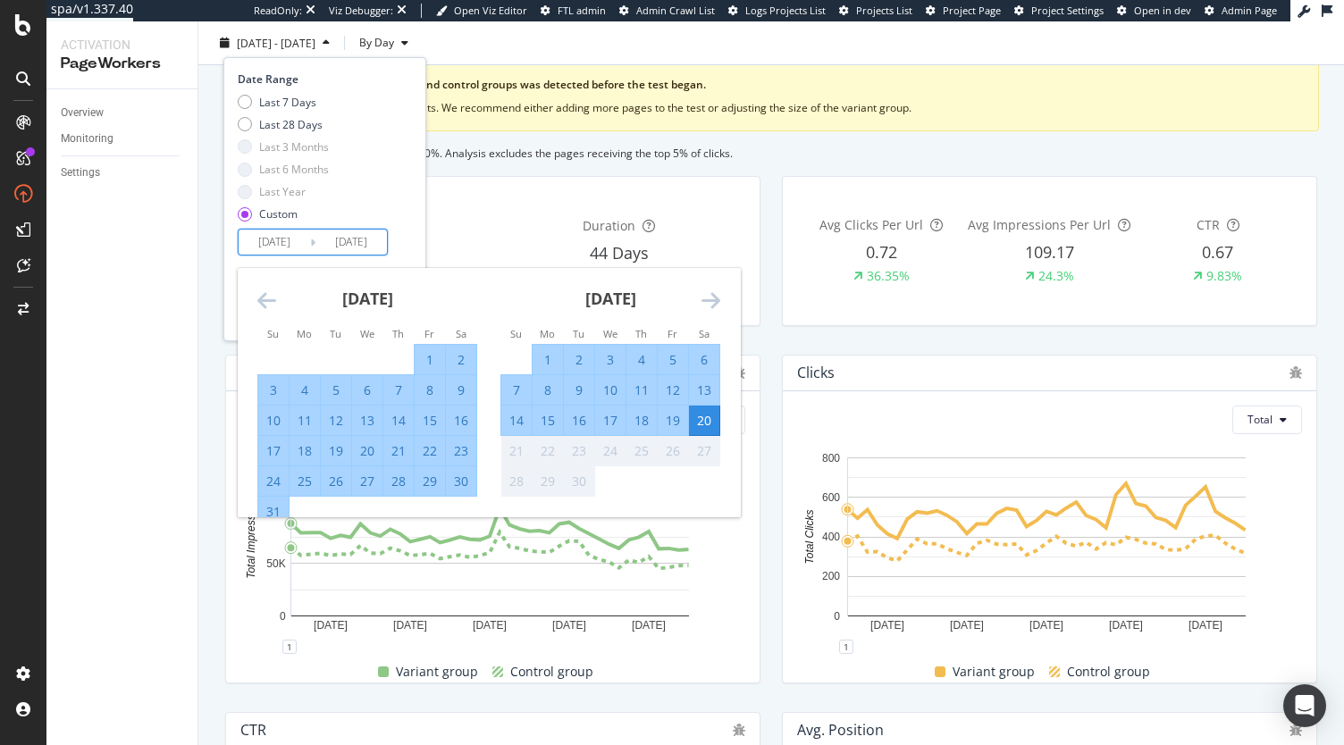
click at [716, 303] on icon "Move forward to switch to the next month." at bounding box center [711, 300] width 19 height 21
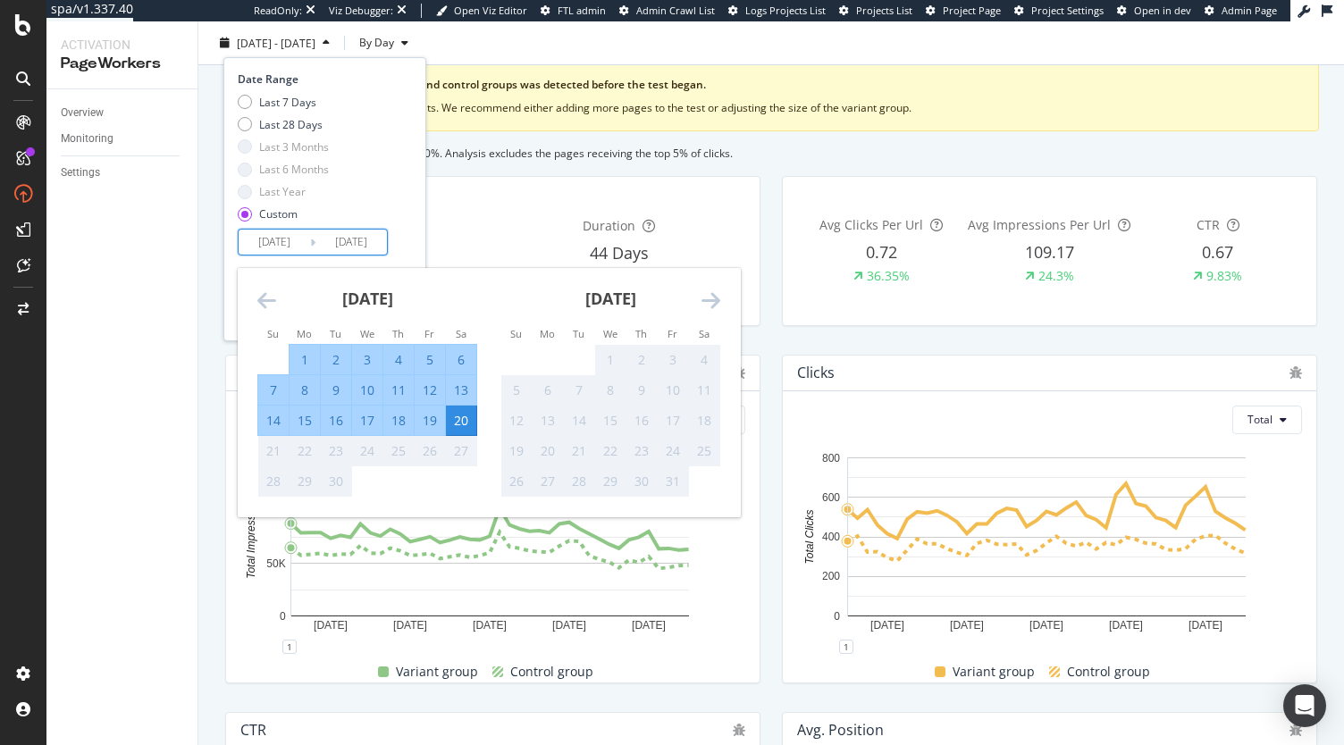
click at [457, 426] on div "20" at bounding box center [461, 420] width 30 height 18
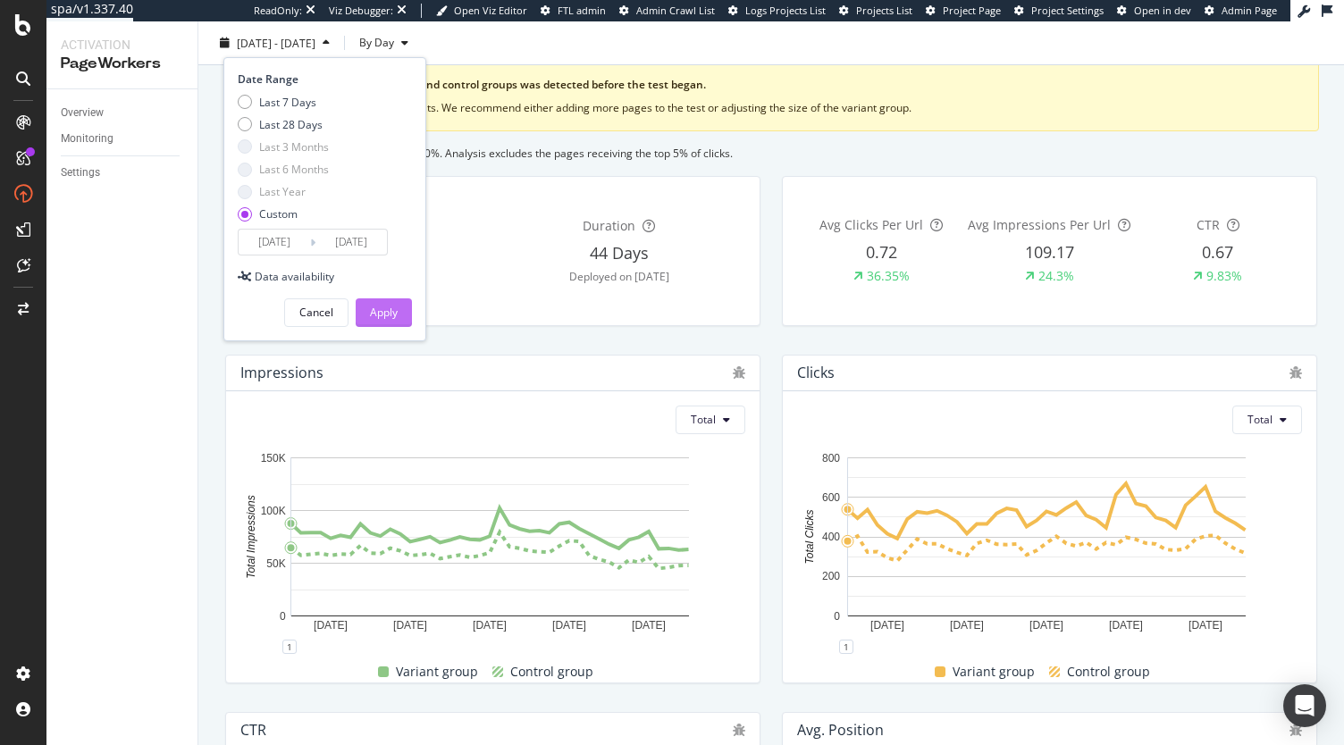
click at [395, 301] on div "Apply" at bounding box center [384, 312] width 28 height 27
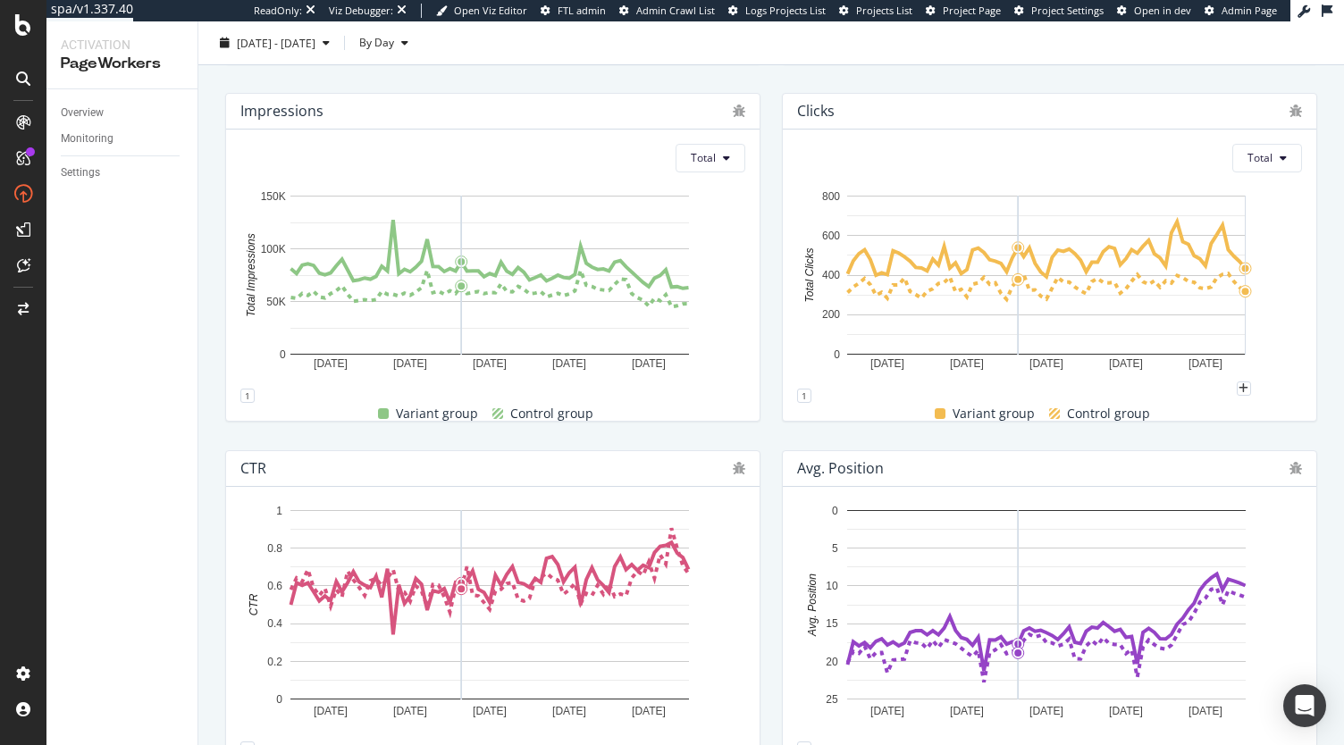
scroll to position [318, 0]
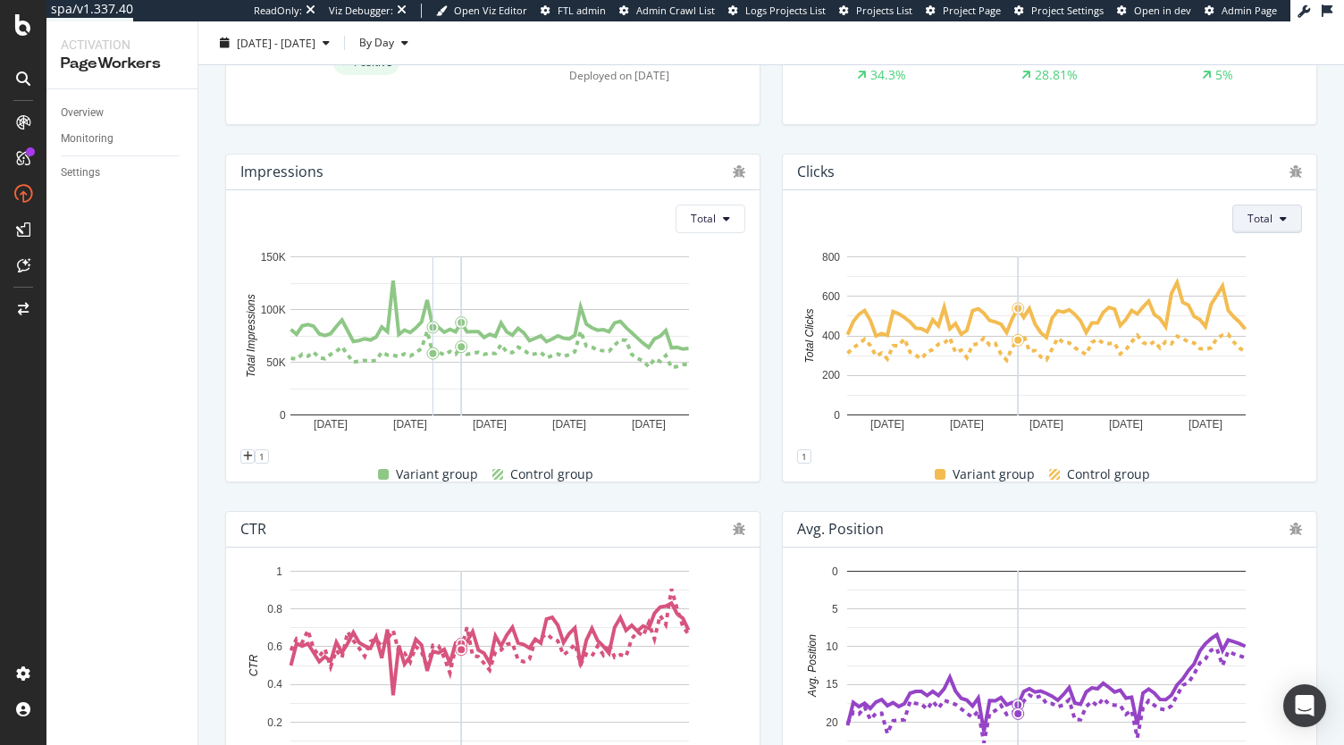
click at [1260, 215] on button "Total" at bounding box center [1267, 219] width 70 height 29
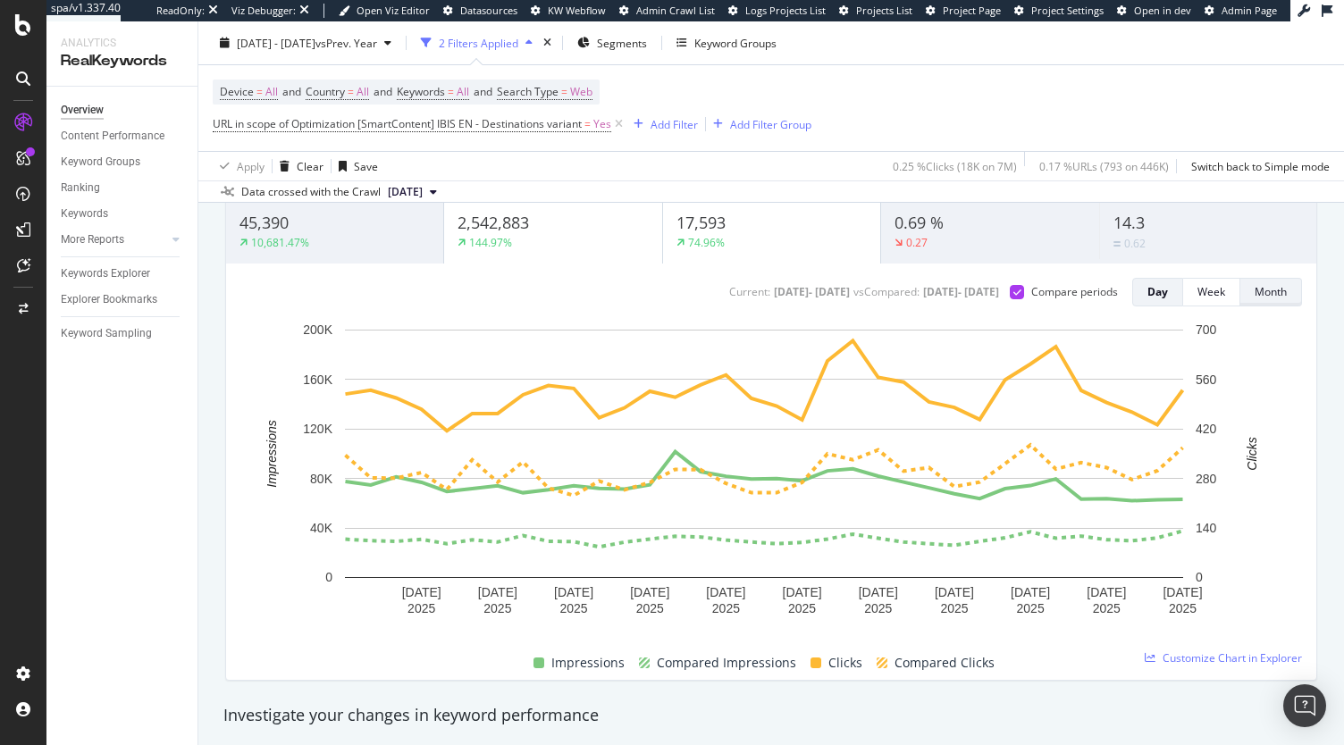
scroll to position [144, 0]
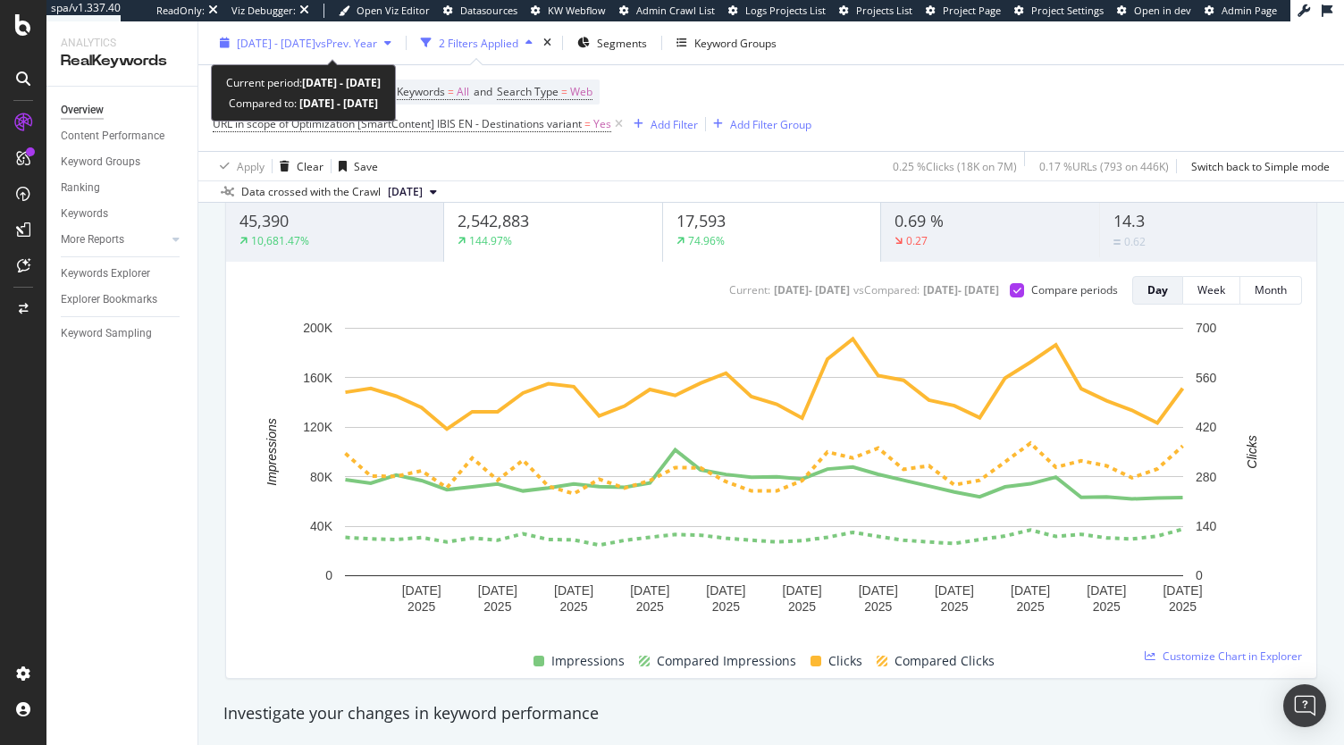
click at [377, 39] on span "vs Prev. Year" at bounding box center [346, 42] width 62 height 15
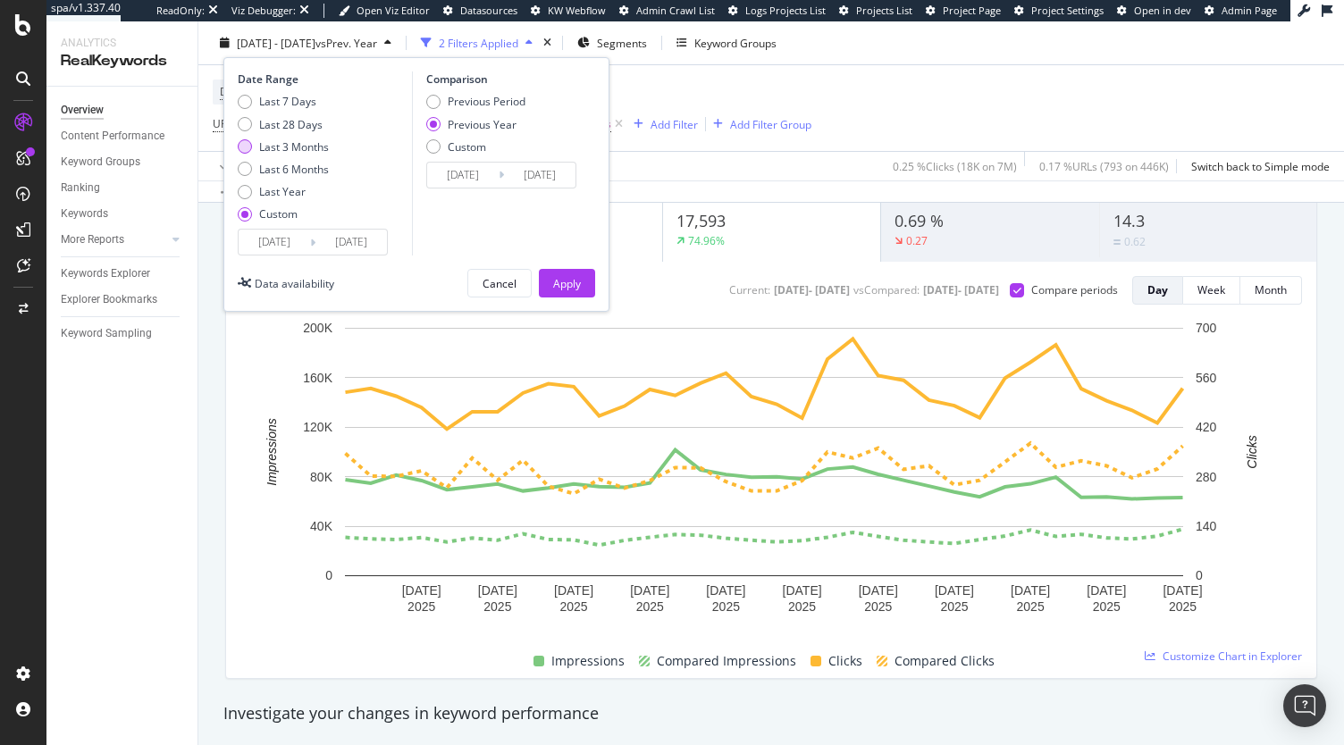
click at [292, 147] on div "Last 3 Months" at bounding box center [294, 146] width 70 height 15
type input "2025/06/22"
type input "2024/06/23"
click at [565, 272] on div "Apply" at bounding box center [567, 283] width 28 height 27
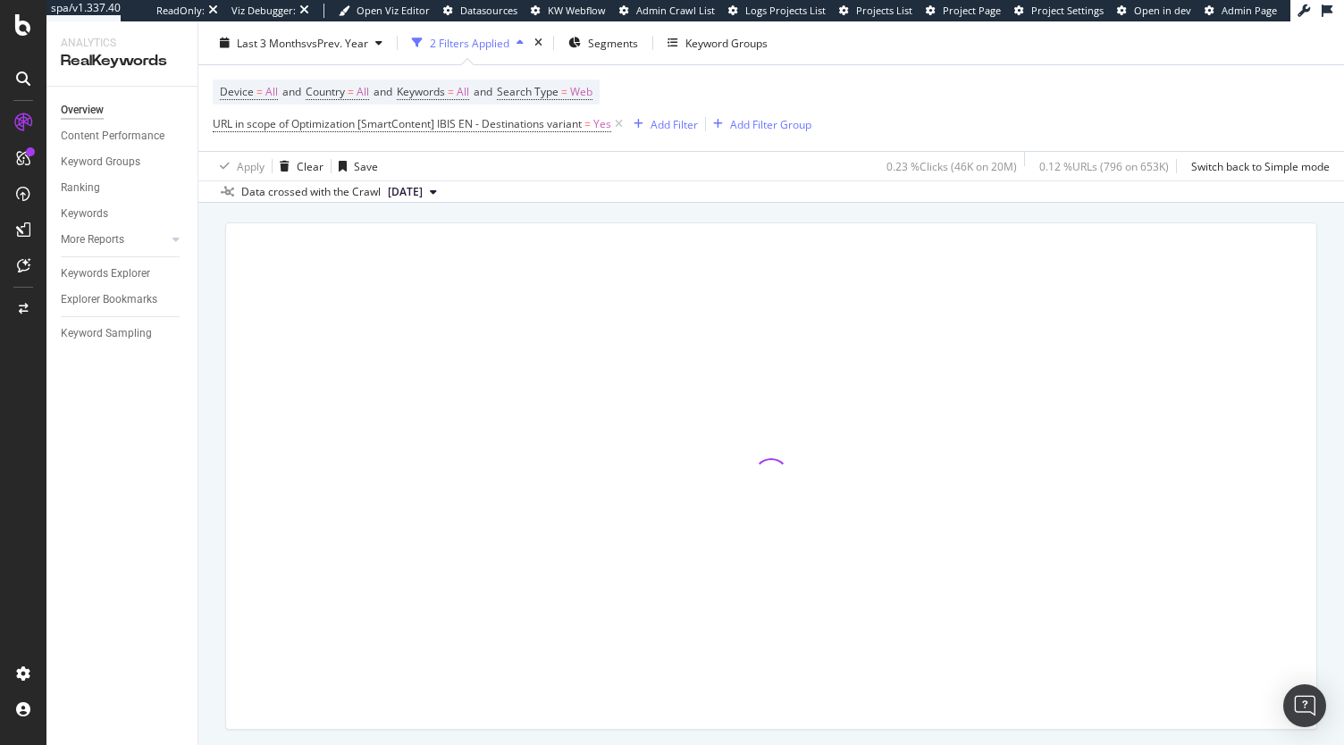
scroll to position [92, 0]
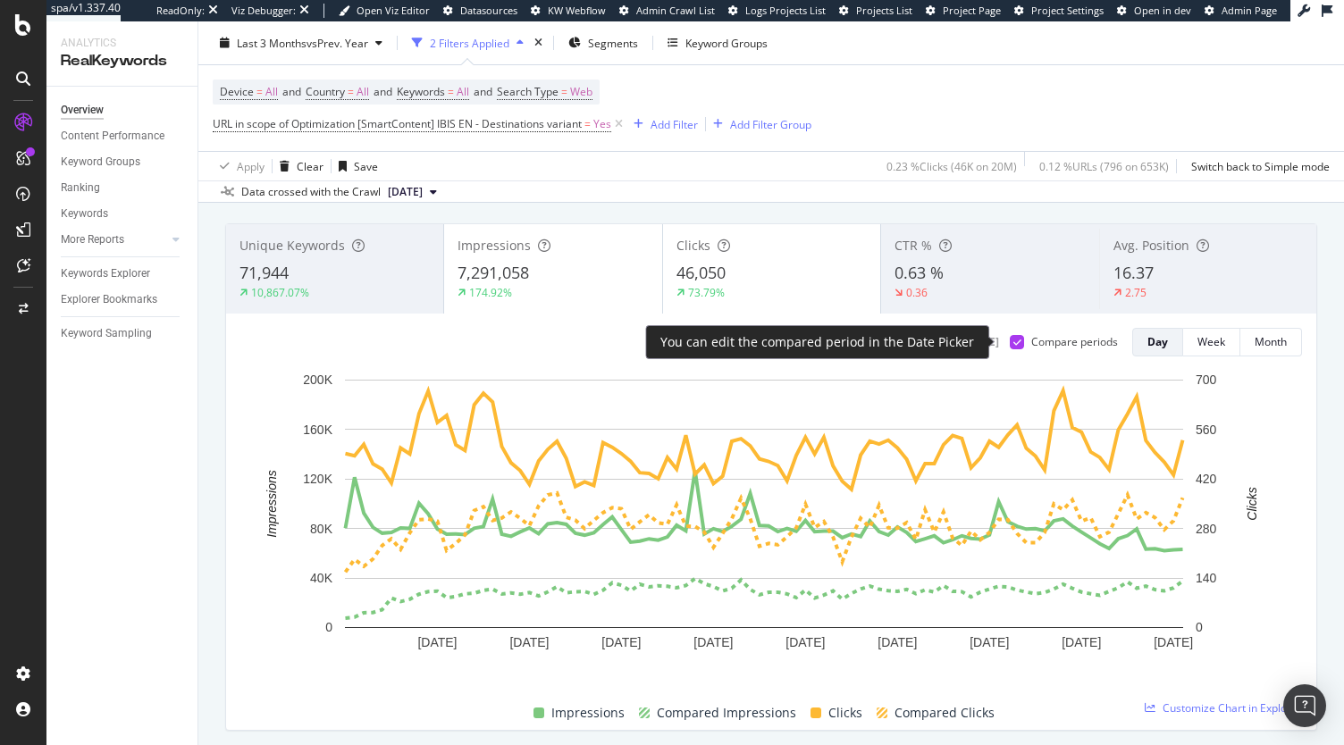
click at [1049, 344] on div "Compare periods" at bounding box center [1074, 341] width 87 height 15
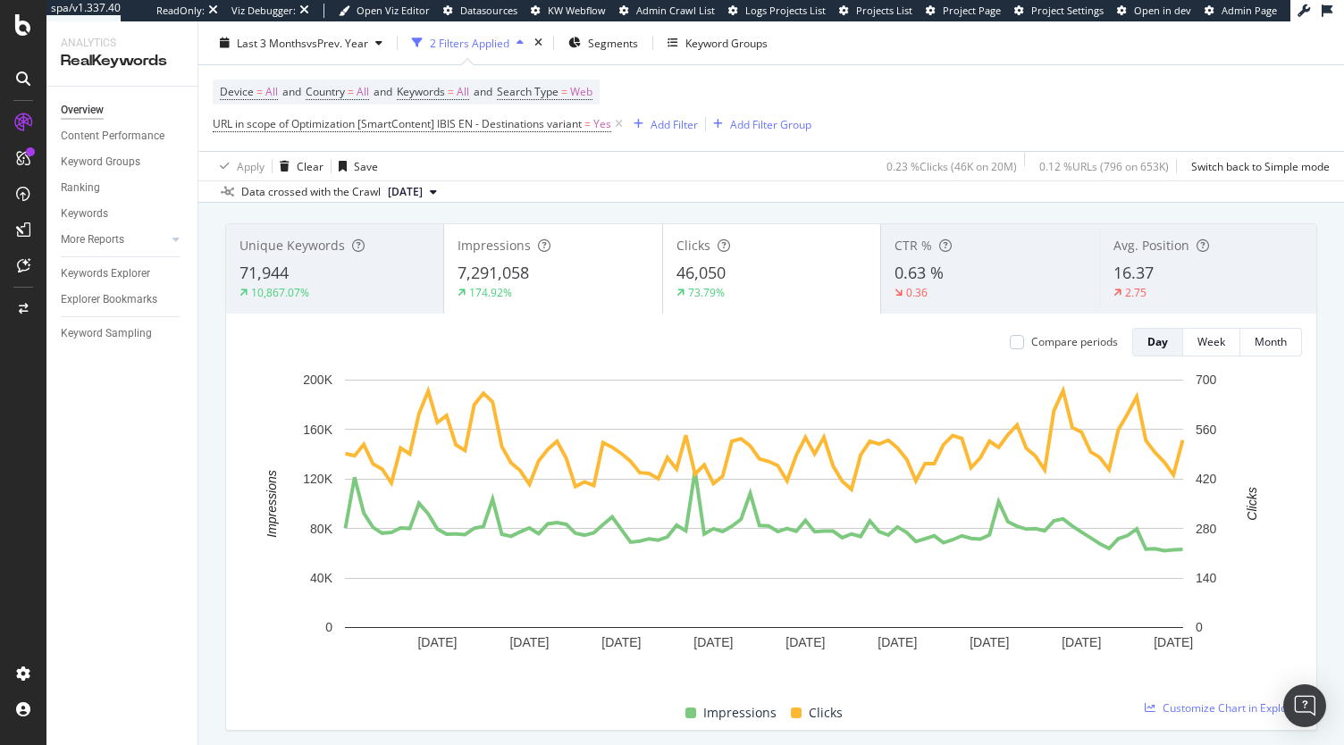
click at [576, 283] on div "7,291,058" at bounding box center [553, 273] width 190 height 23
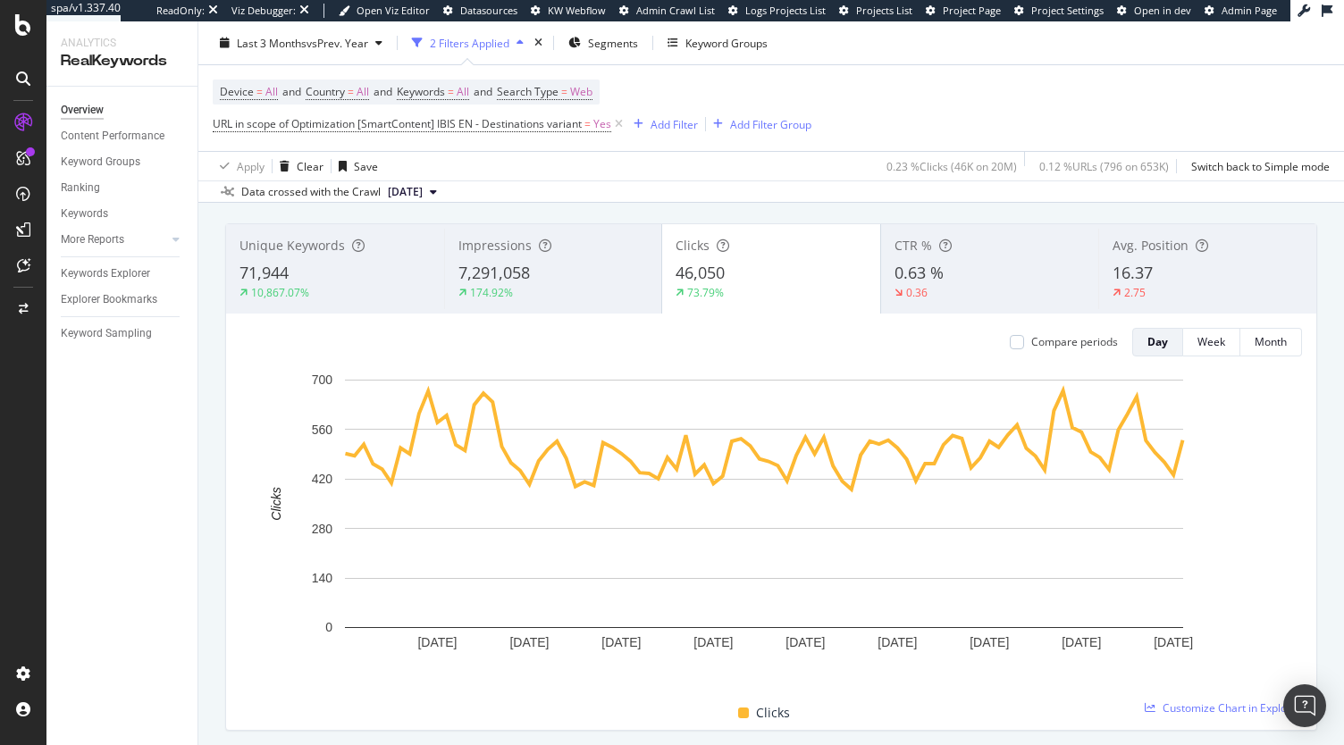
click at [975, 287] on div "0.36" at bounding box center [990, 293] width 191 height 16
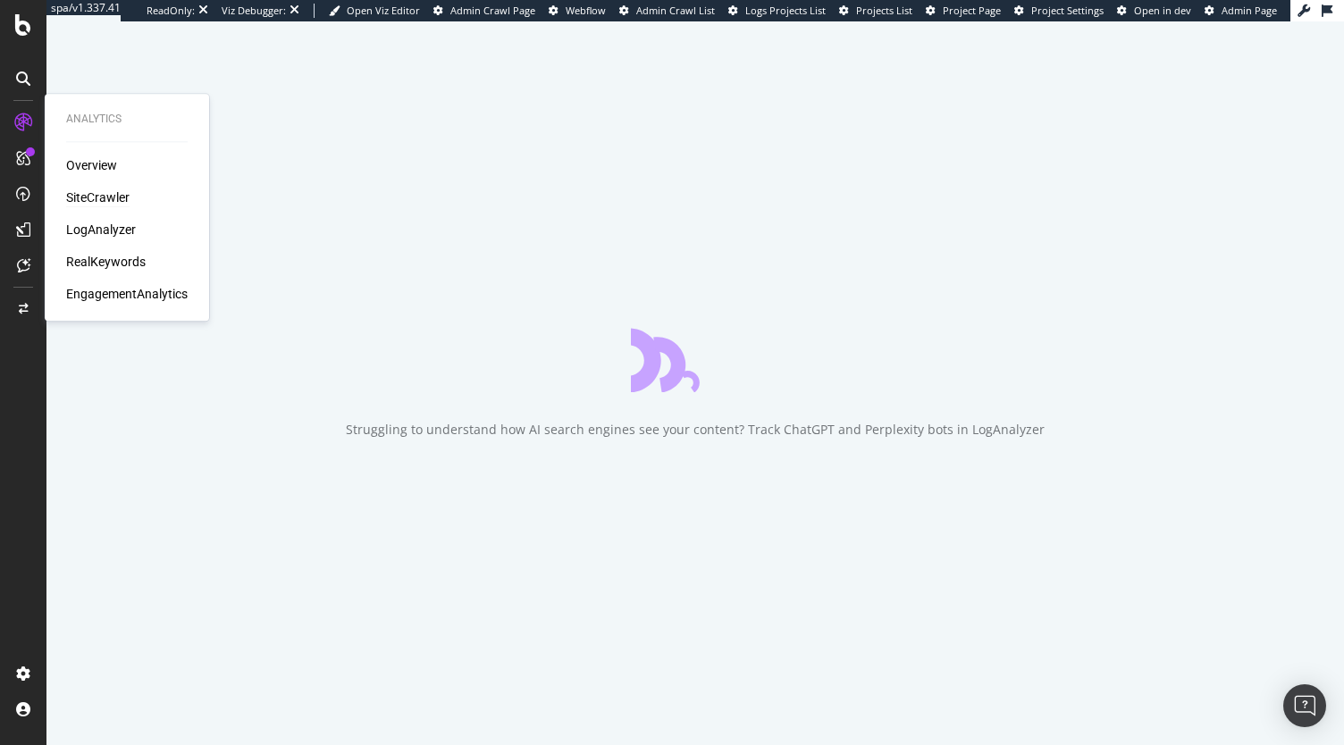
click at [121, 199] on div "SiteCrawler" at bounding box center [97, 198] width 63 height 18
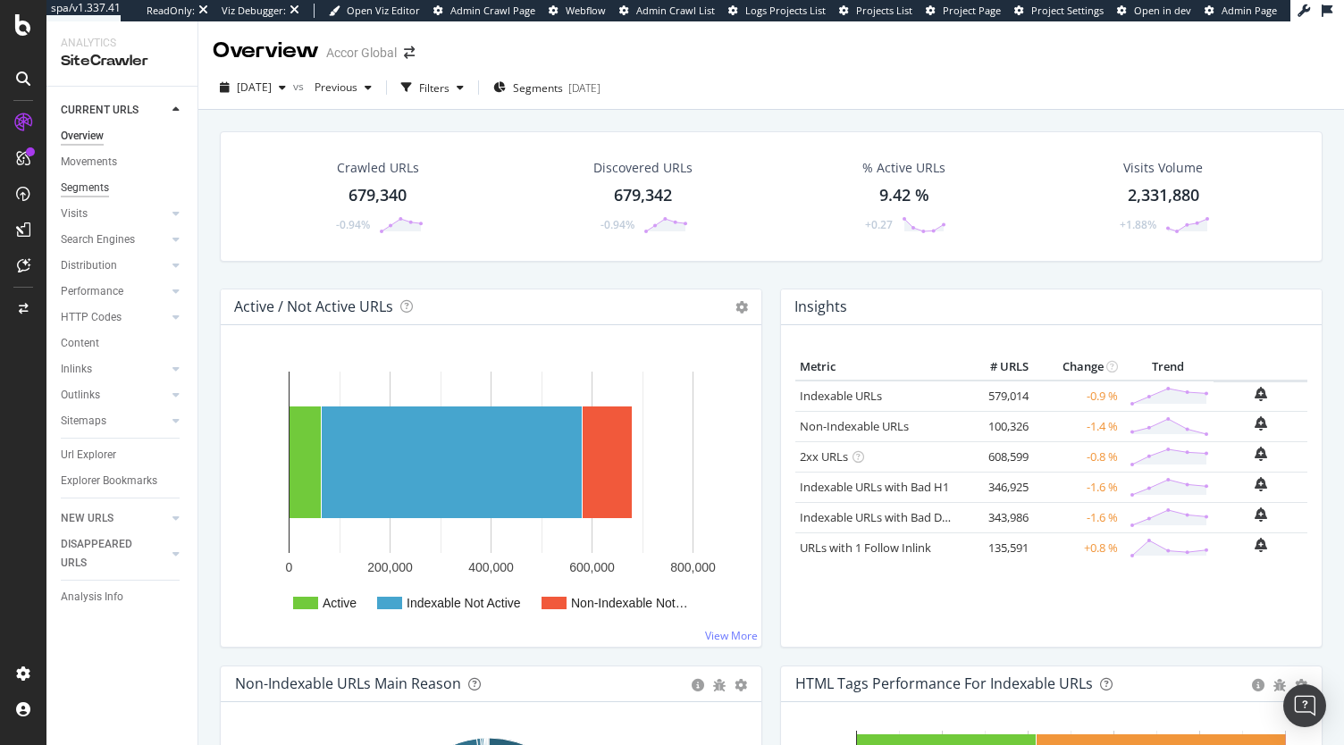
click at [79, 190] on div "Segments" at bounding box center [85, 188] width 48 height 19
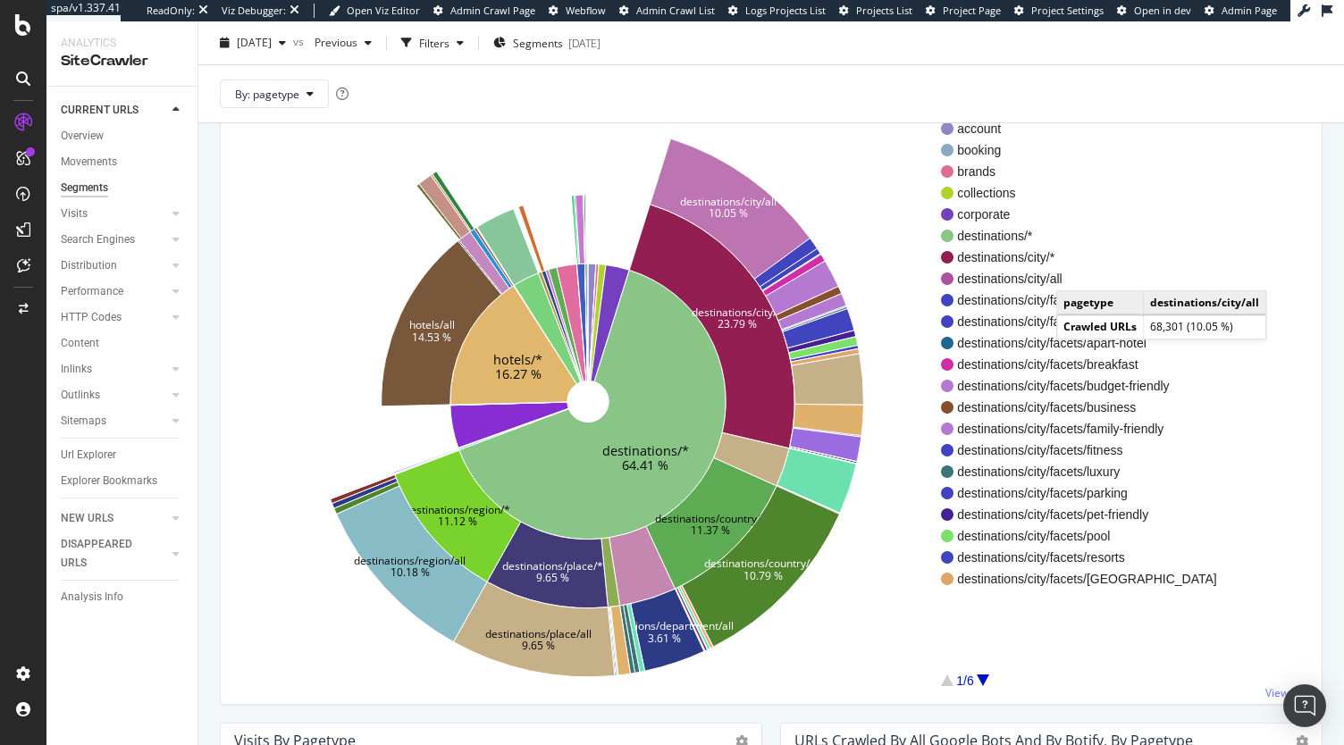
scroll to position [131, 0]
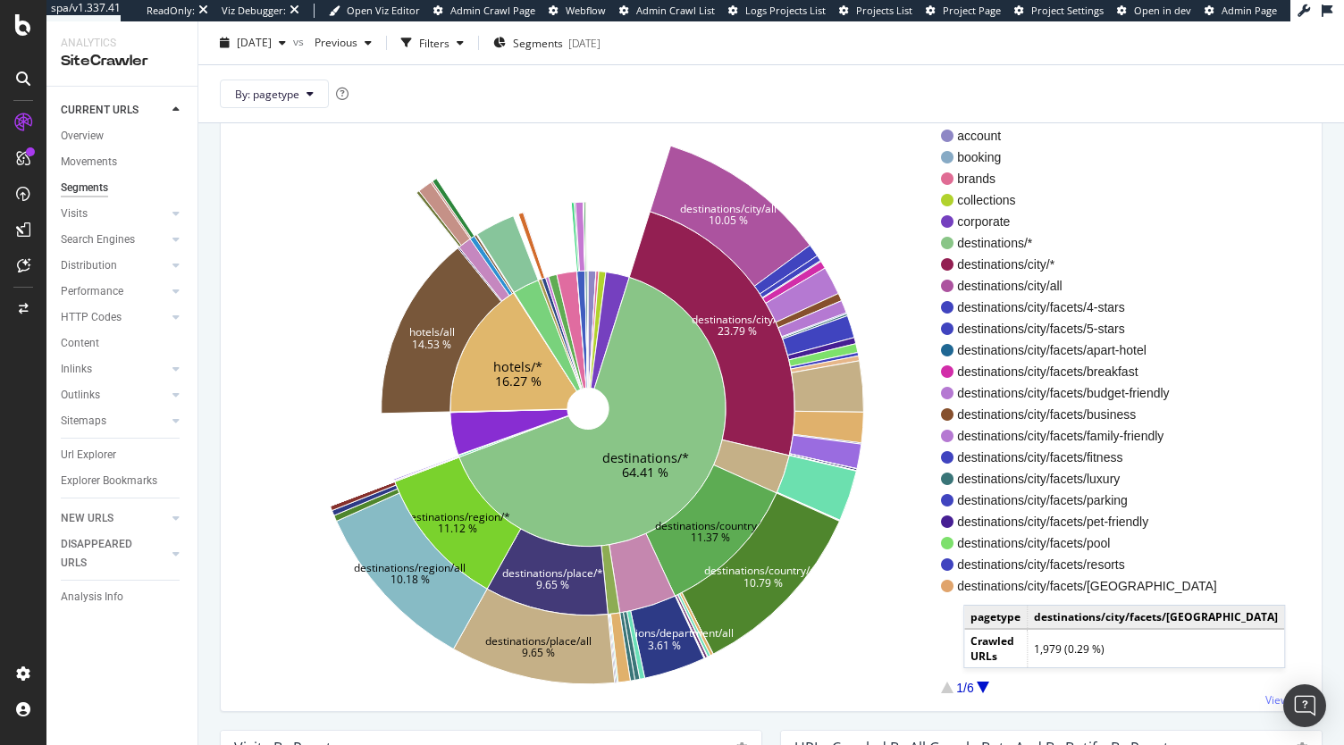
click at [981, 686] on div at bounding box center [983, 688] width 13 height 12
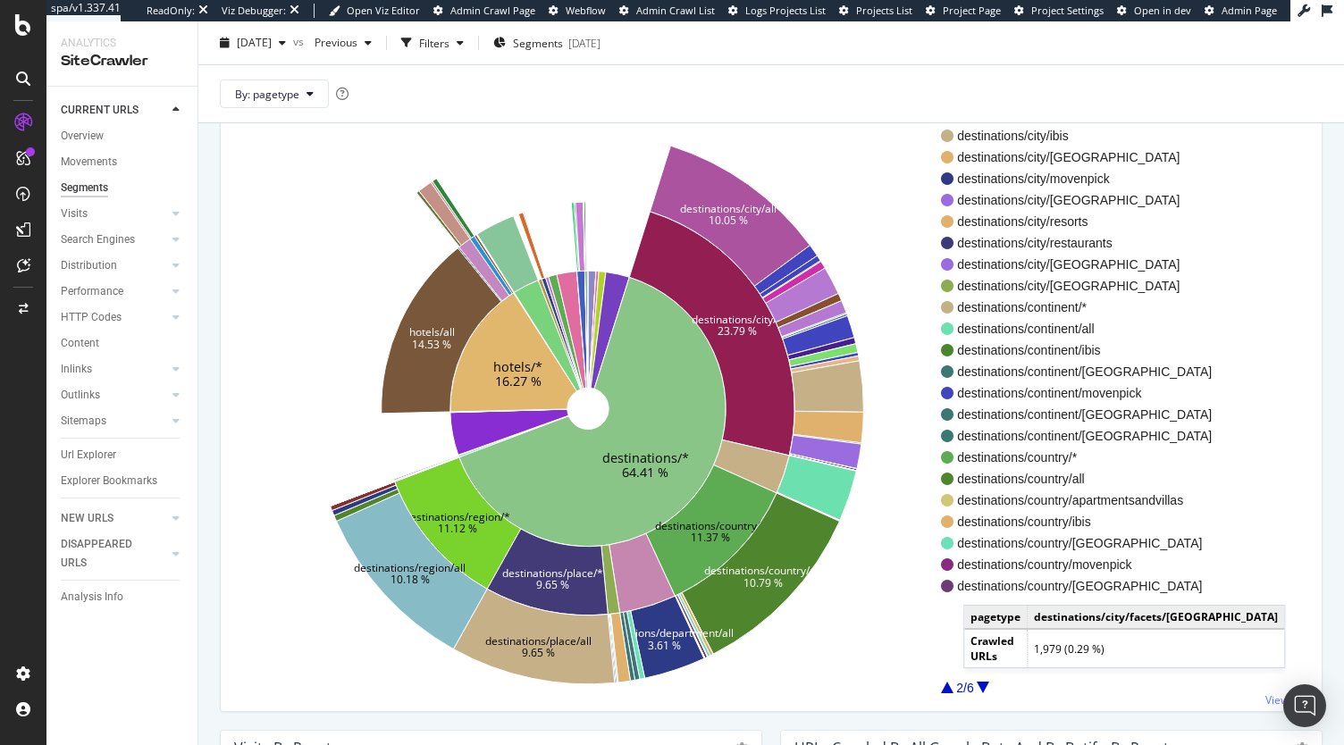
click at [981, 686] on div at bounding box center [983, 688] width 13 height 12
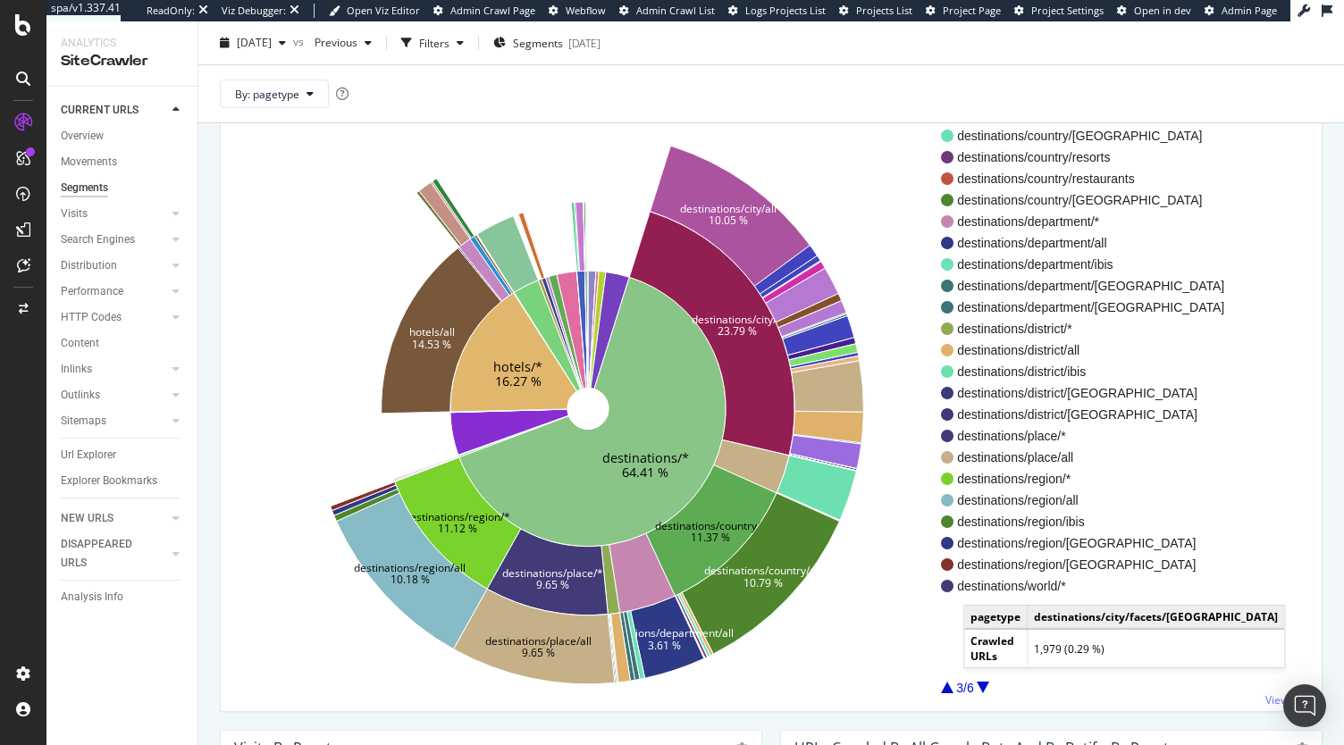
click at [981, 686] on div at bounding box center [983, 688] width 13 height 12
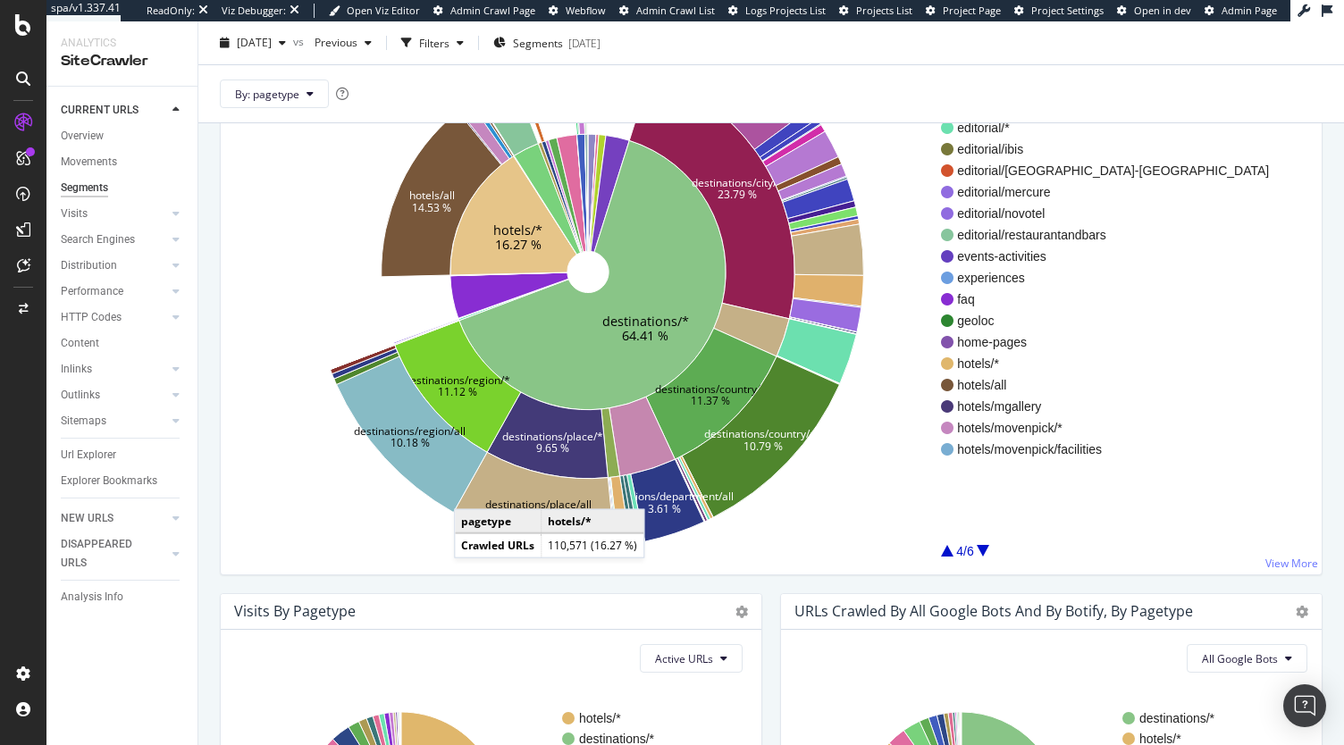
scroll to position [273, 0]
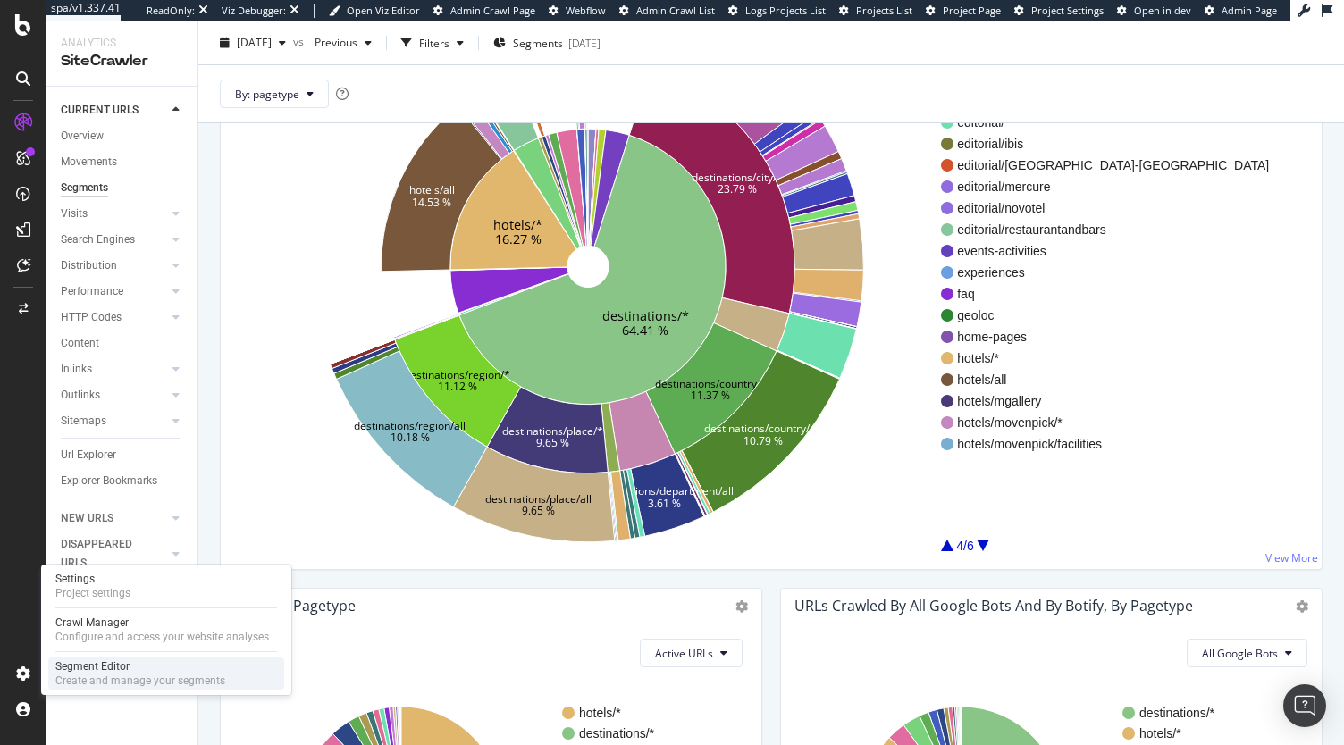
click at [113, 678] on div "Create and manage your segments" at bounding box center [140, 681] width 170 height 14
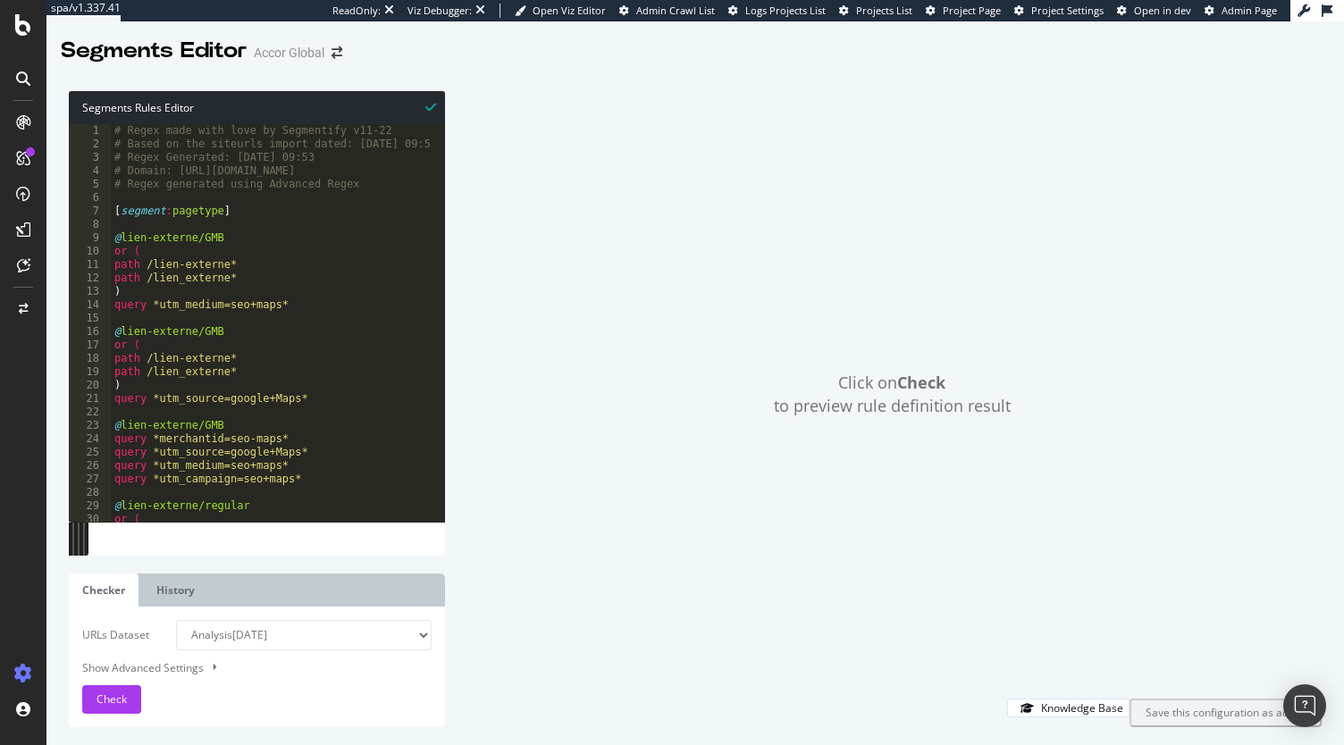
click at [331, 315] on div "# Regex made with love by Segmentify v11-22 # Based on the siteurls import date…" at bounding box center [701, 329] width 1181 height 411
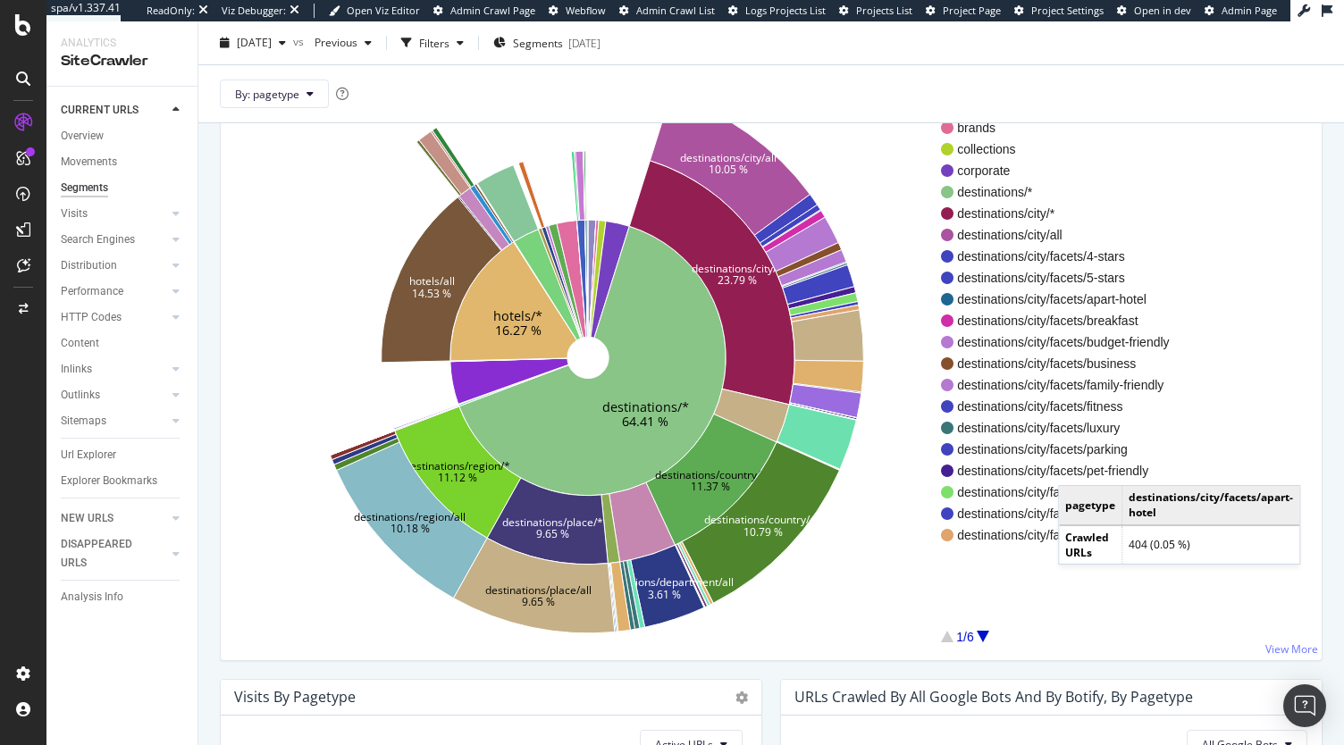
scroll to position [189, 0]
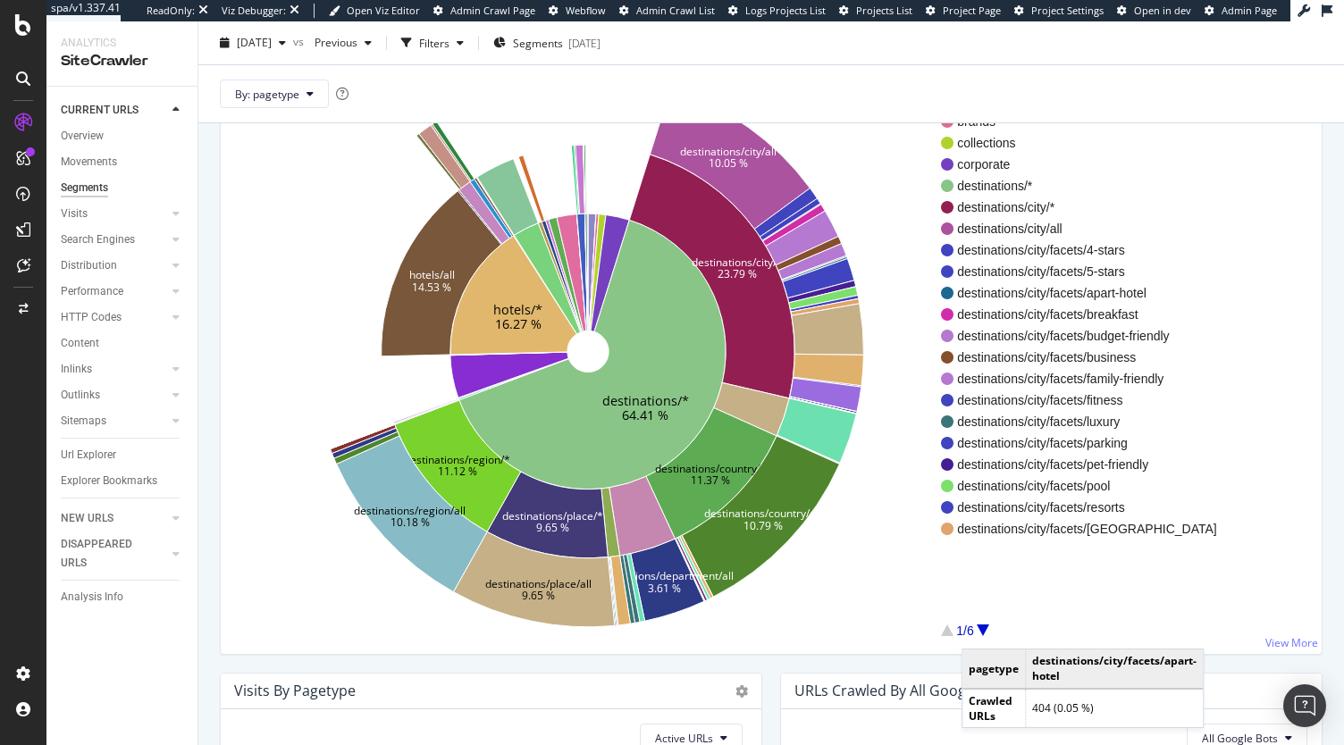
click at [980, 630] on div at bounding box center [983, 631] width 13 height 12
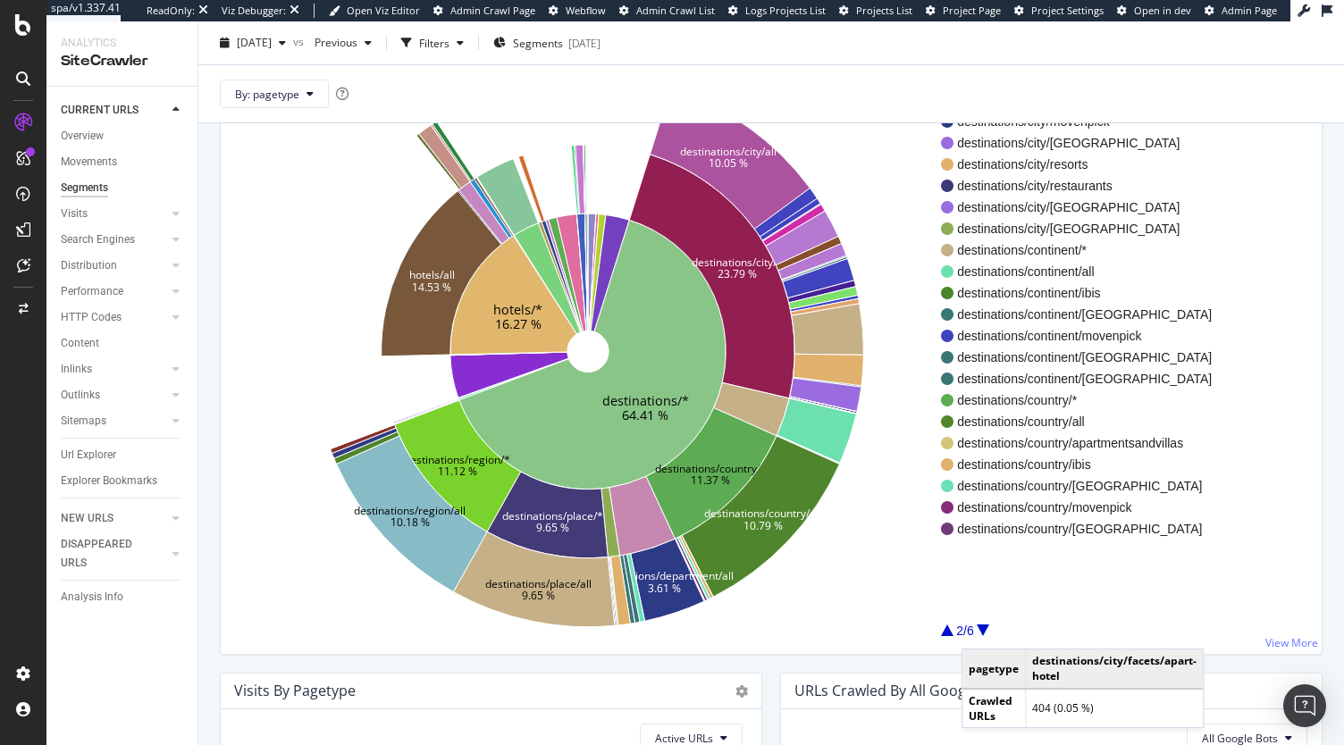
click at [980, 630] on div at bounding box center [983, 631] width 13 height 12
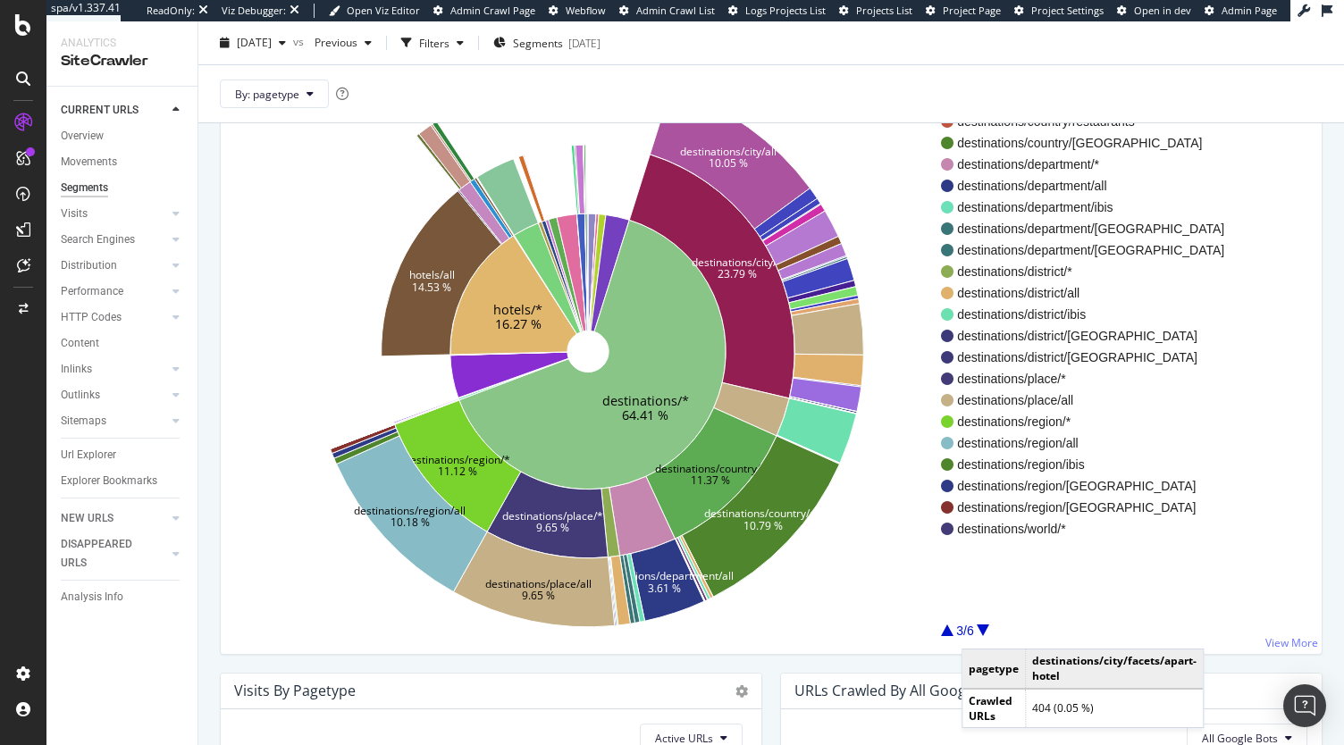
click at [980, 630] on div at bounding box center [983, 631] width 13 height 12
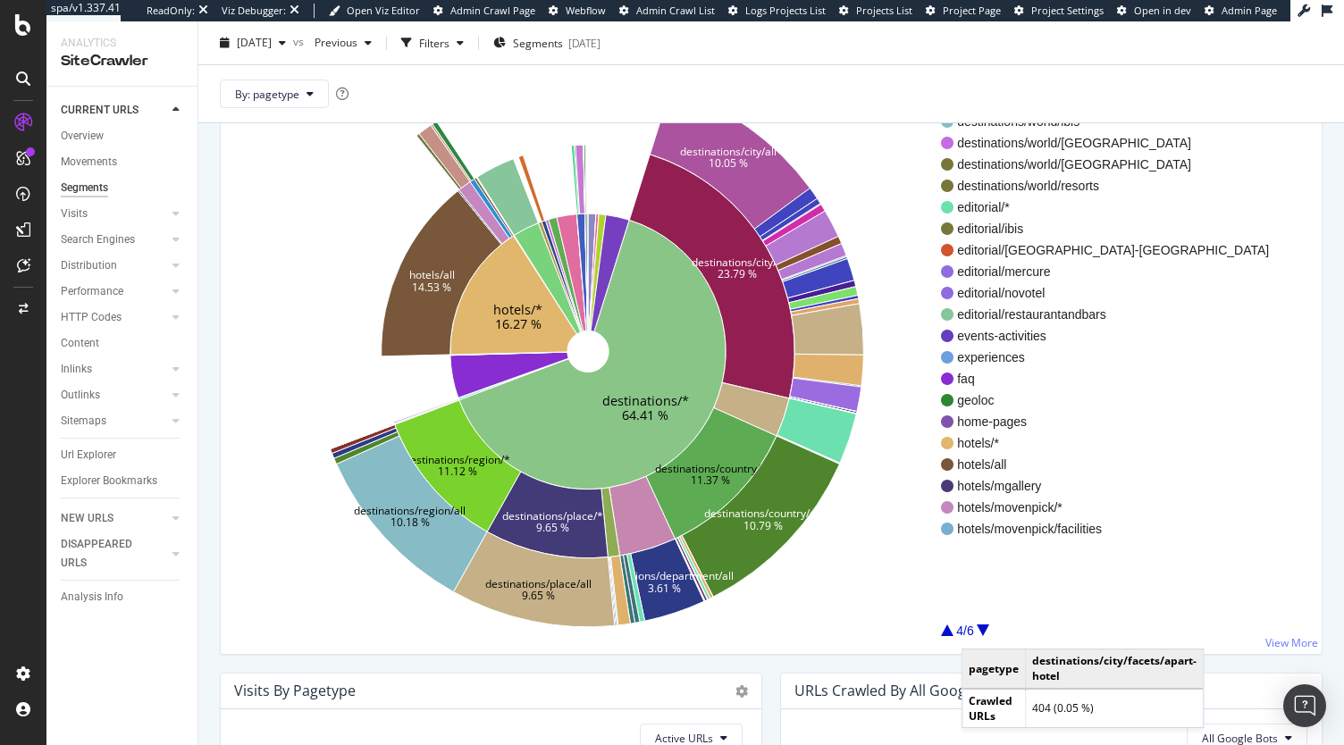
click at [980, 630] on div at bounding box center [983, 631] width 13 height 12
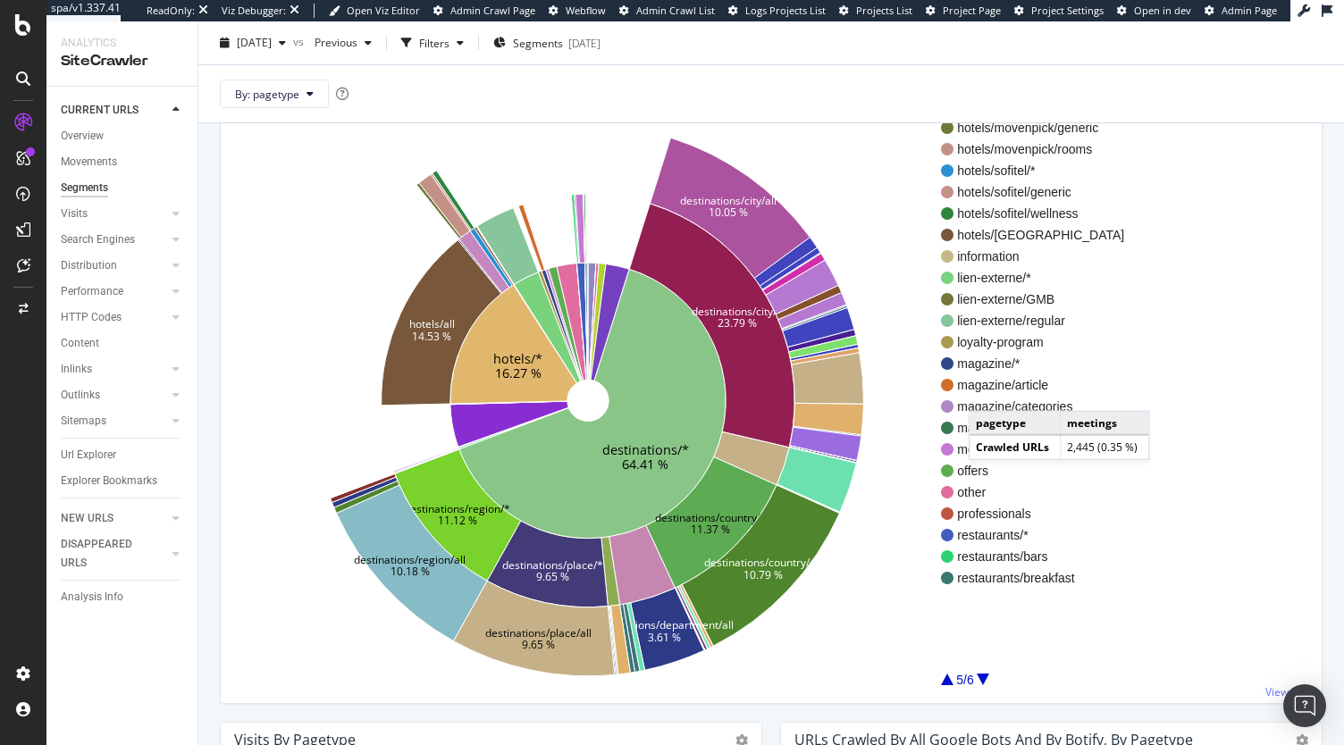
scroll to position [136, 0]
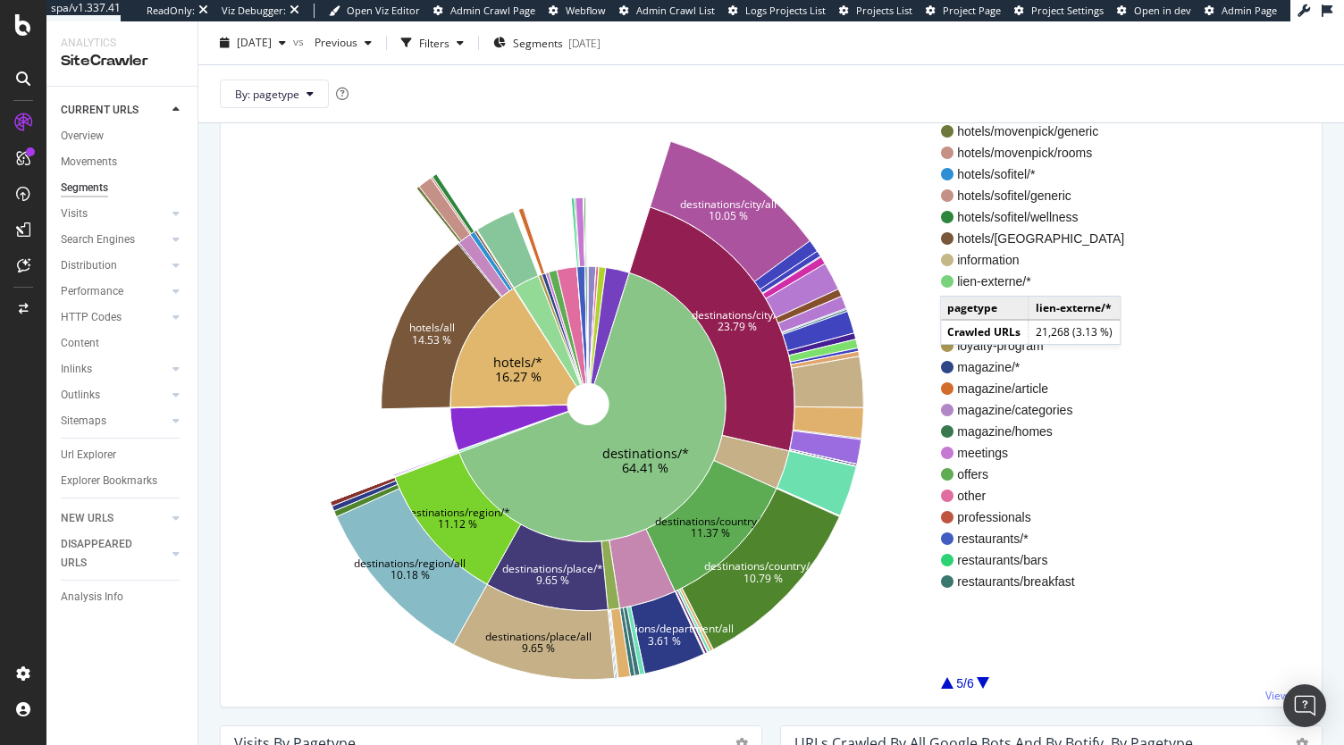
click at [958, 277] on span "lien-externe/*" at bounding box center [1040, 282] width 167 height 18
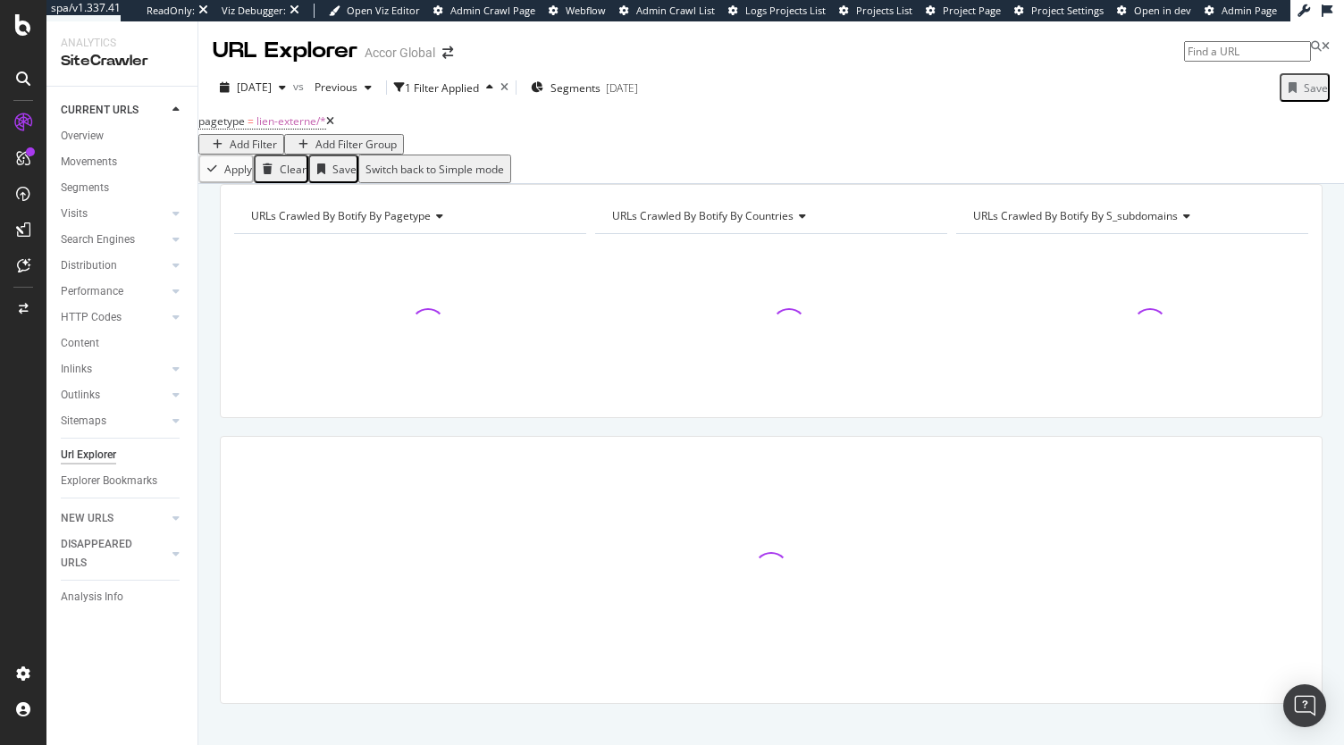
scroll to position [52, 0]
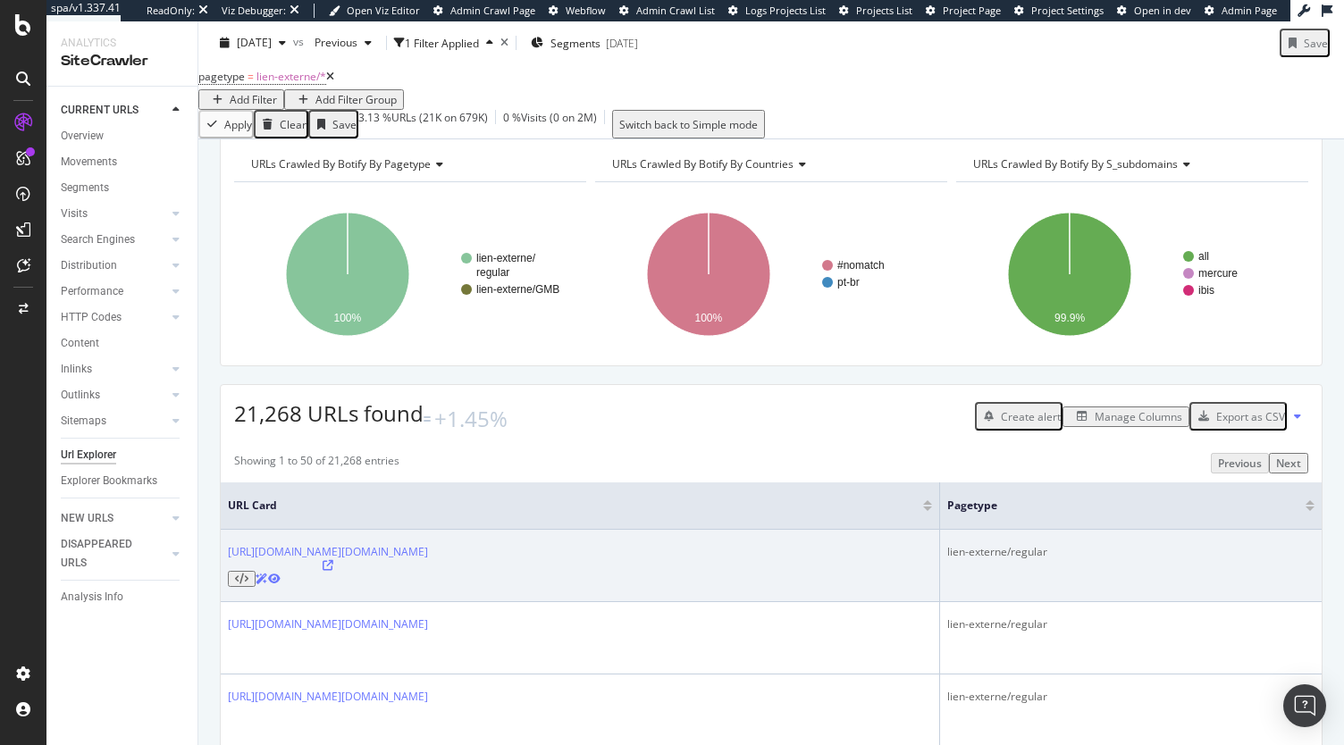
click at [428, 571] on div at bounding box center [328, 573] width 200 height 27
click at [333, 571] on icon at bounding box center [328, 565] width 11 height 11
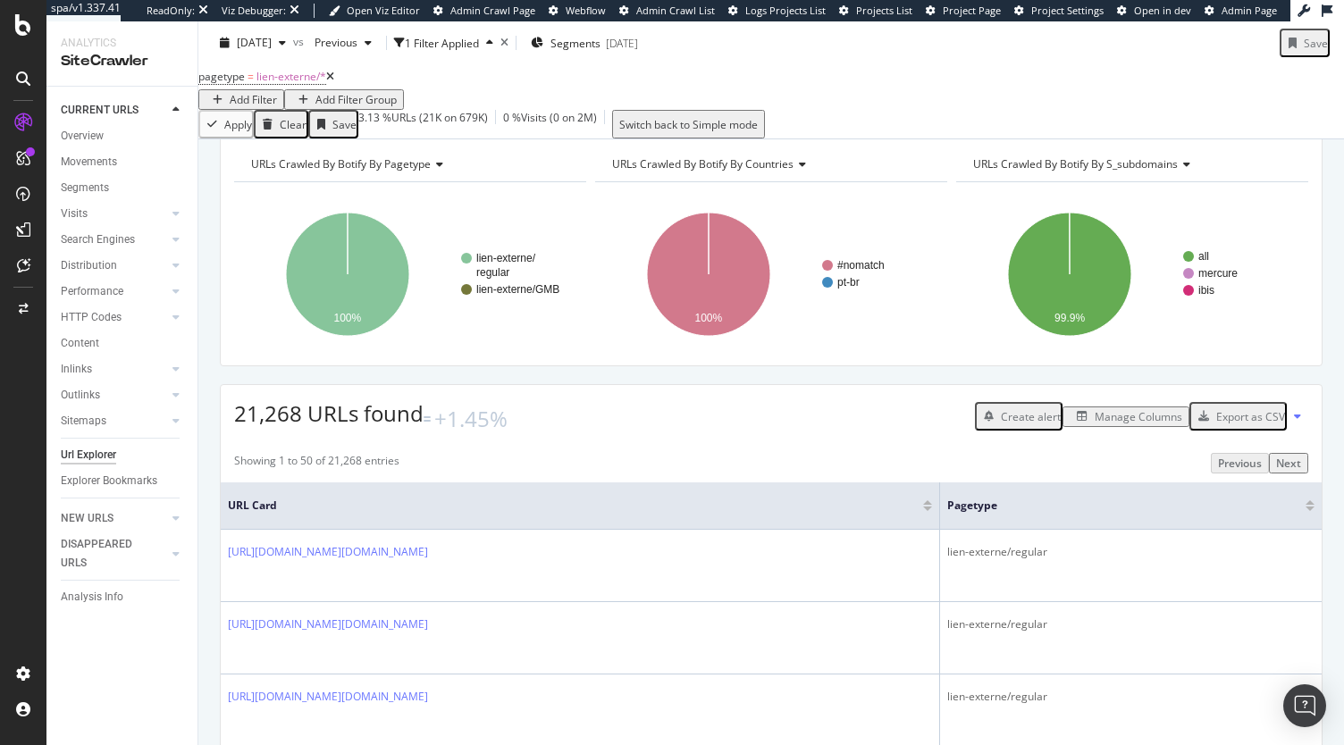
click at [400, 172] on span "URLs Crawled By Botify By pagetype" at bounding box center [341, 163] width 180 height 15
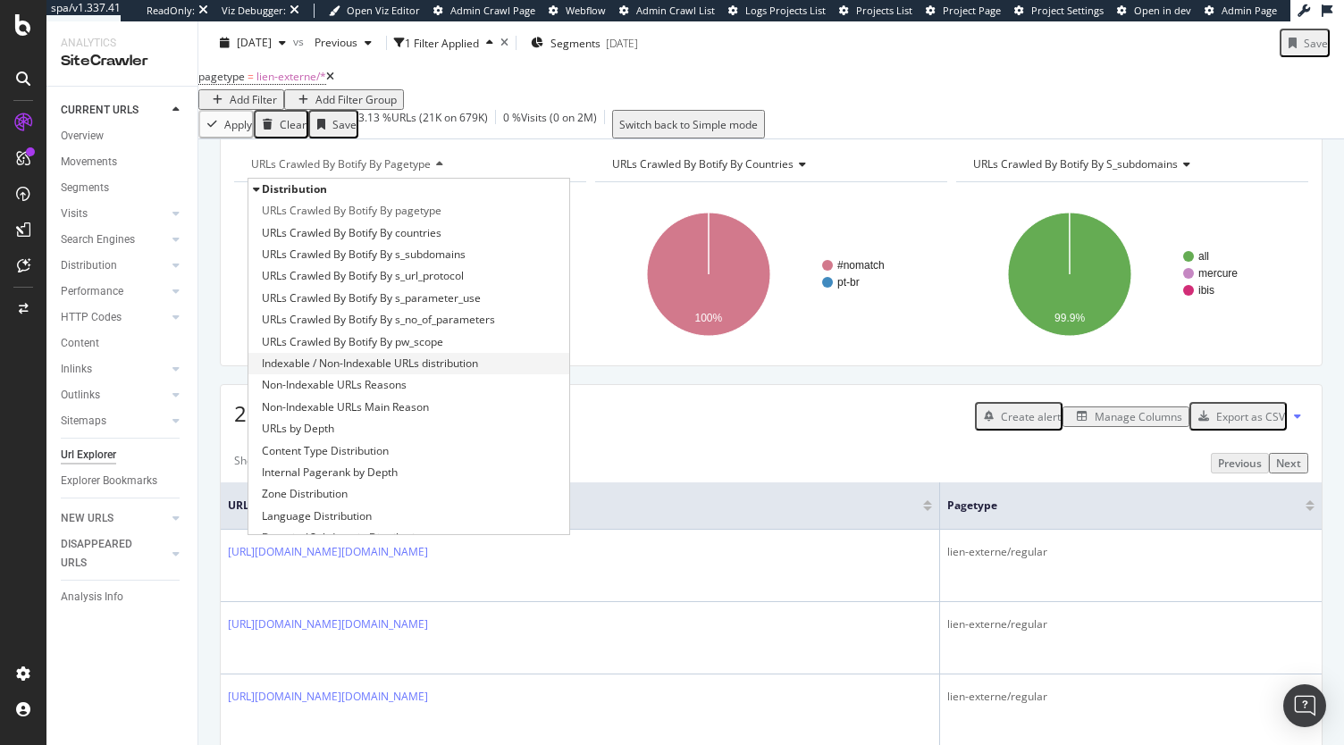
click at [397, 373] on span "Indexable / Non-Indexable URLs distribution" at bounding box center [370, 364] width 216 height 18
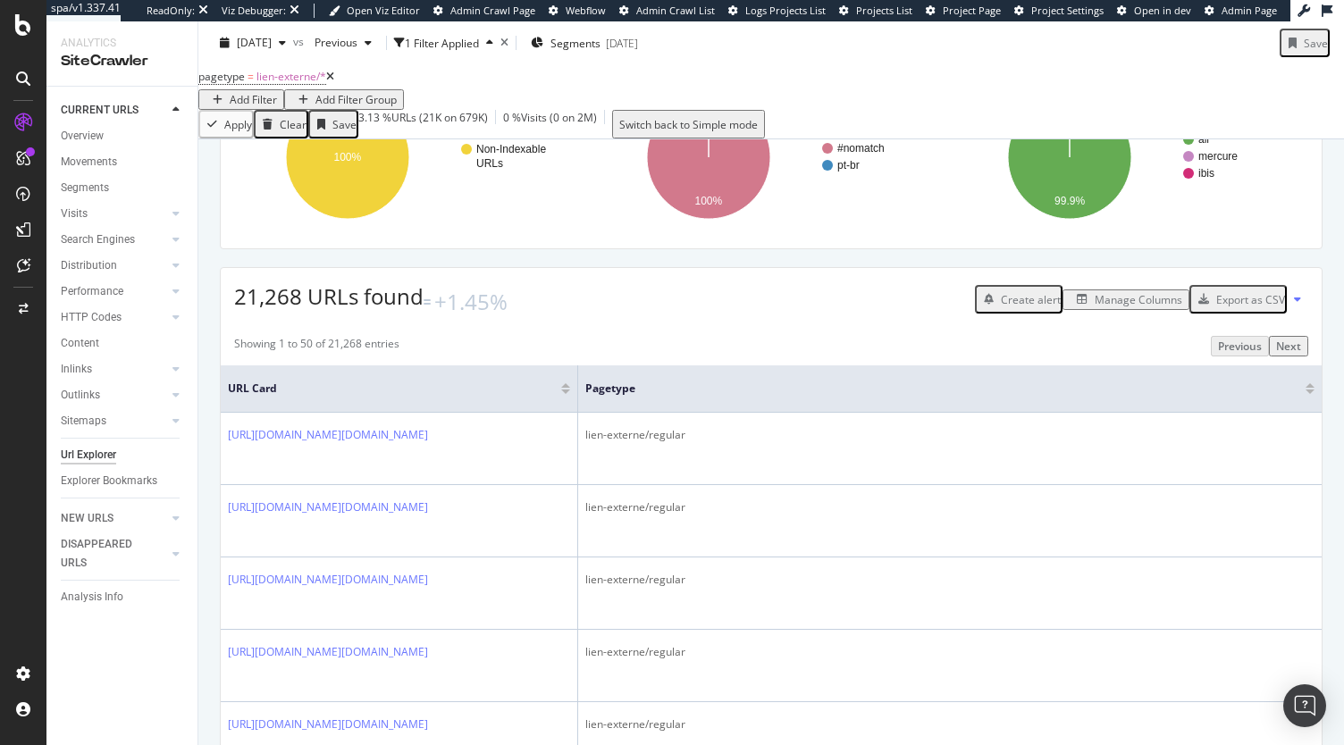
scroll to position [176, 0]
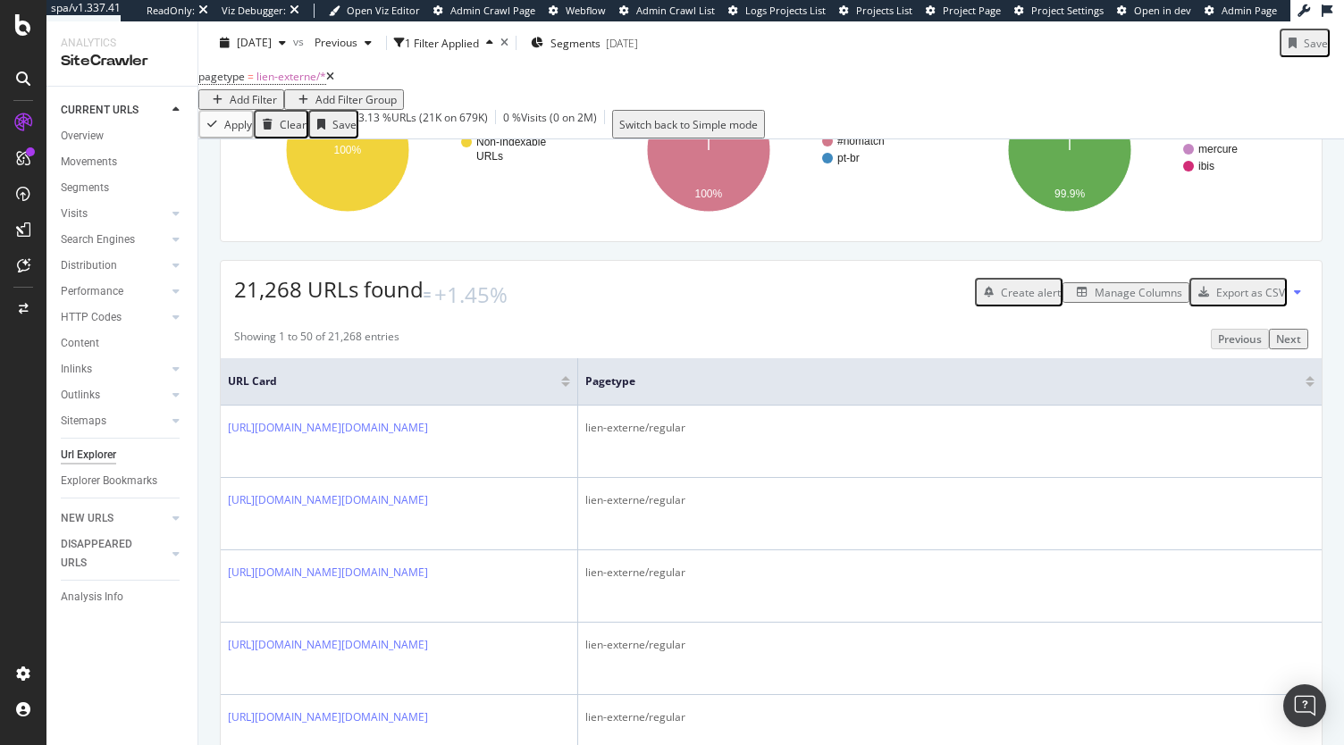
click at [1095, 300] on div "Manage Columns" at bounding box center [1139, 292] width 88 height 15
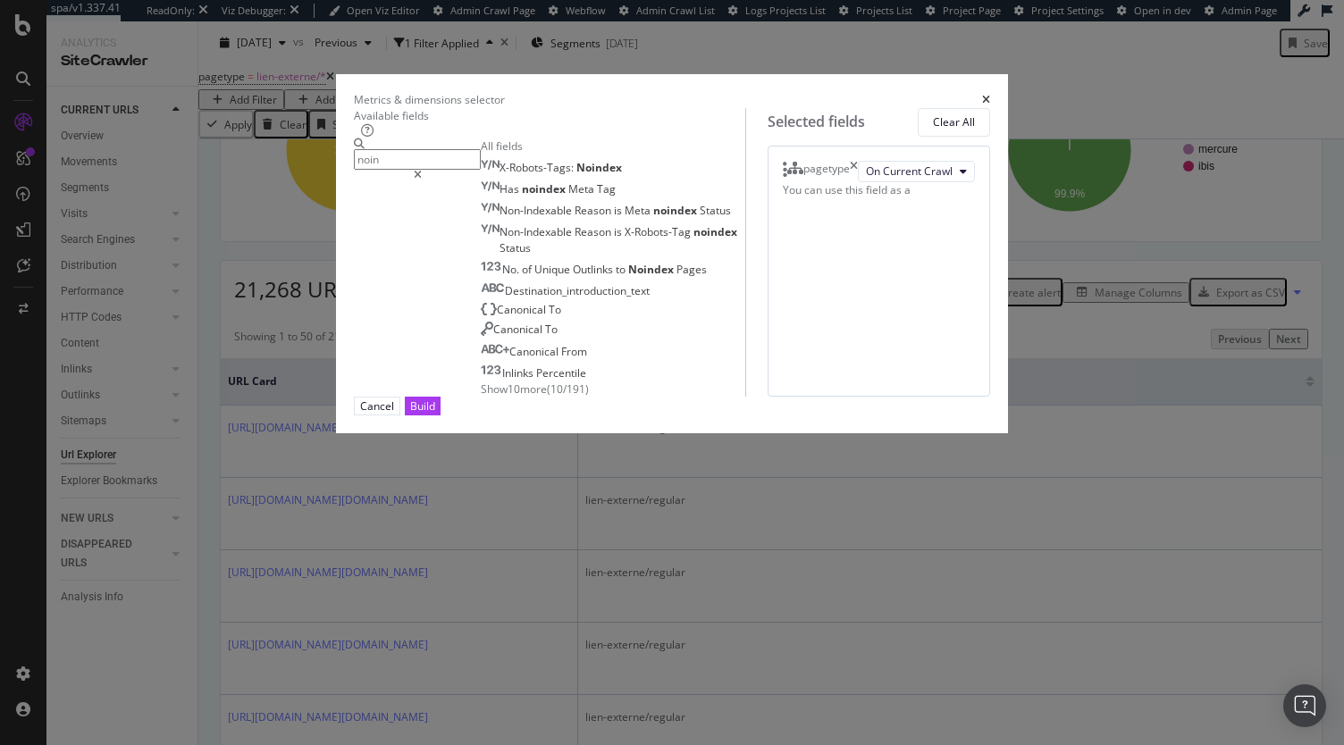
click at [481, 397] on div "X-Robots-Tags: Noindex Has noindex Meta Tag Non-Indexable Reason is Meta noinde…" at bounding box center [613, 277] width 265 height 240
click at [481, 397] on span "Show 10 more" at bounding box center [514, 389] width 66 height 15
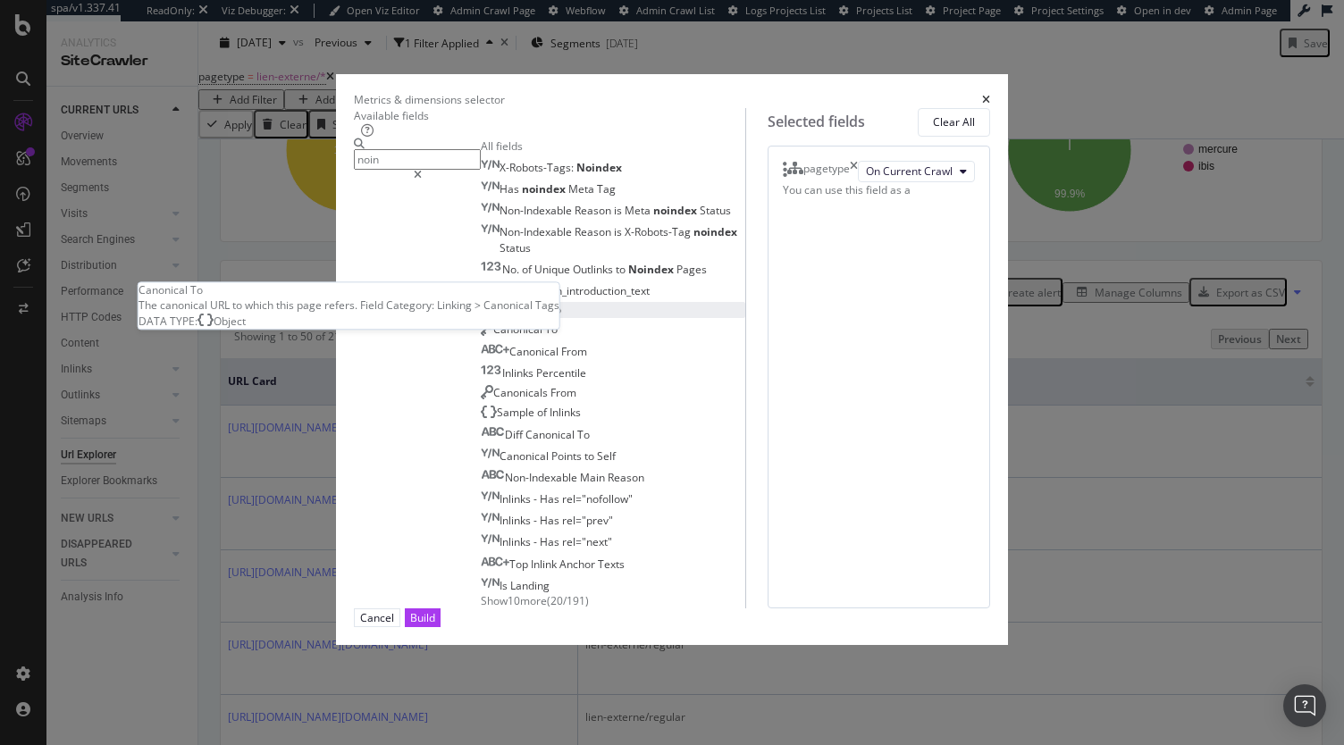
scroll to position [0, 0]
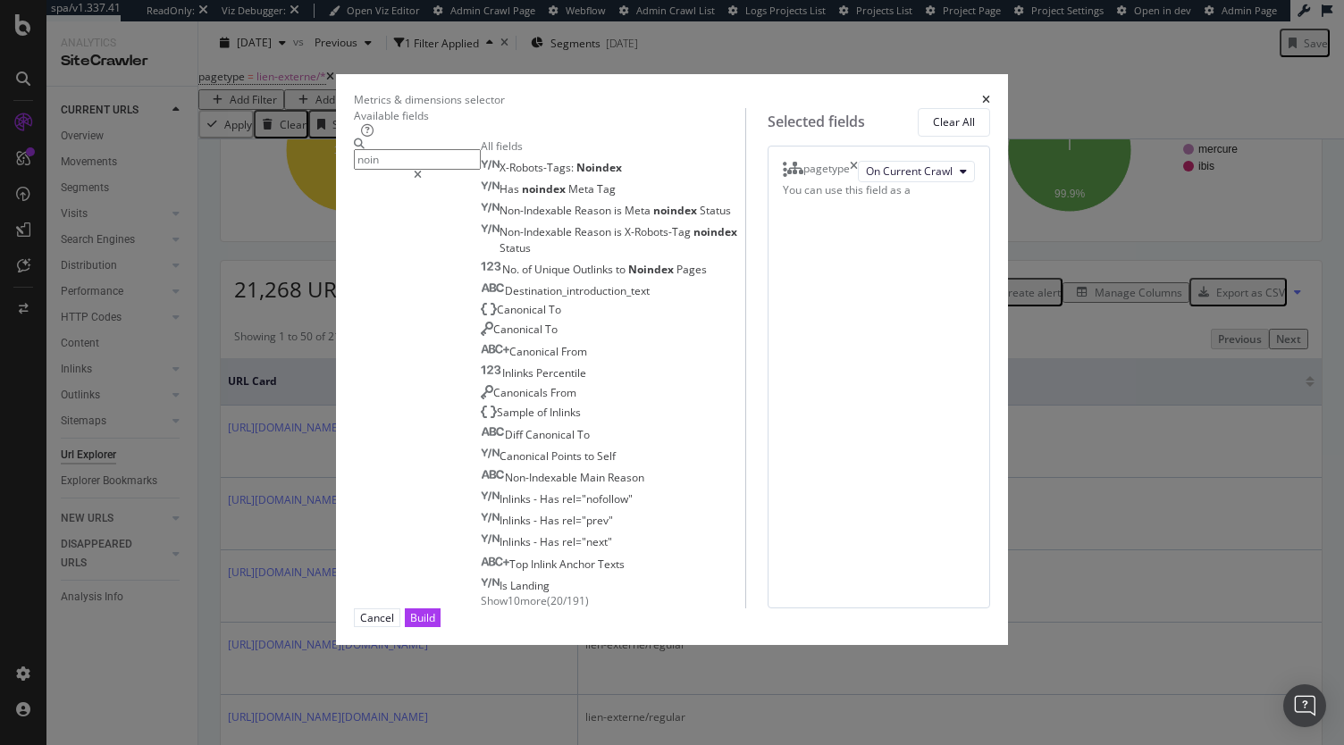
click at [407, 158] on input "noin" at bounding box center [417, 159] width 127 height 21
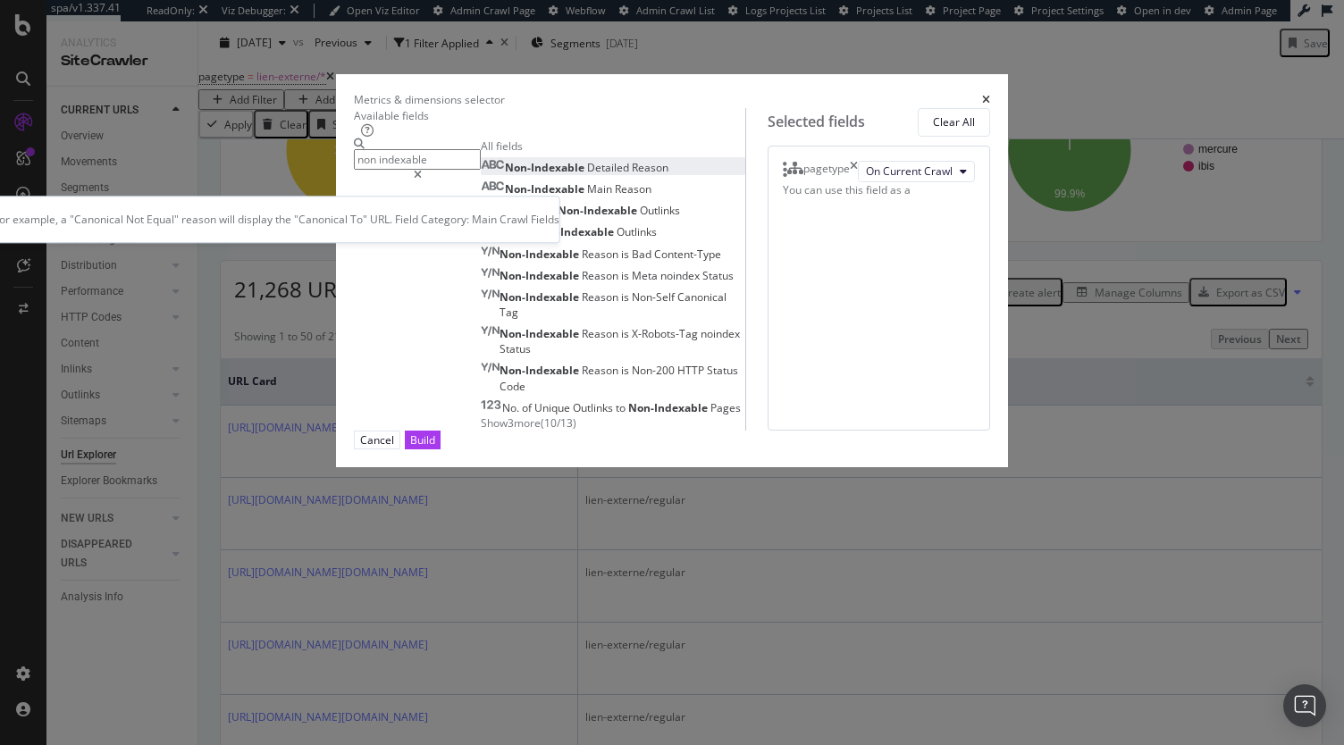
type input "non indexable"
click at [529, 175] on div "Non-Indexable Detailed Reason" at bounding box center [575, 167] width 188 height 15
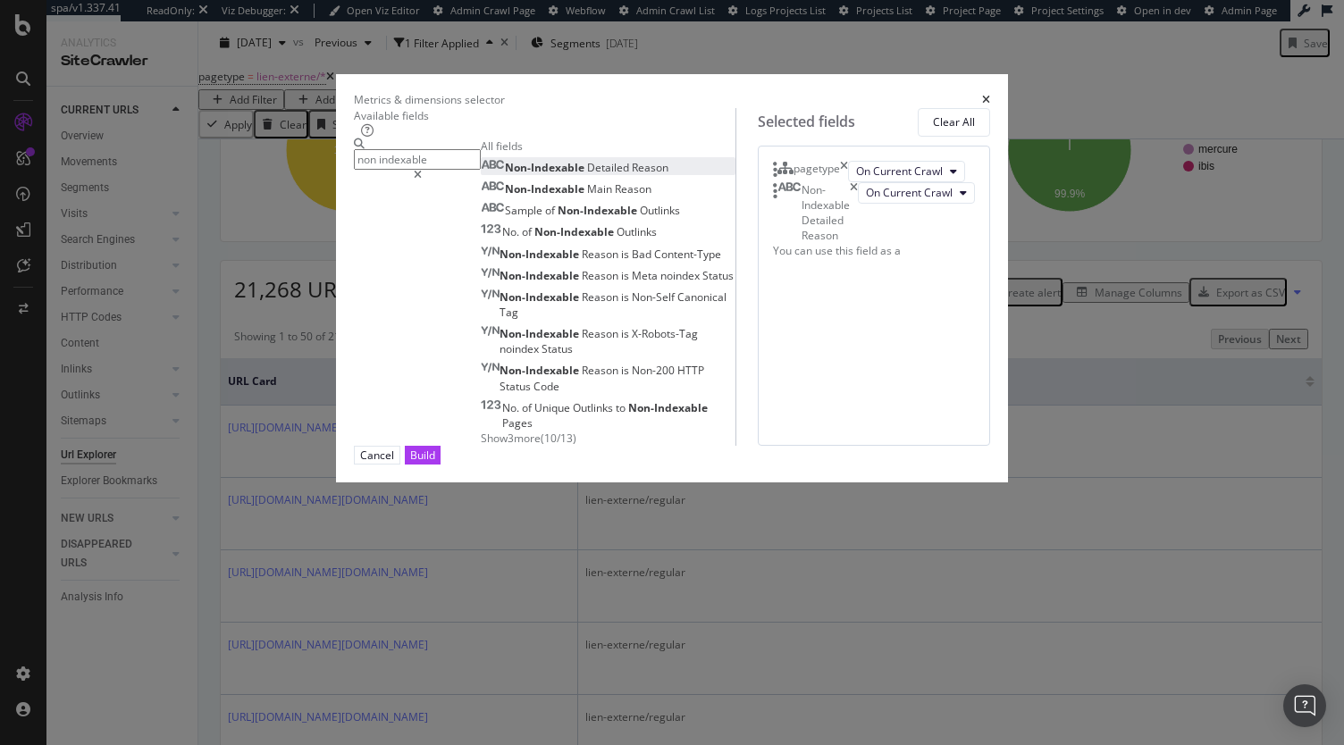
click at [435, 463] on div "Build" at bounding box center [422, 455] width 25 height 15
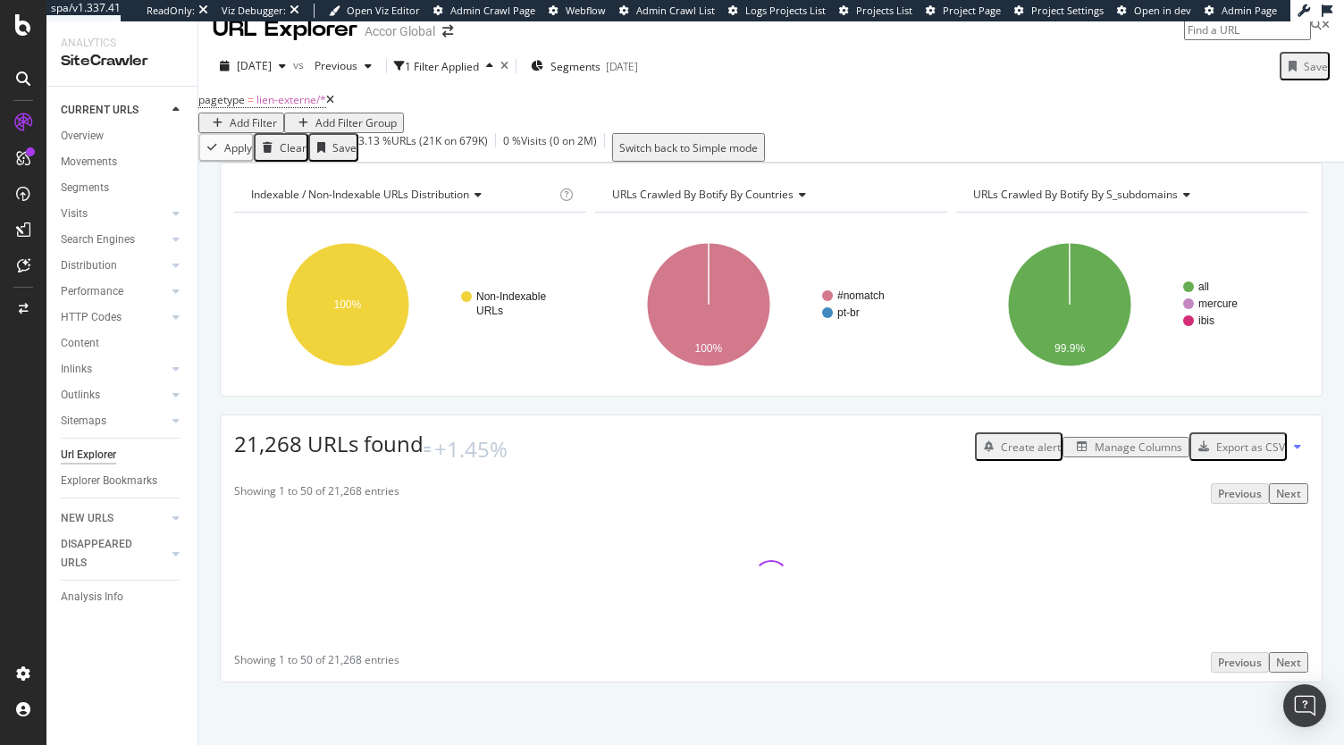
scroll to position [52, 0]
click at [736, 185] on div "URLs Crawled By Botify By countries" at bounding box center [770, 195] width 323 height 29
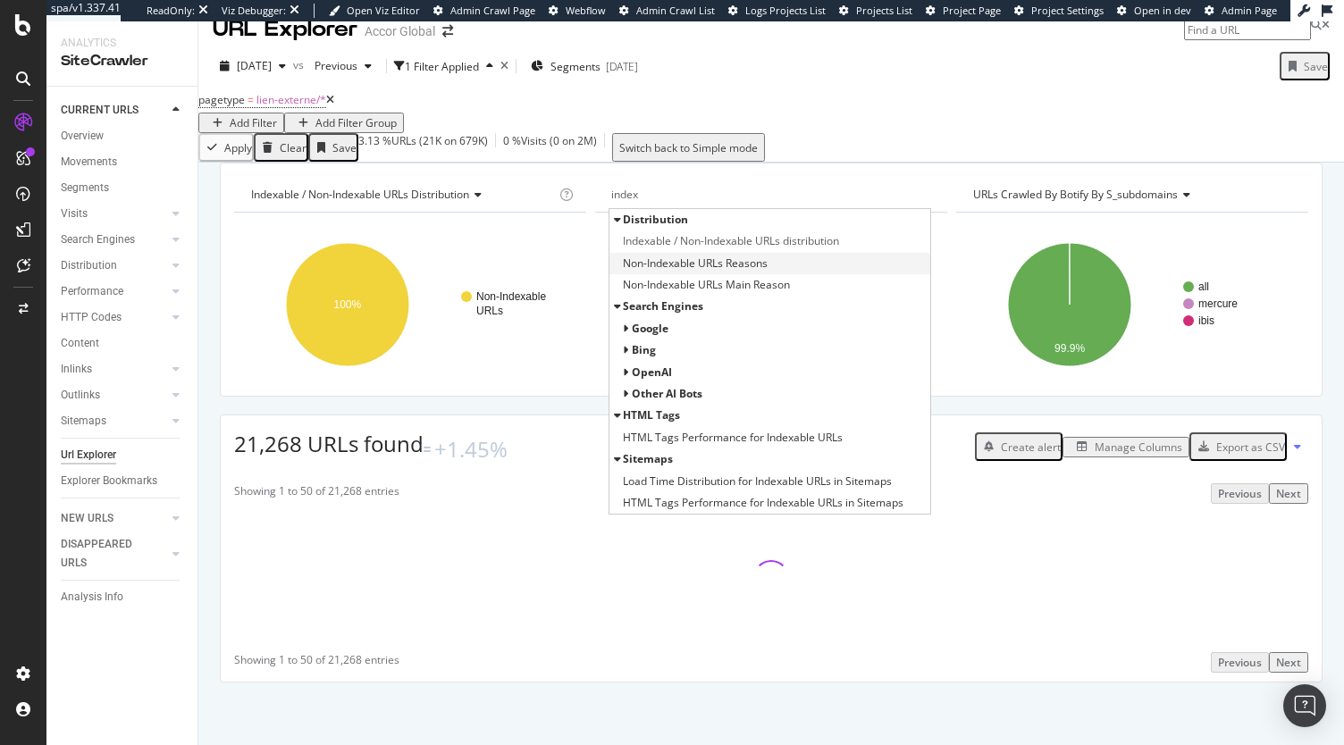
type input "index"
click at [758, 268] on span "Non-Indexable URLs Reasons" at bounding box center [695, 264] width 145 height 18
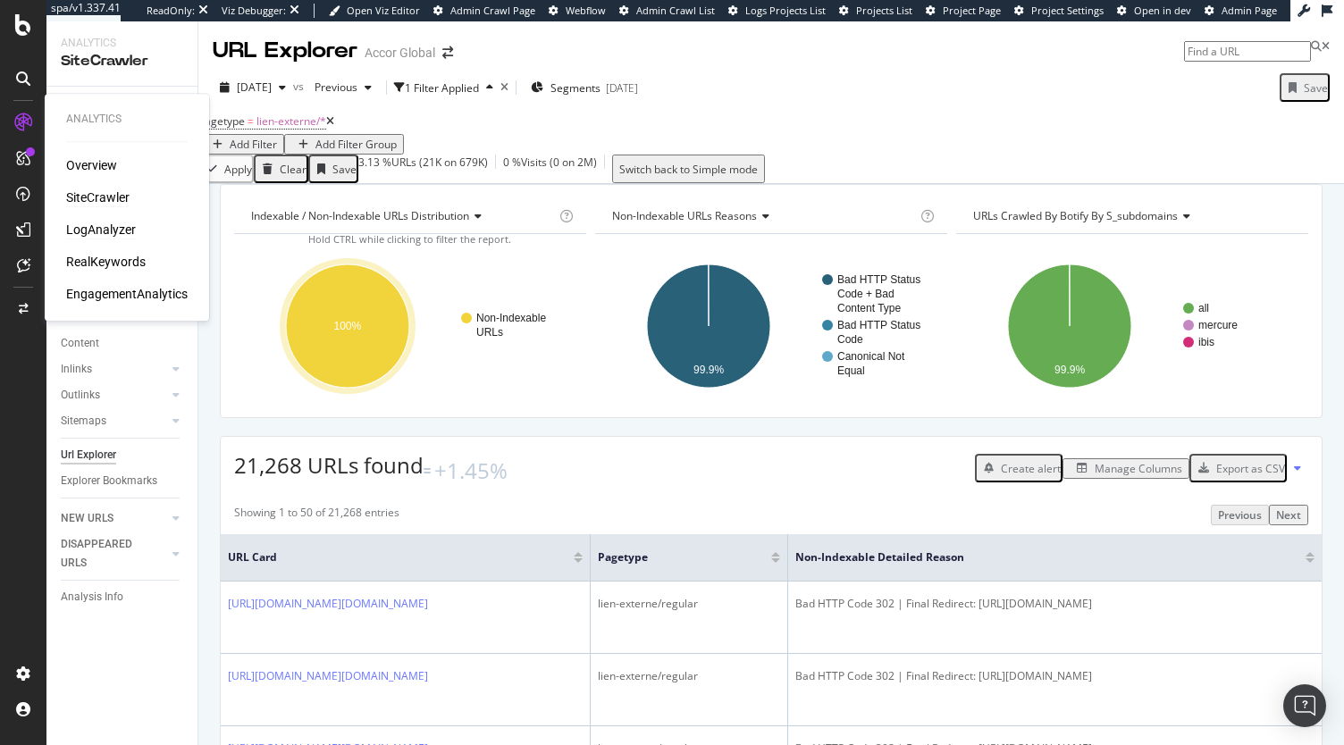
click at [106, 226] on div "LogAnalyzer" at bounding box center [101, 230] width 70 height 18
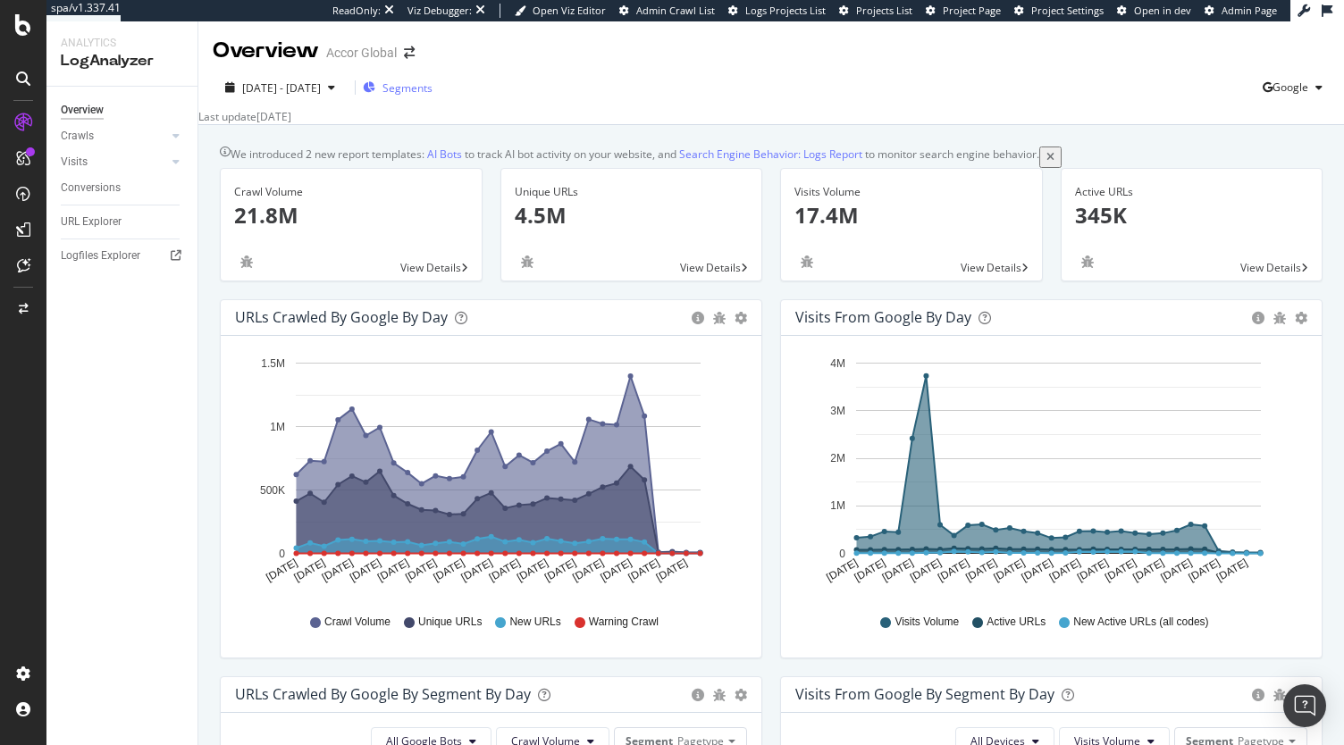
click at [433, 92] on span "Segments" at bounding box center [408, 87] width 50 height 15
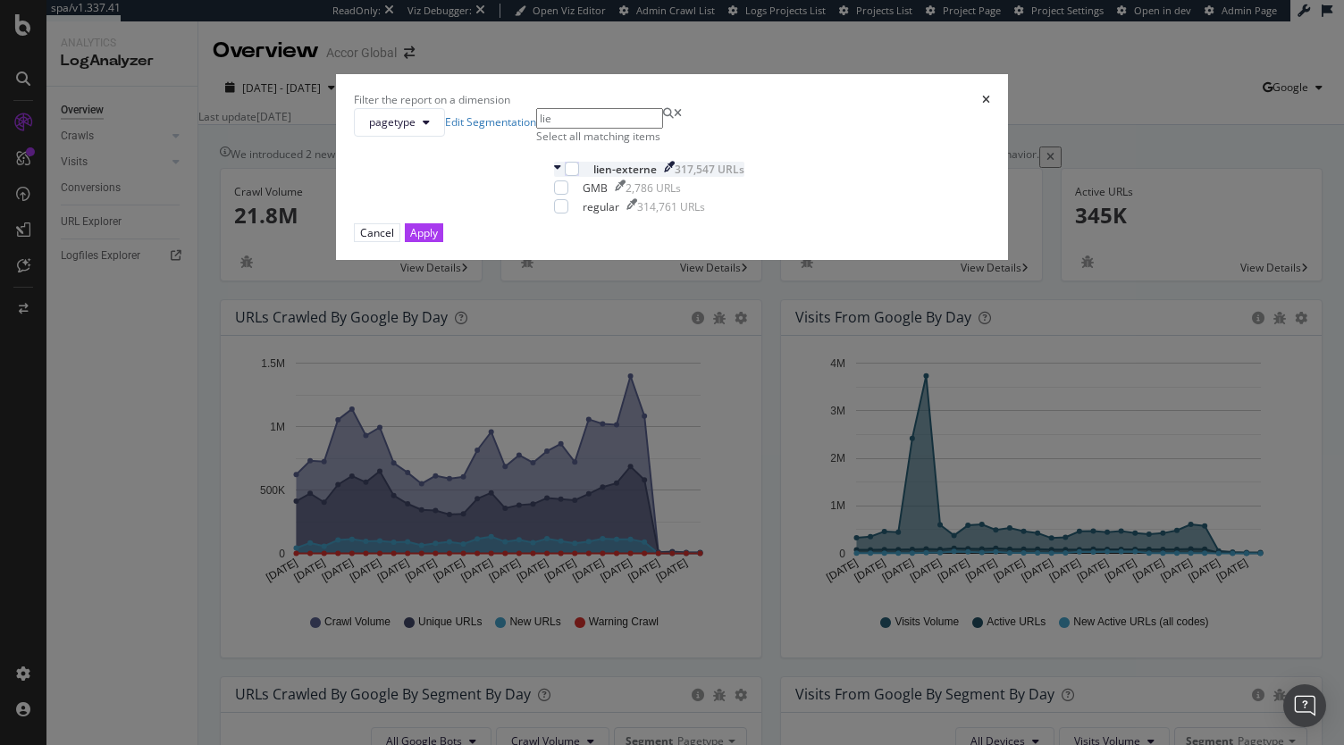
type input "lie"
click at [593, 177] on div "lien-externe" at bounding box center [624, 169] width 63 height 15
click at [565, 176] on div "modal" at bounding box center [572, 169] width 14 height 14
click at [438, 240] on div "Apply" at bounding box center [424, 232] width 28 height 15
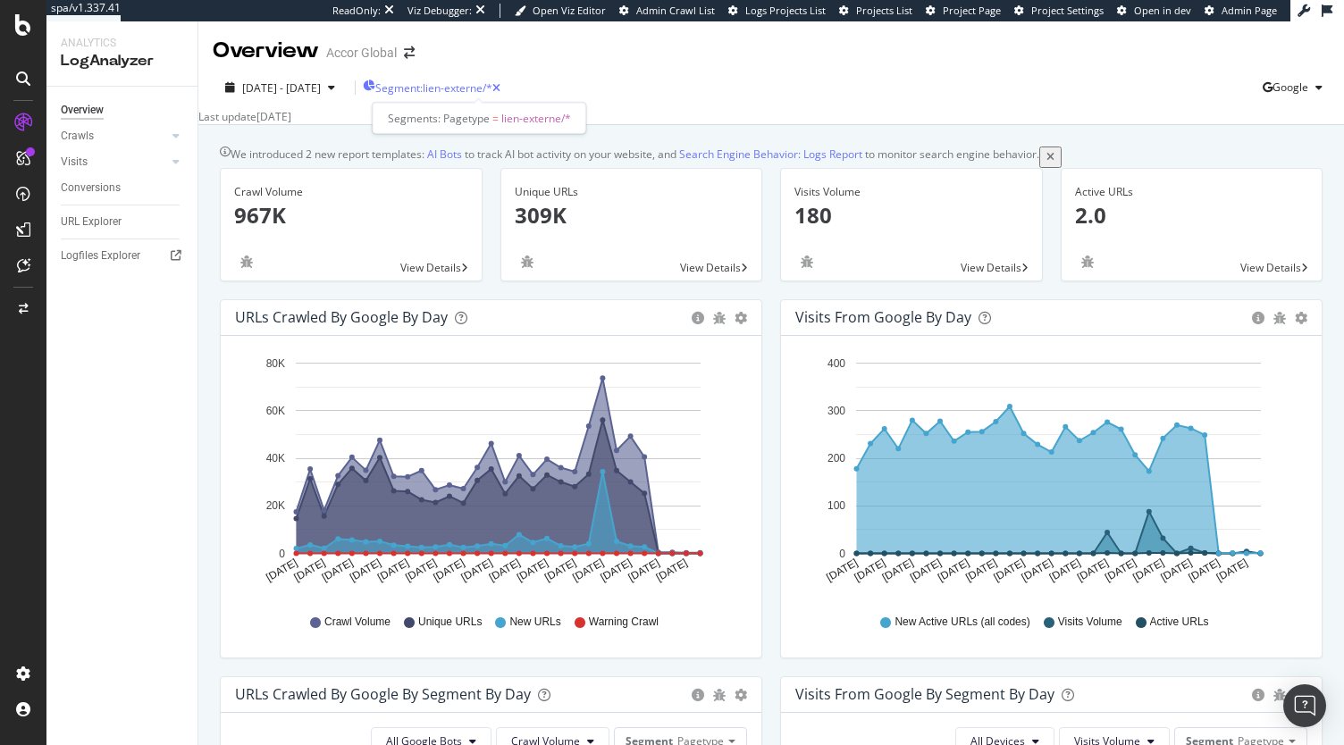
click at [492, 94] on span "Segment: lien-externe/*" at bounding box center [433, 87] width 117 height 15
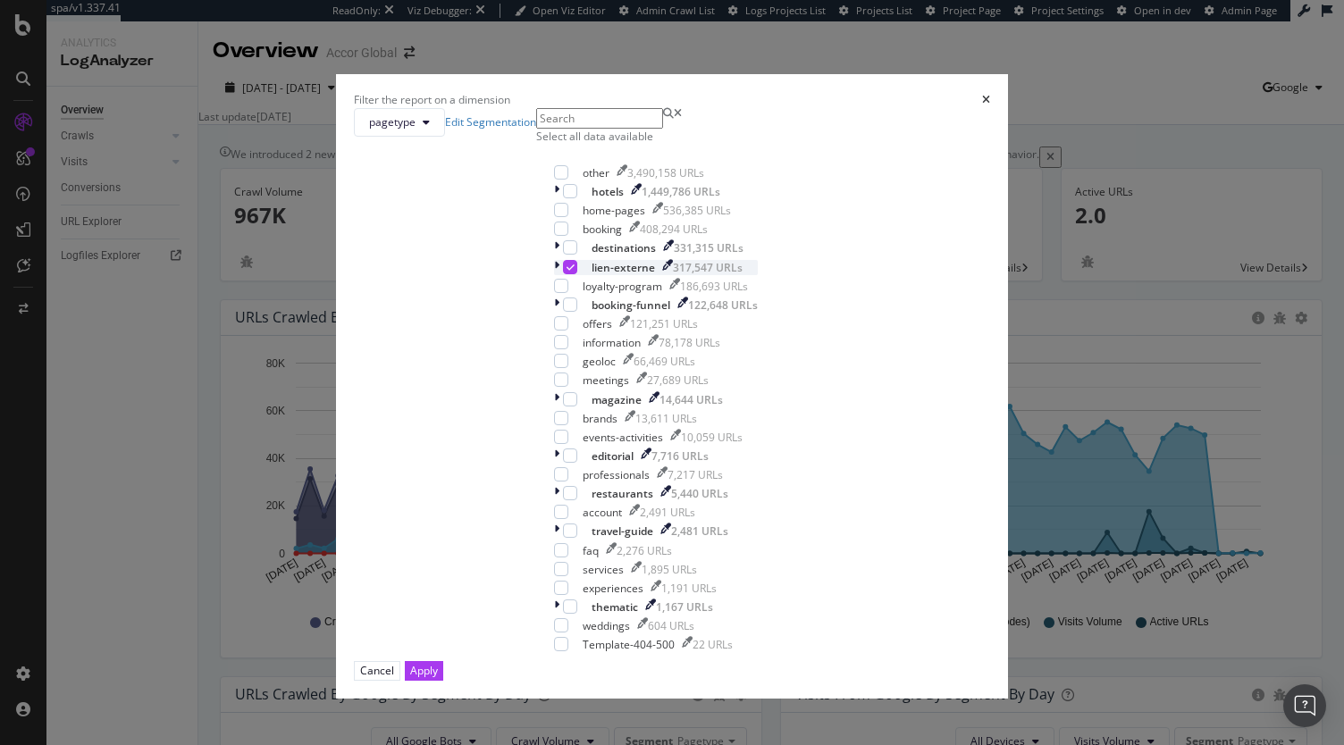
click at [563, 274] on div "modal" at bounding box center [570, 267] width 14 height 14
click at [563, 255] on div "modal" at bounding box center [570, 247] width 14 height 14
click at [438, 663] on div "Apply" at bounding box center [424, 670] width 28 height 15
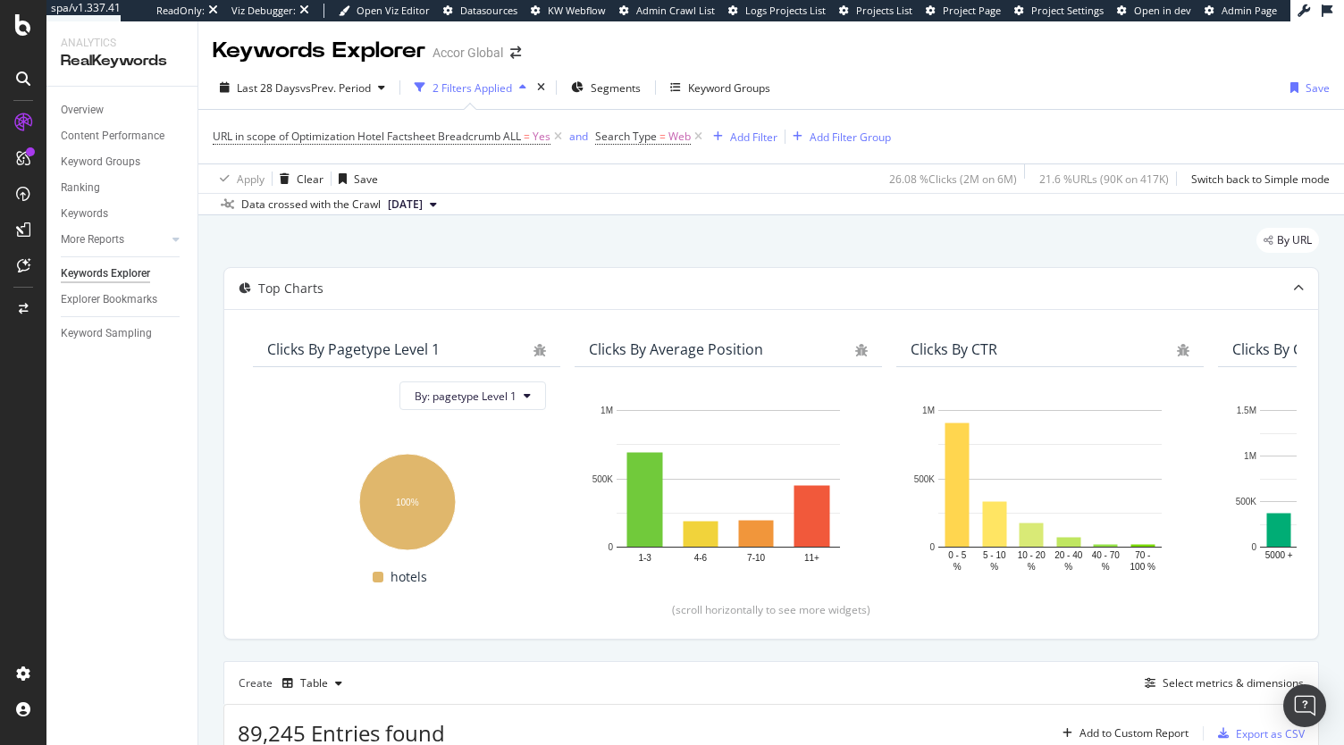
scroll to position [0, 29]
